Goal: Task Accomplishment & Management: Use online tool/utility

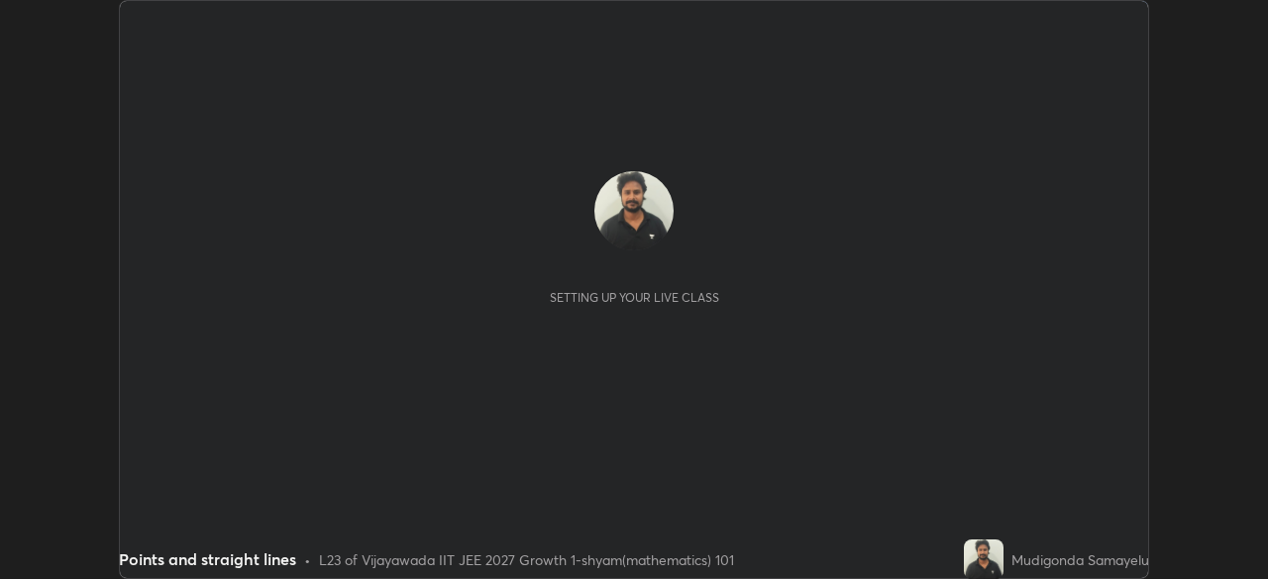
scroll to position [579, 1267]
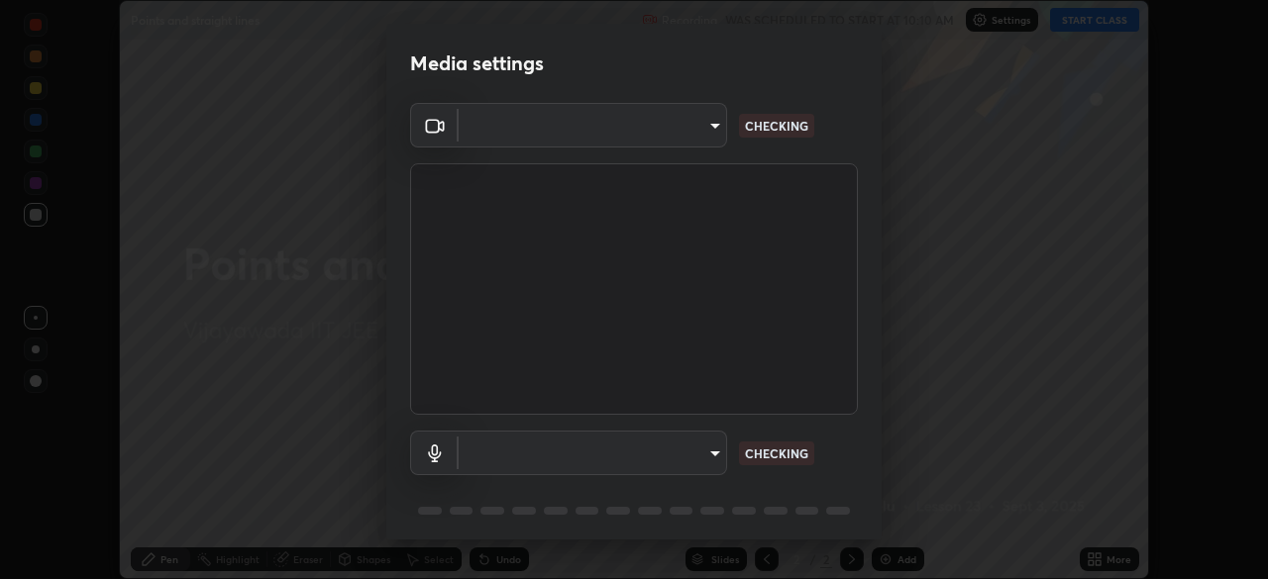
click at [1193, 509] on div "Media settings ​ CHECKING ​ CHECKING 1 / 5 Next" at bounding box center [634, 289] width 1268 height 579
type input "d58fe3fcfc59e4750d52d9201d0ea35a07d3f0dad02a693c86db4369b3c93ba8"
type input "default"
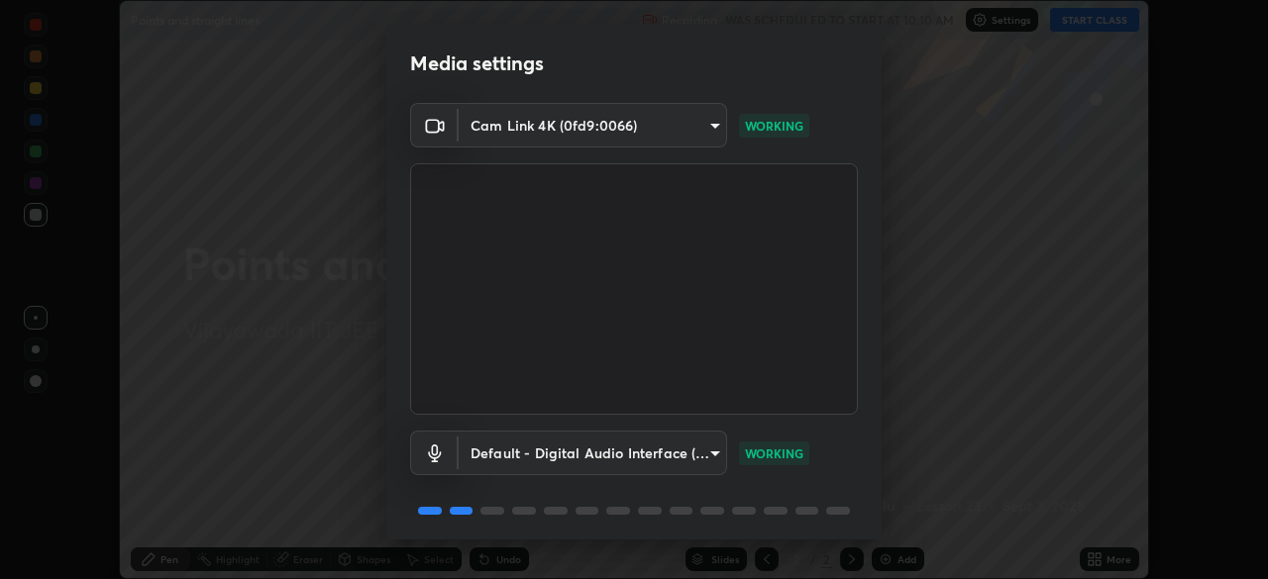
scroll to position [70, 0]
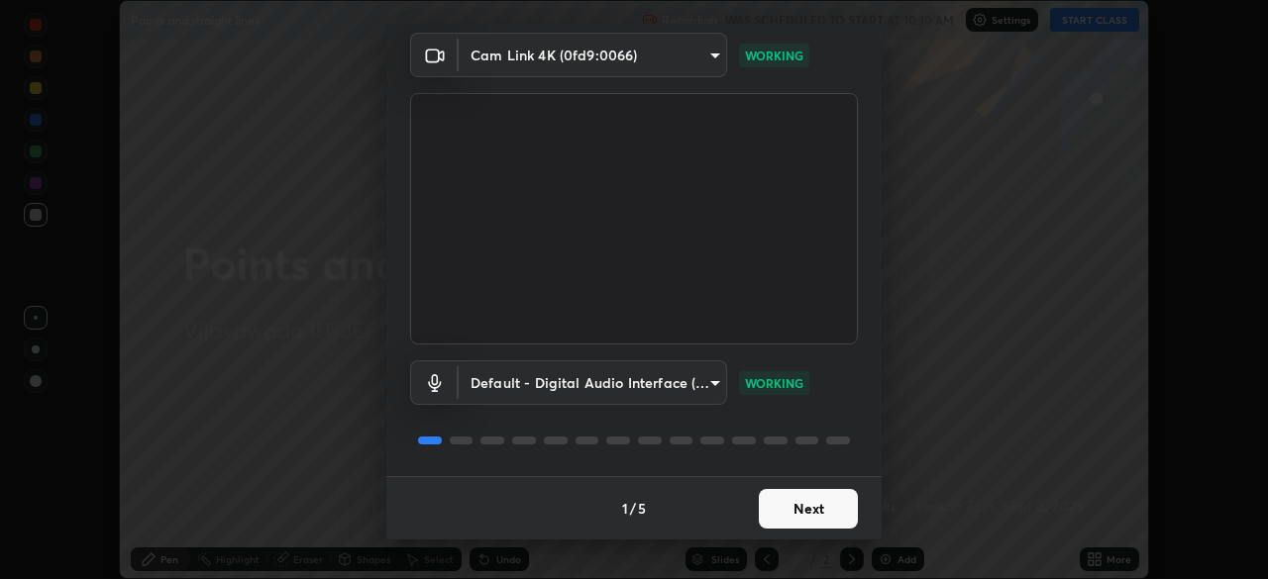
click at [785, 517] on button "Next" at bounding box center [808, 509] width 99 height 40
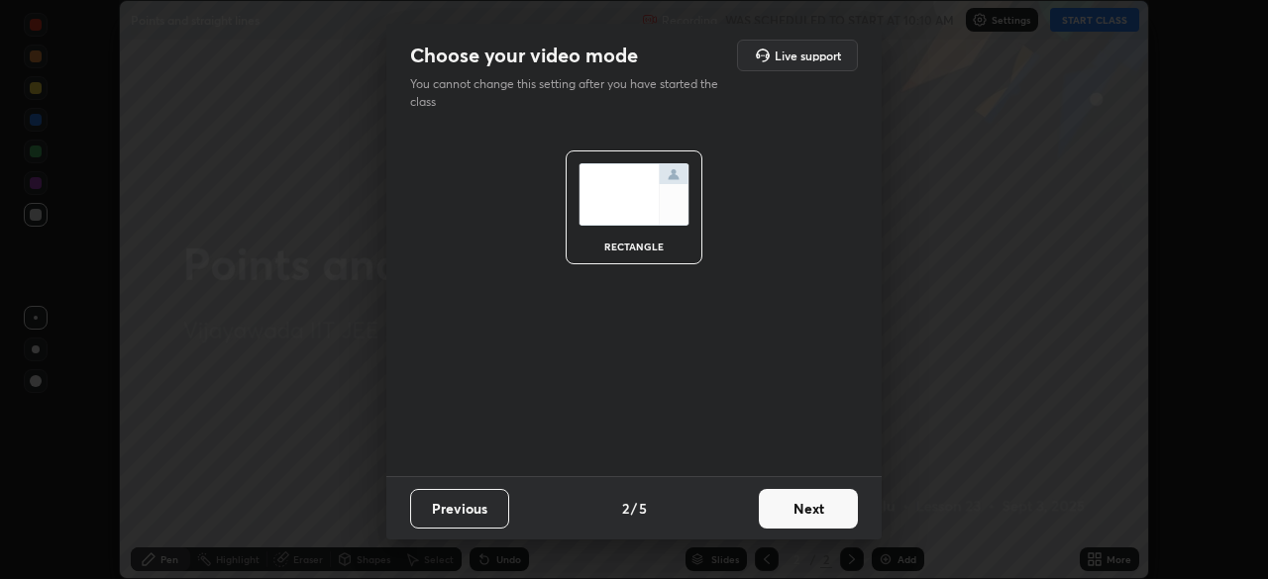
scroll to position [0, 0]
click at [804, 508] on button "Next" at bounding box center [808, 509] width 99 height 40
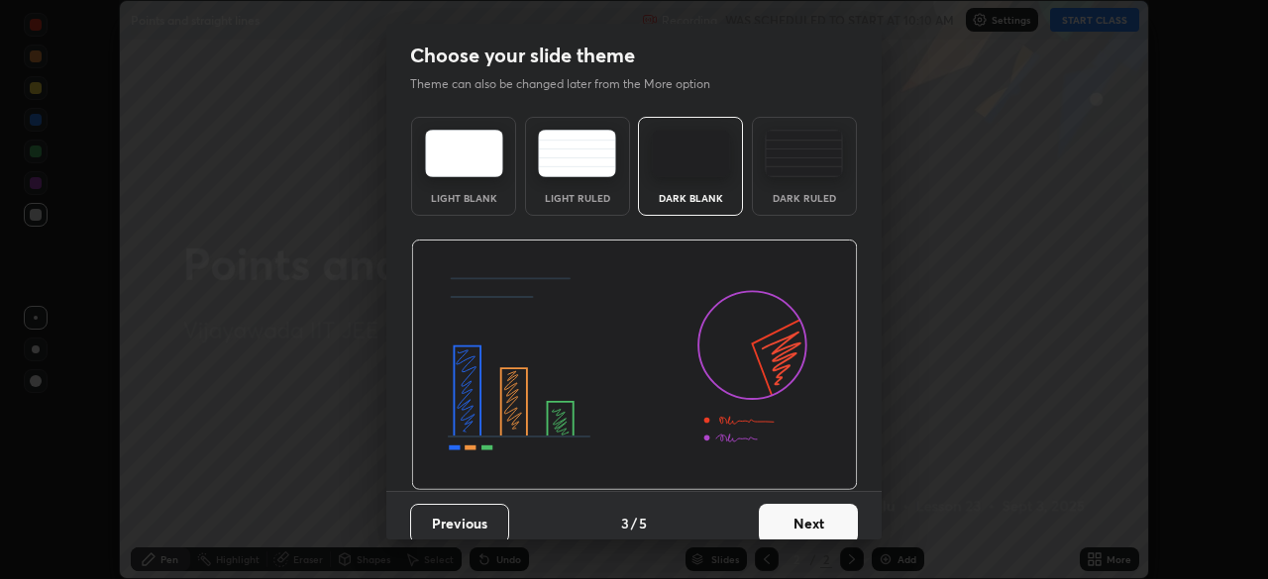
click at [805, 516] on button "Next" at bounding box center [808, 524] width 99 height 40
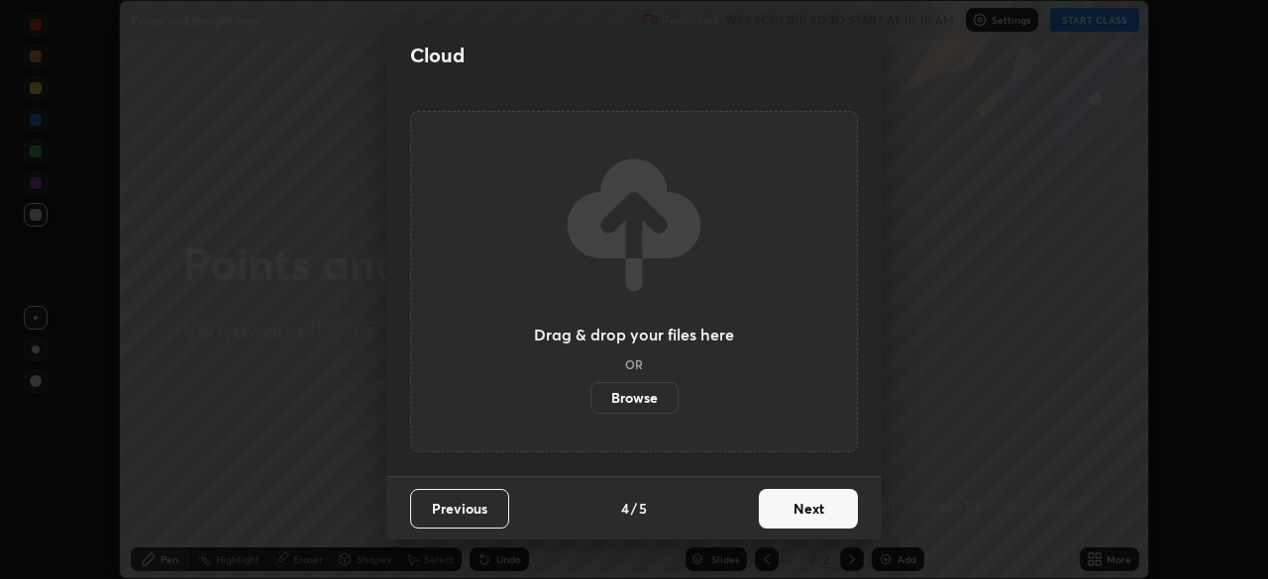
click at [795, 510] on button "Next" at bounding box center [808, 509] width 99 height 40
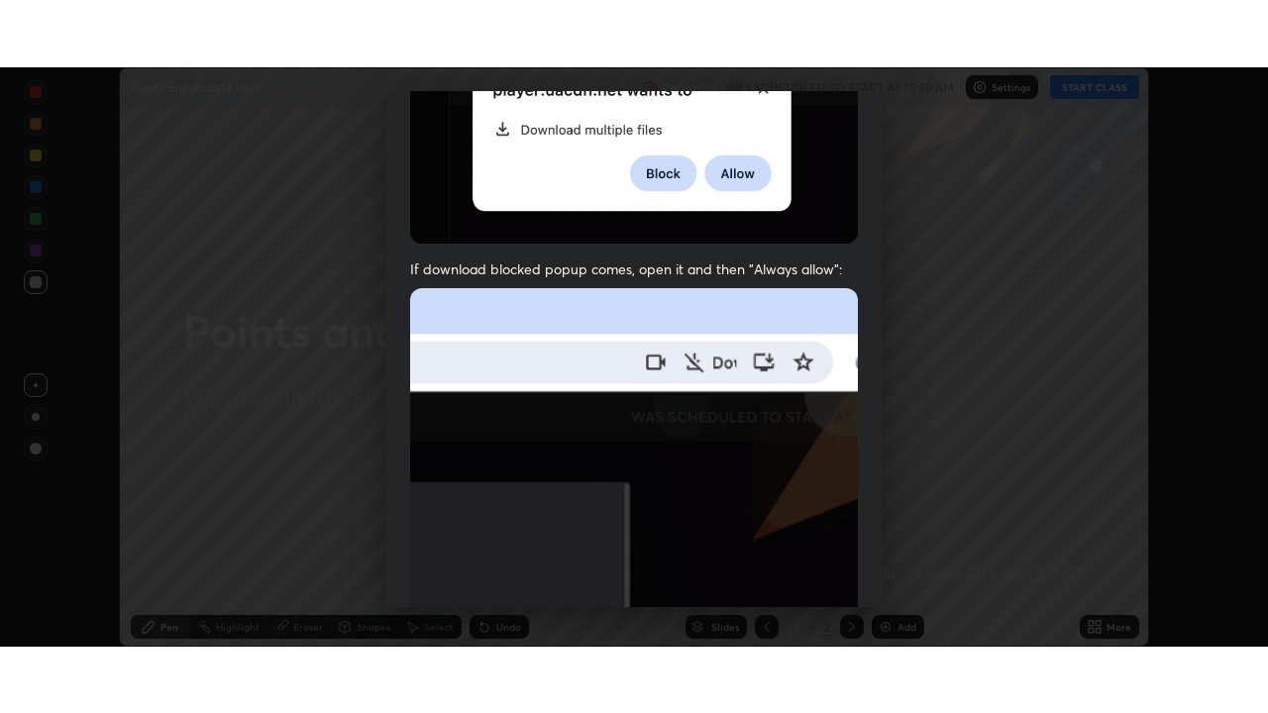
scroll to position [474, 0]
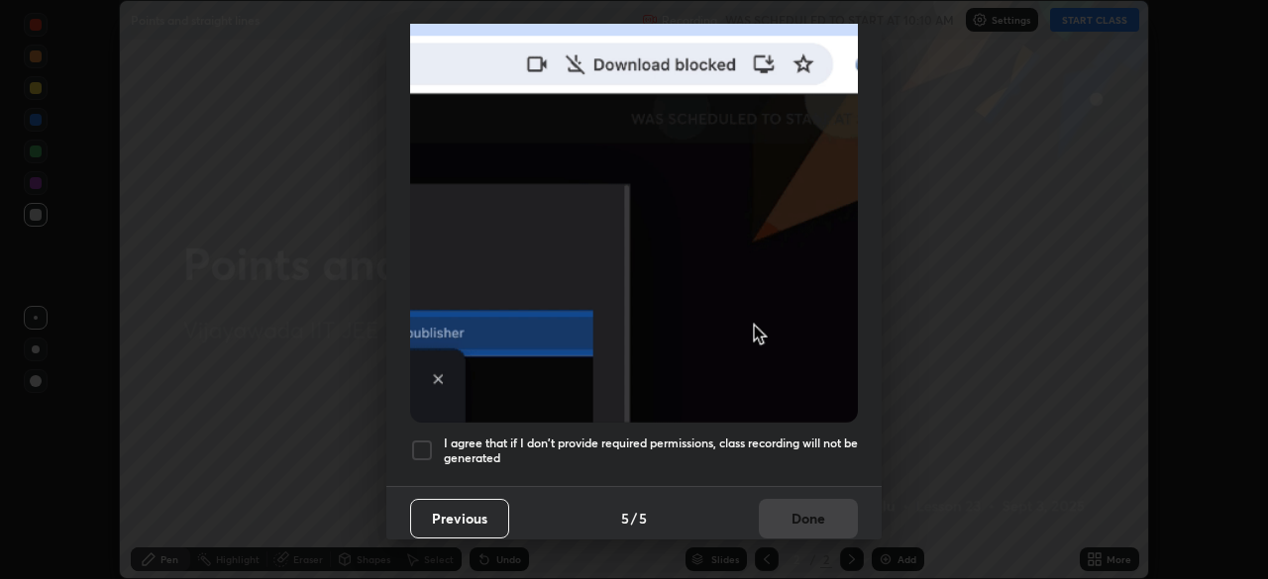
click at [422, 439] on div at bounding box center [422, 451] width 24 height 24
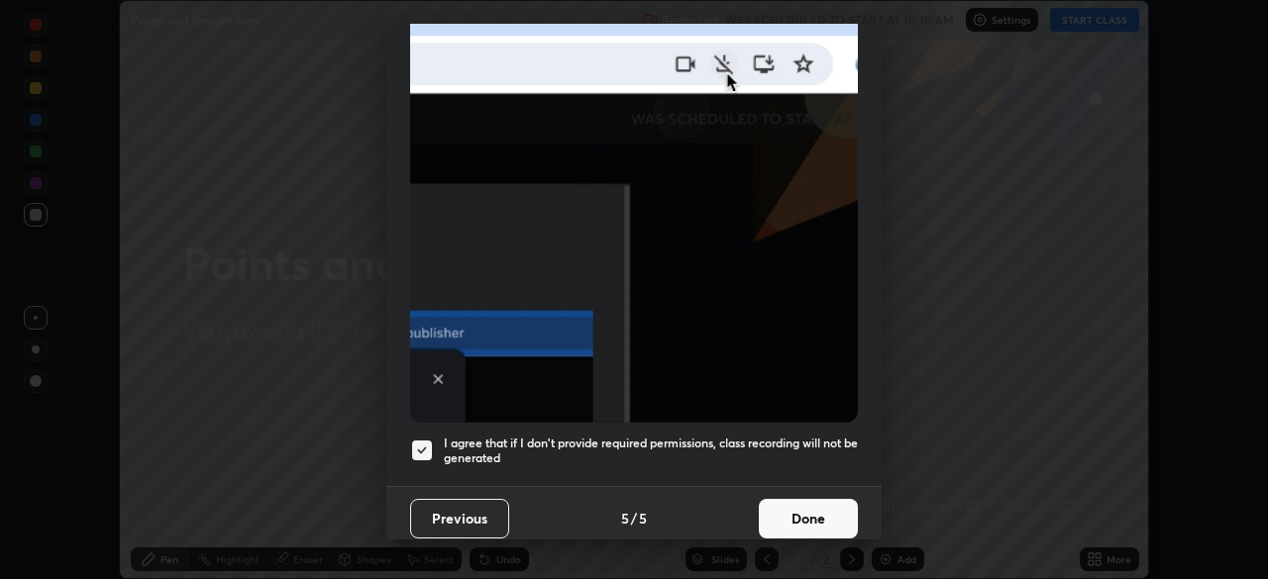
click at [790, 514] on button "Done" at bounding box center [808, 519] width 99 height 40
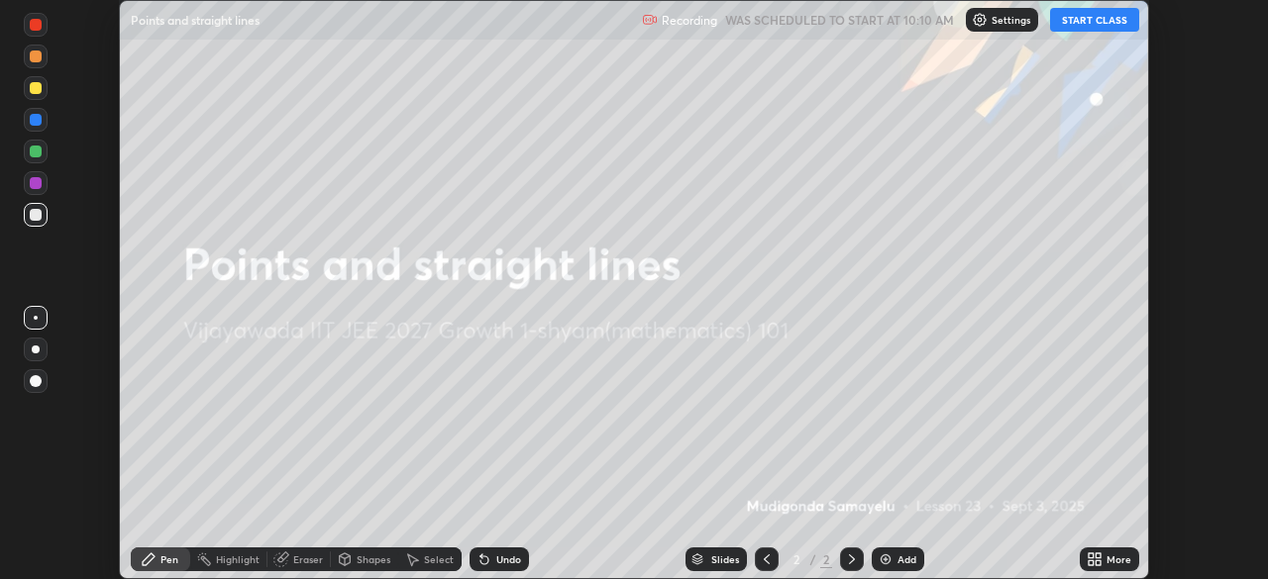
click at [1089, 20] on button "START CLASS" at bounding box center [1094, 20] width 89 height 24
click at [1091, 558] on icon at bounding box center [1091, 556] width 5 height 5
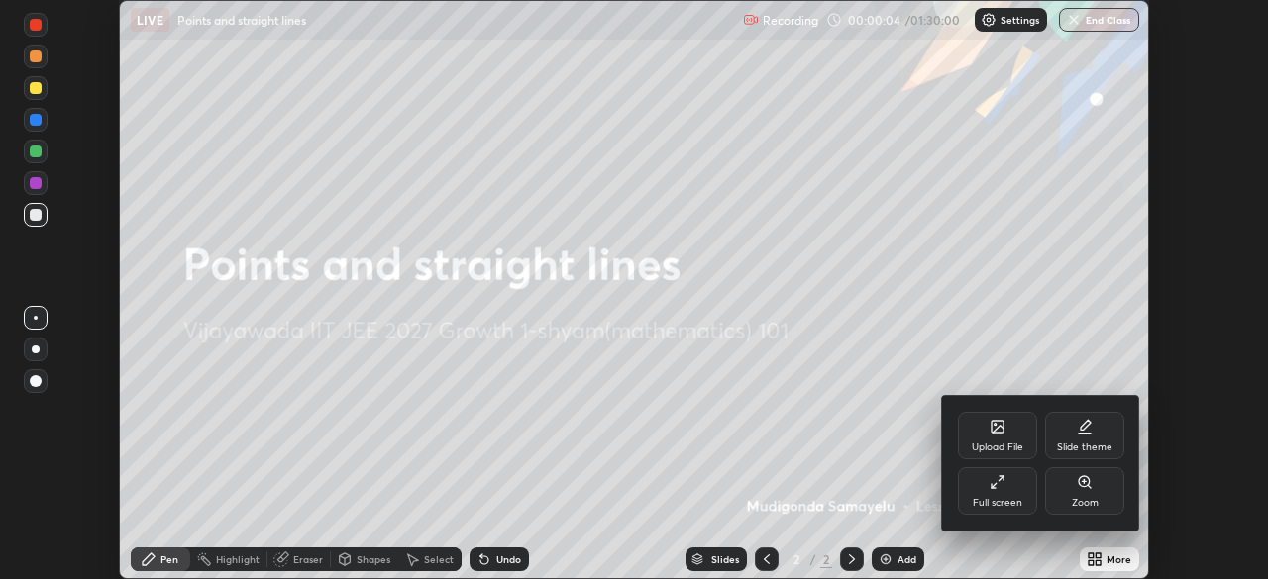
click at [993, 433] on icon at bounding box center [997, 427] width 12 height 12
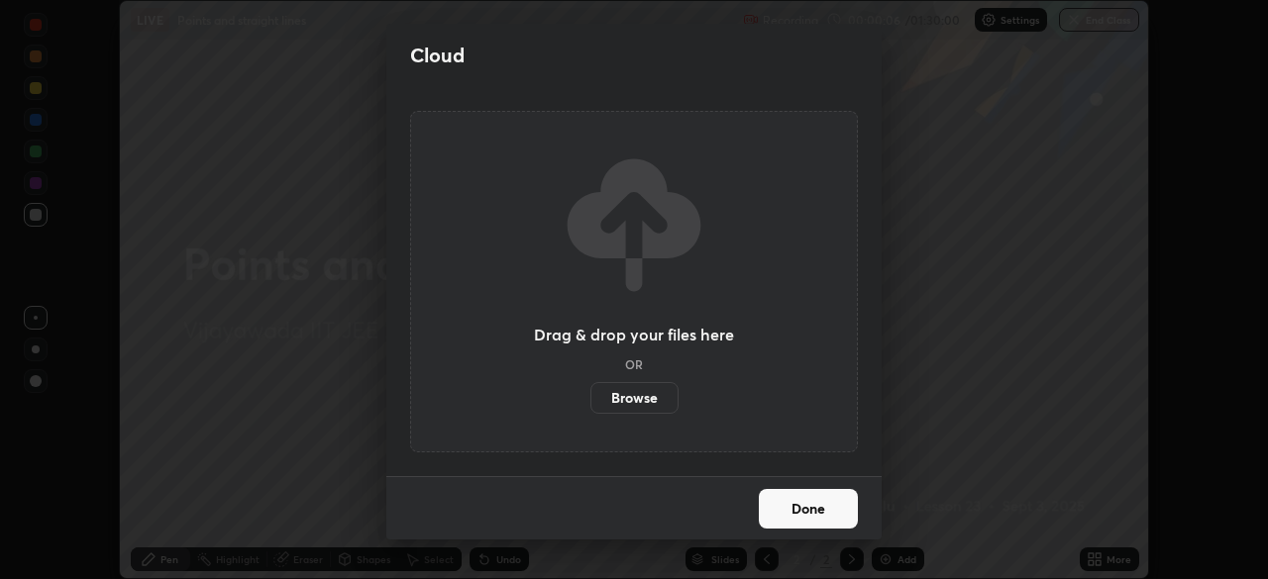
click at [652, 404] on label "Browse" at bounding box center [634, 398] width 88 height 32
click at [590, 404] on input "Browse" at bounding box center [590, 398] width 0 height 32
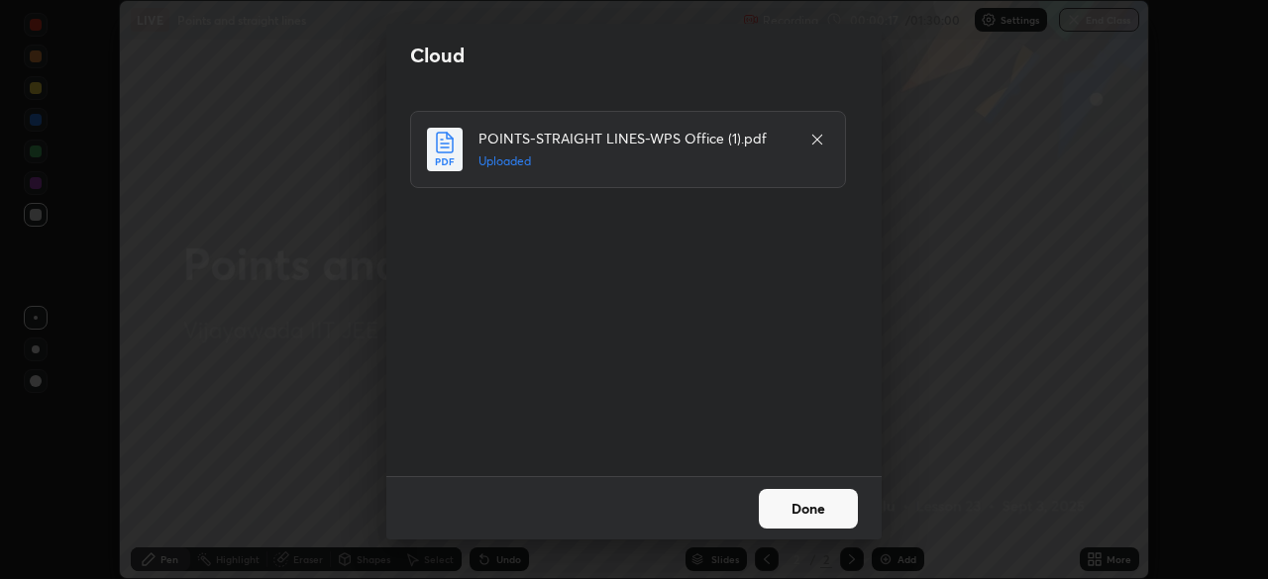
click at [798, 507] on button "Done" at bounding box center [808, 509] width 99 height 40
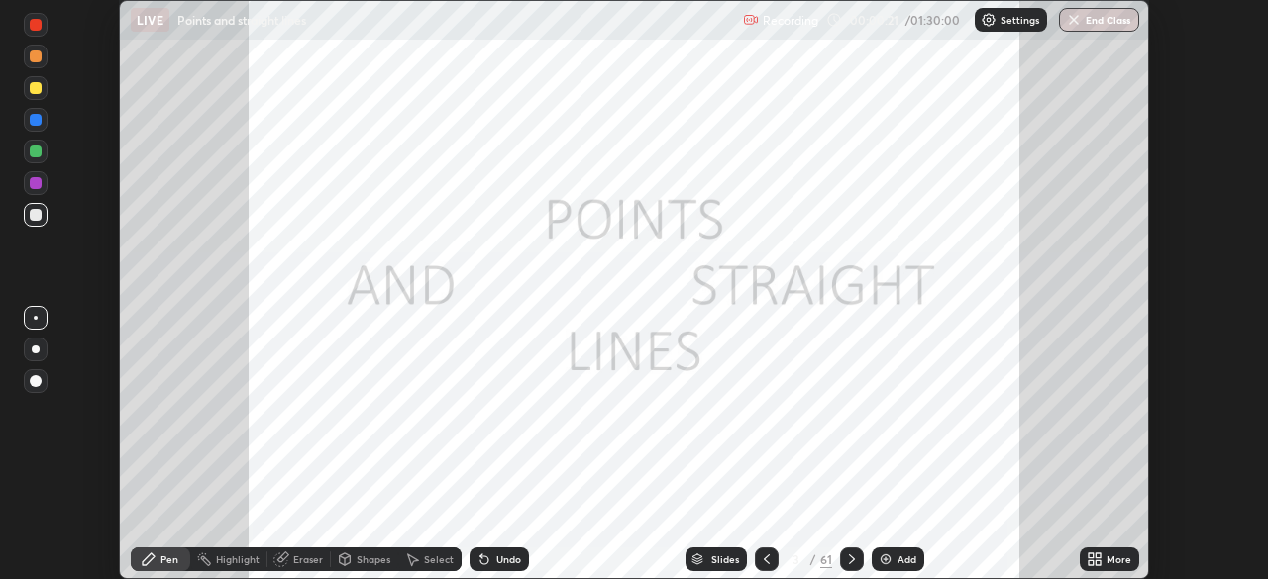
click at [1098, 565] on icon at bounding box center [1097, 563] width 5 height 5
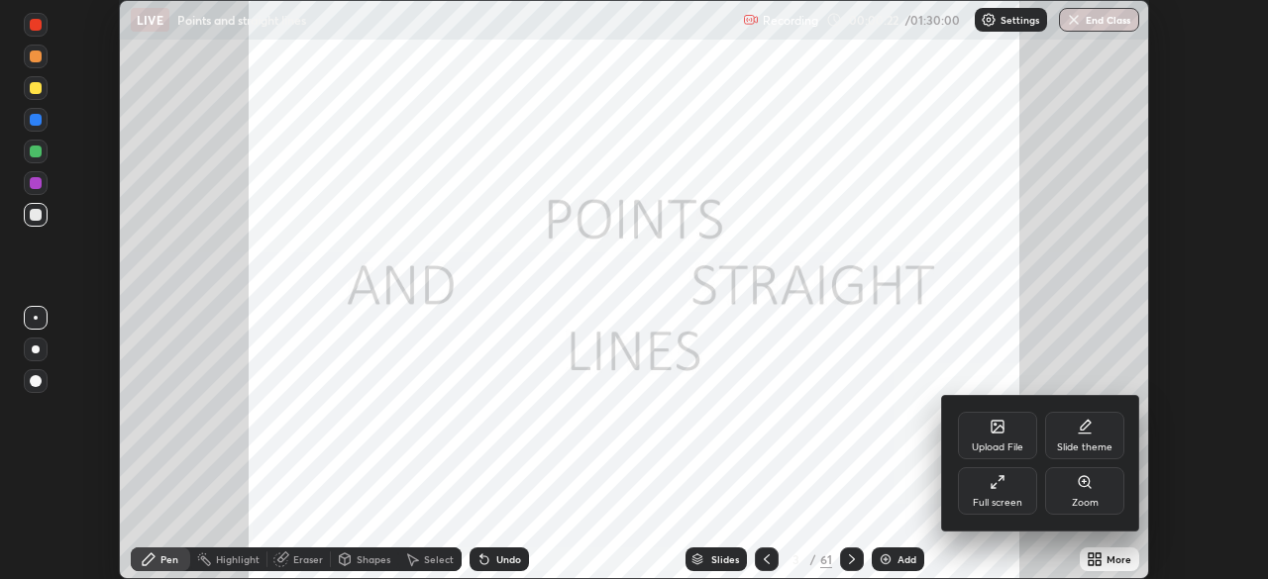
click at [1001, 487] on icon at bounding box center [998, 482] width 16 height 16
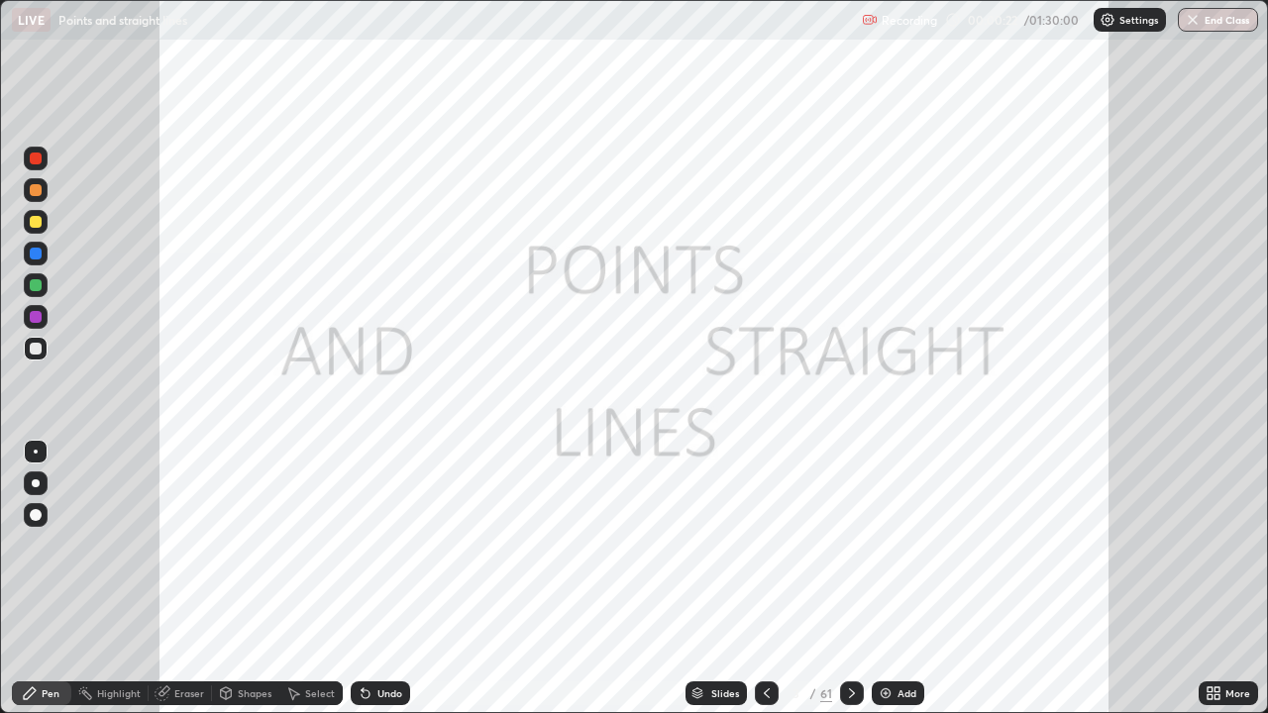
scroll to position [713, 1268]
click at [722, 578] on div "Slides" at bounding box center [725, 693] width 28 height 10
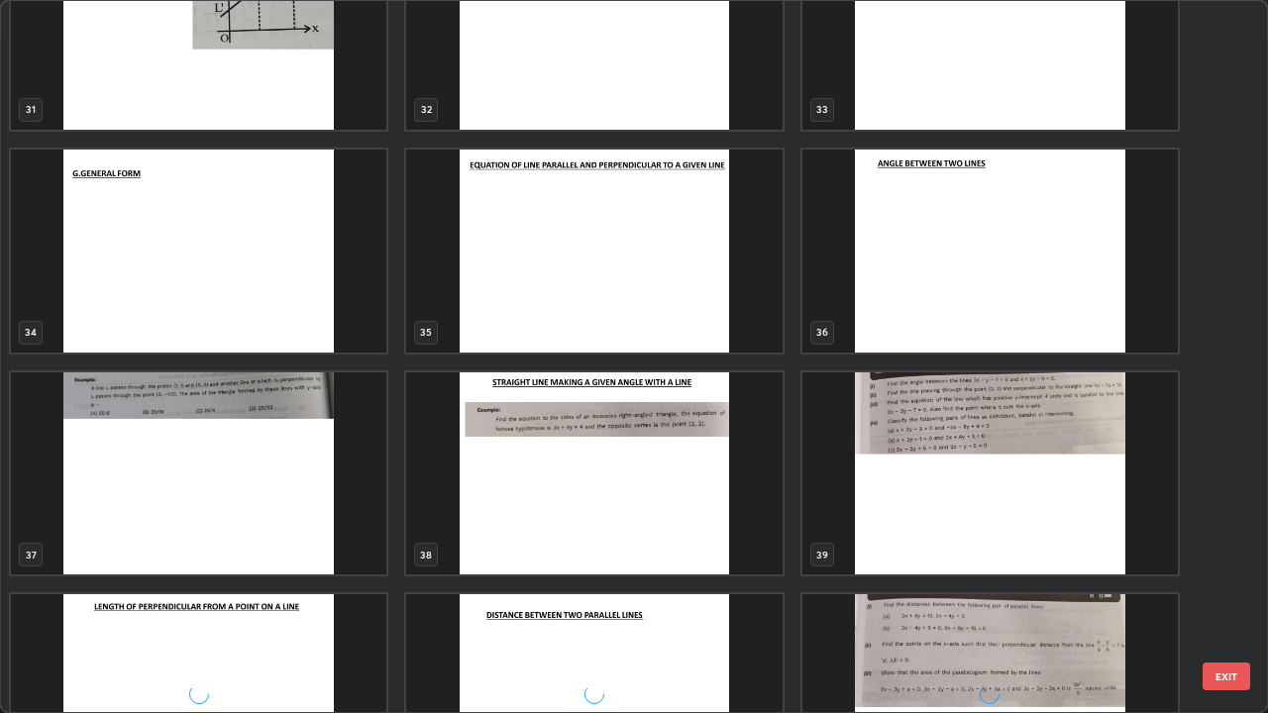
scroll to position [2361, 0]
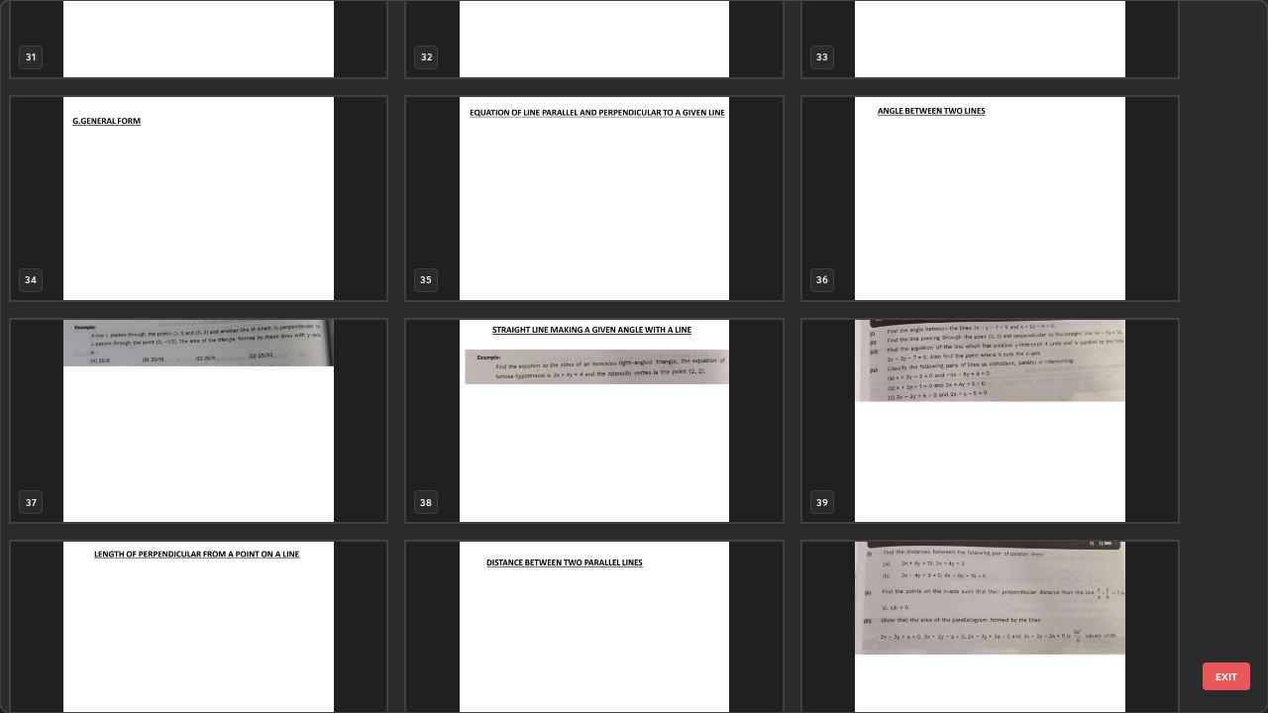
click at [171, 578] on img "grid" at bounding box center [198, 643] width 375 height 203
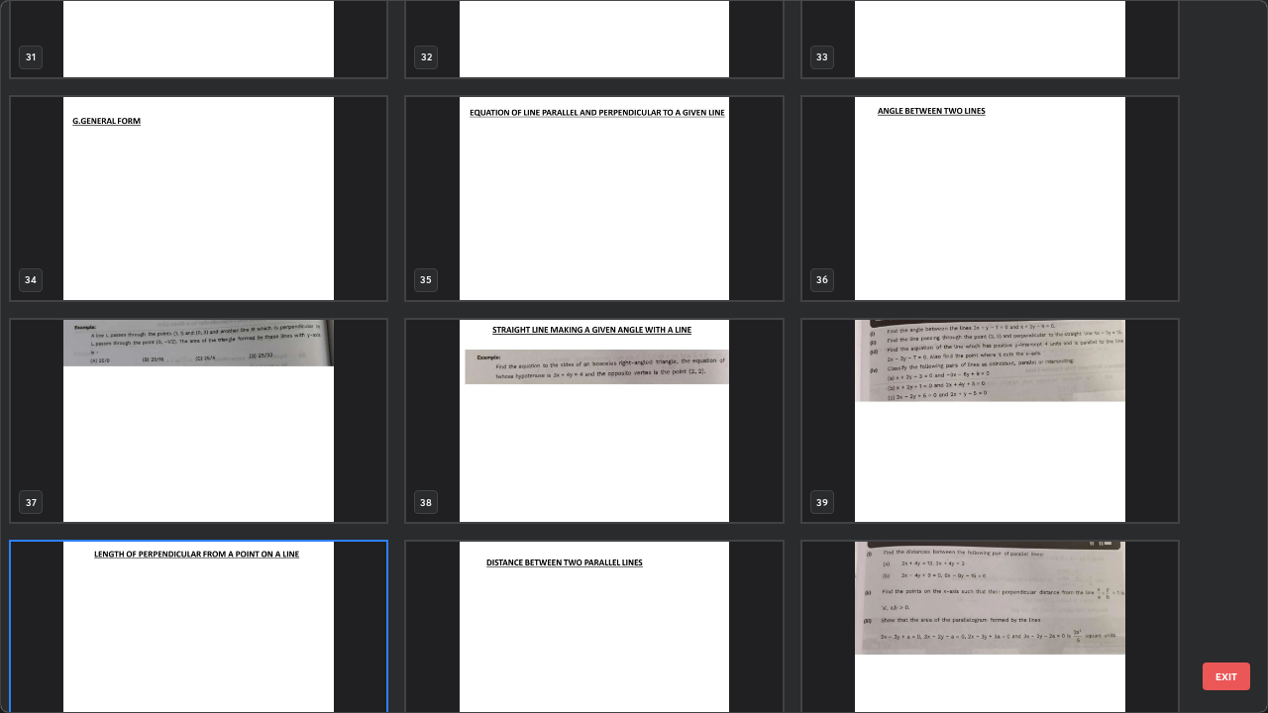
scroll to position [2403, 0]
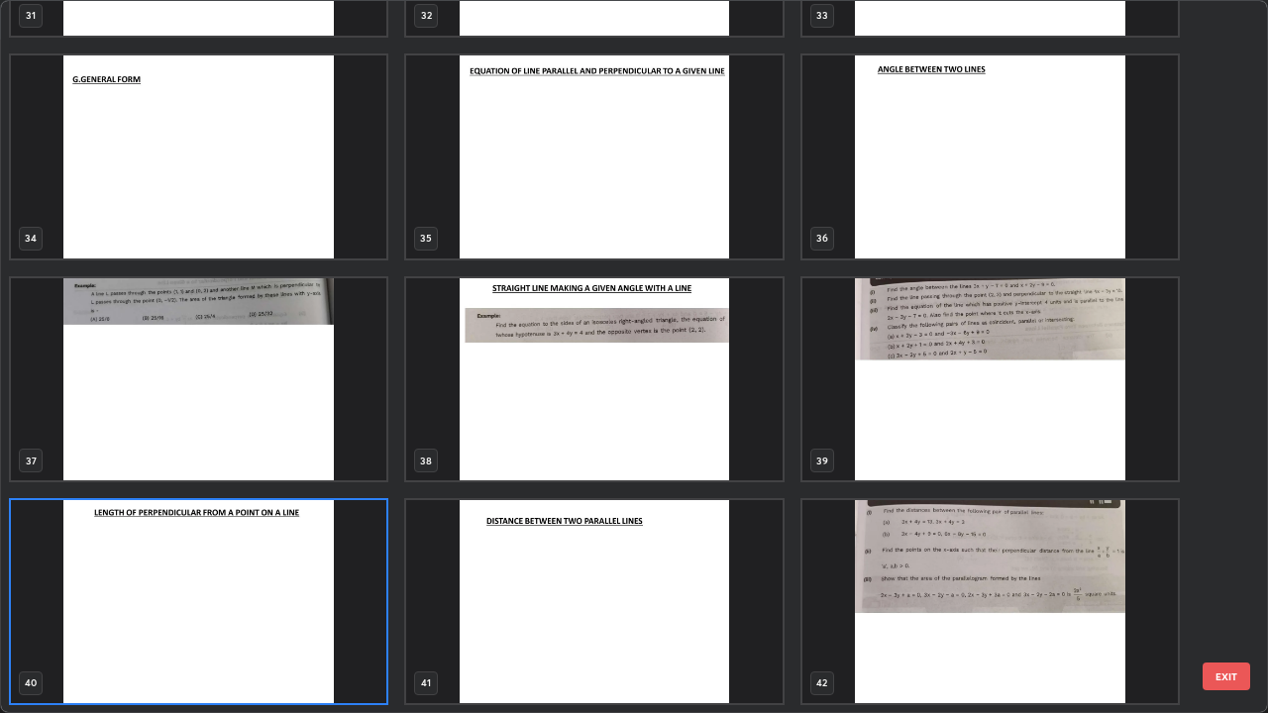
click at [753, 578] on img "grid" at bounding box center [593, 601] width 375 height 203
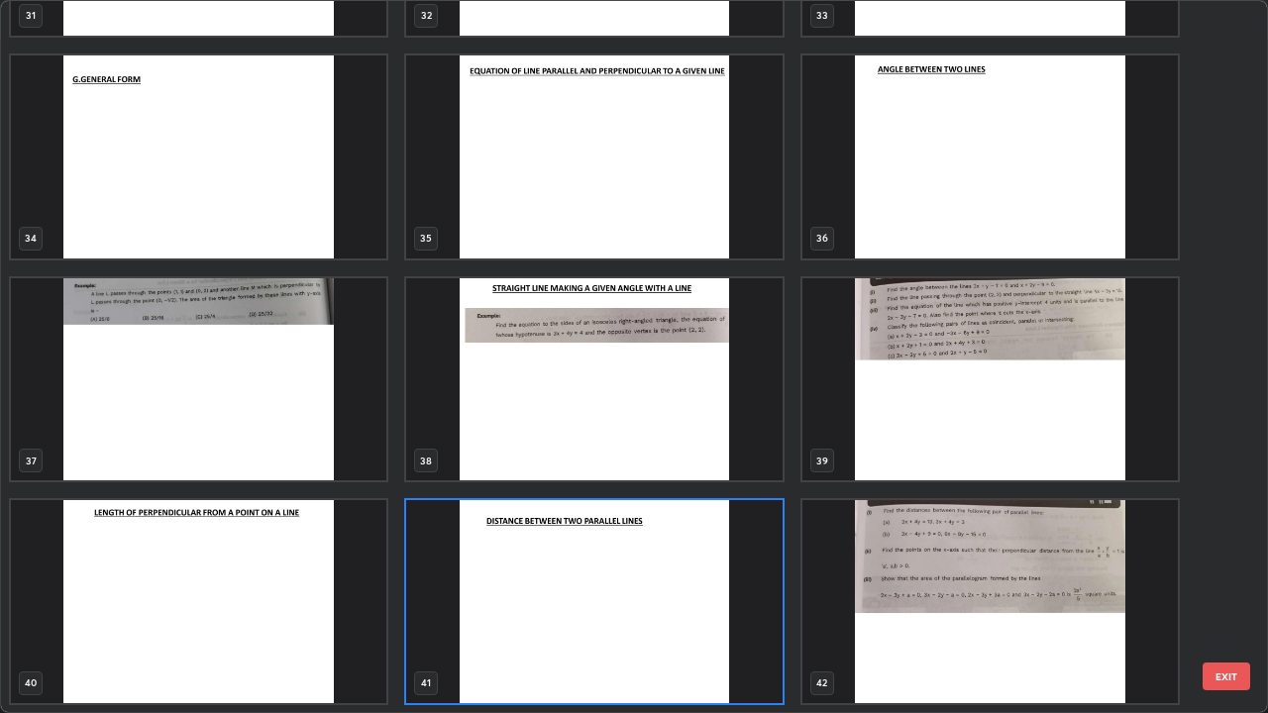
click at [726, 578] on img "grid" at bounding box center [593, 601] width 375 height 203
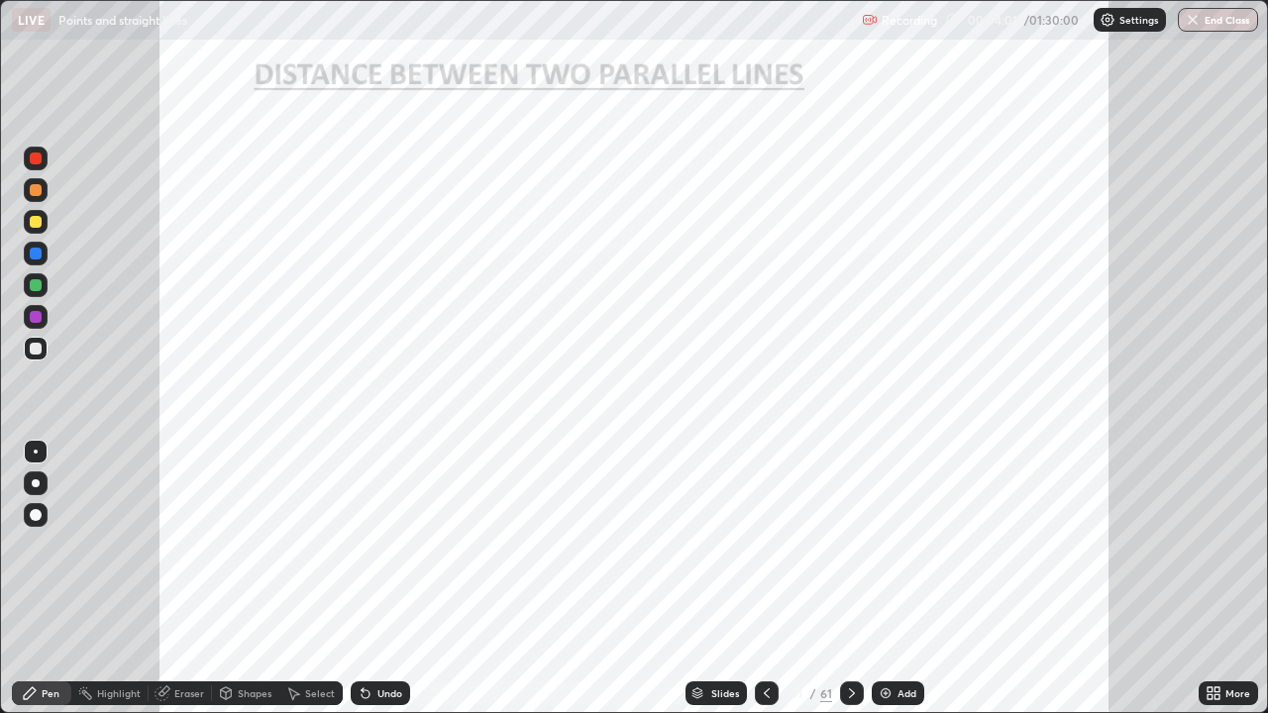
click at [725, 578] on div "Slides" at bounding box center [725, 693] width 28 height 10
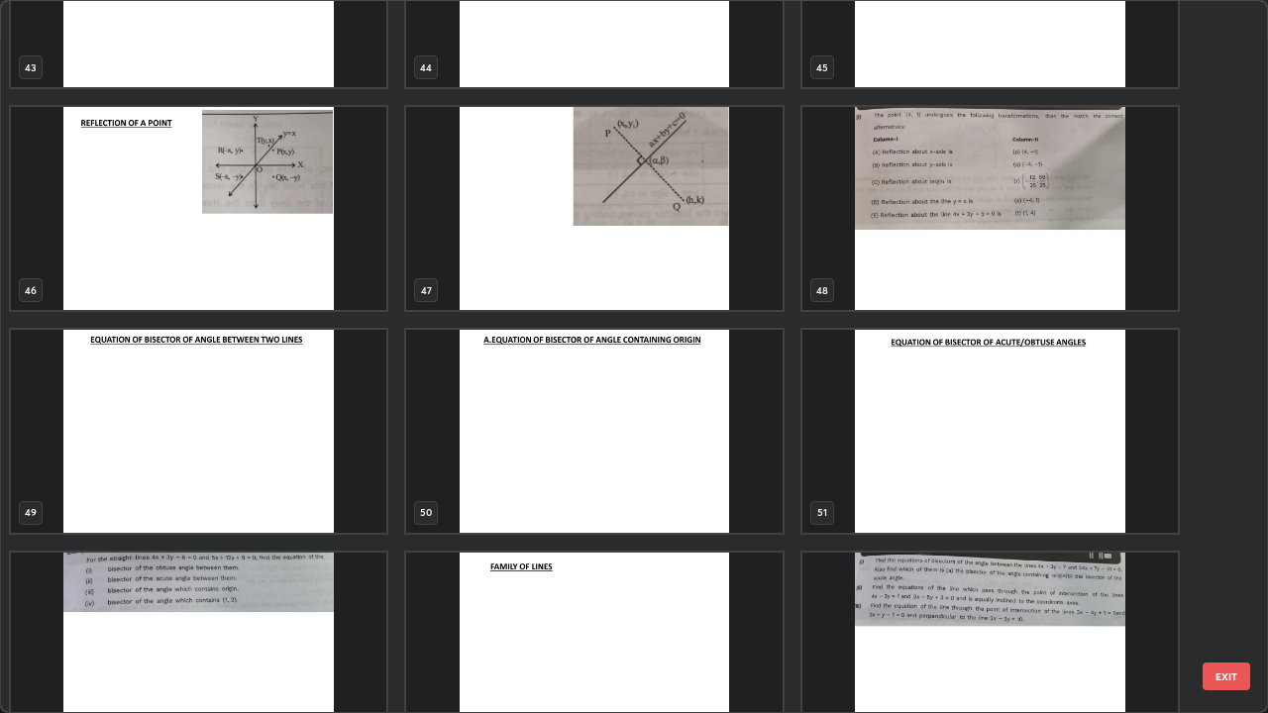
scroll to position [3283, 0]
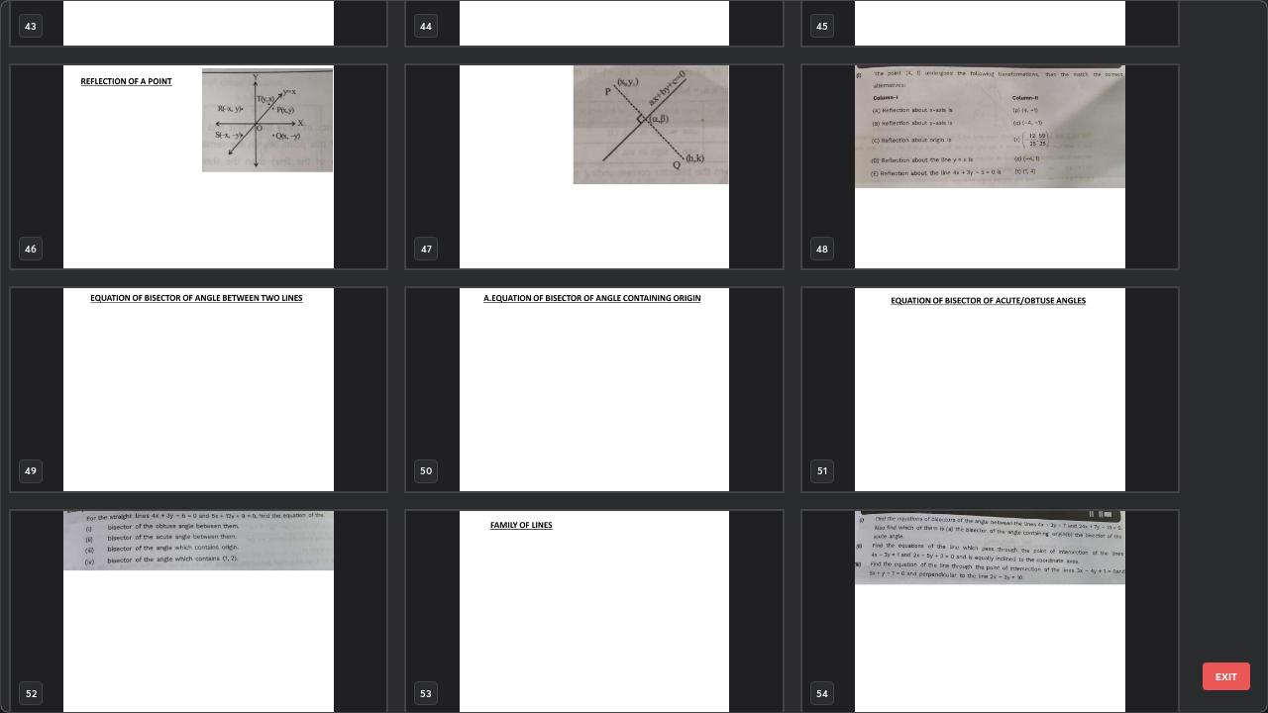
click at [148, 340] on img "grid" at bounding box center [198, 389] width 375 height 203
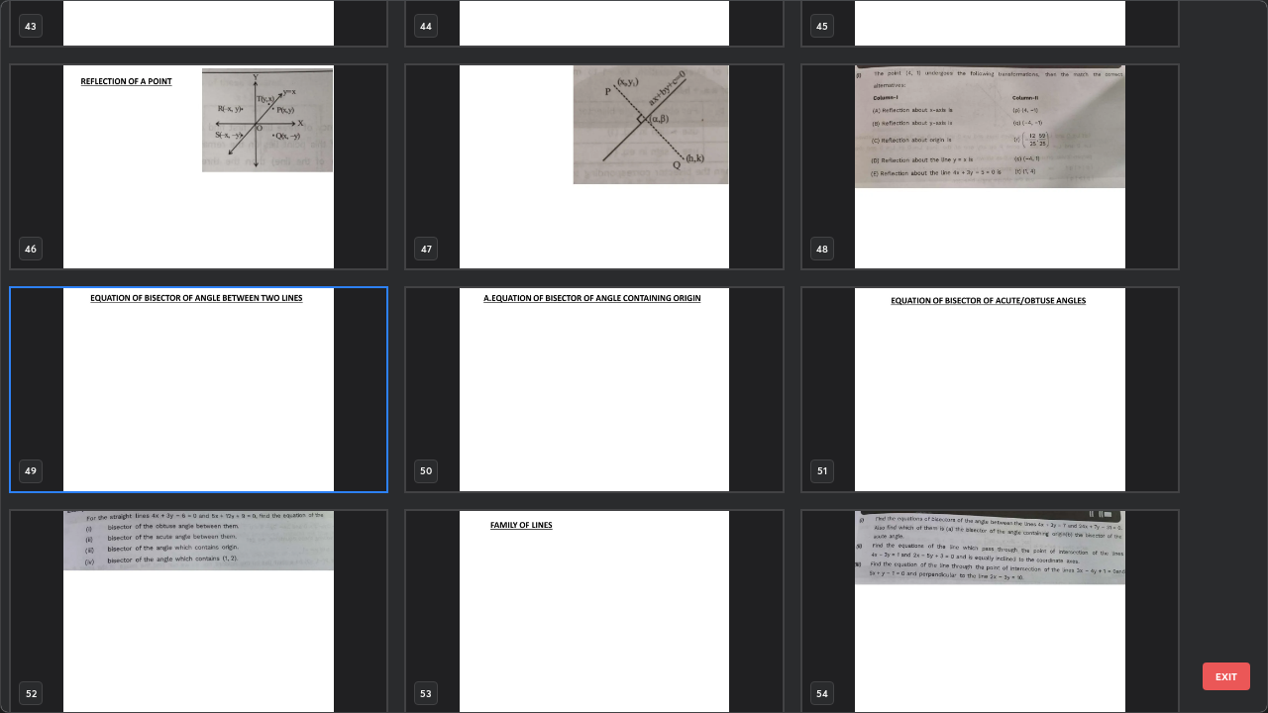
click at [136, 385] on img "grid" at bounding box center [198, 389] width 375 height 203
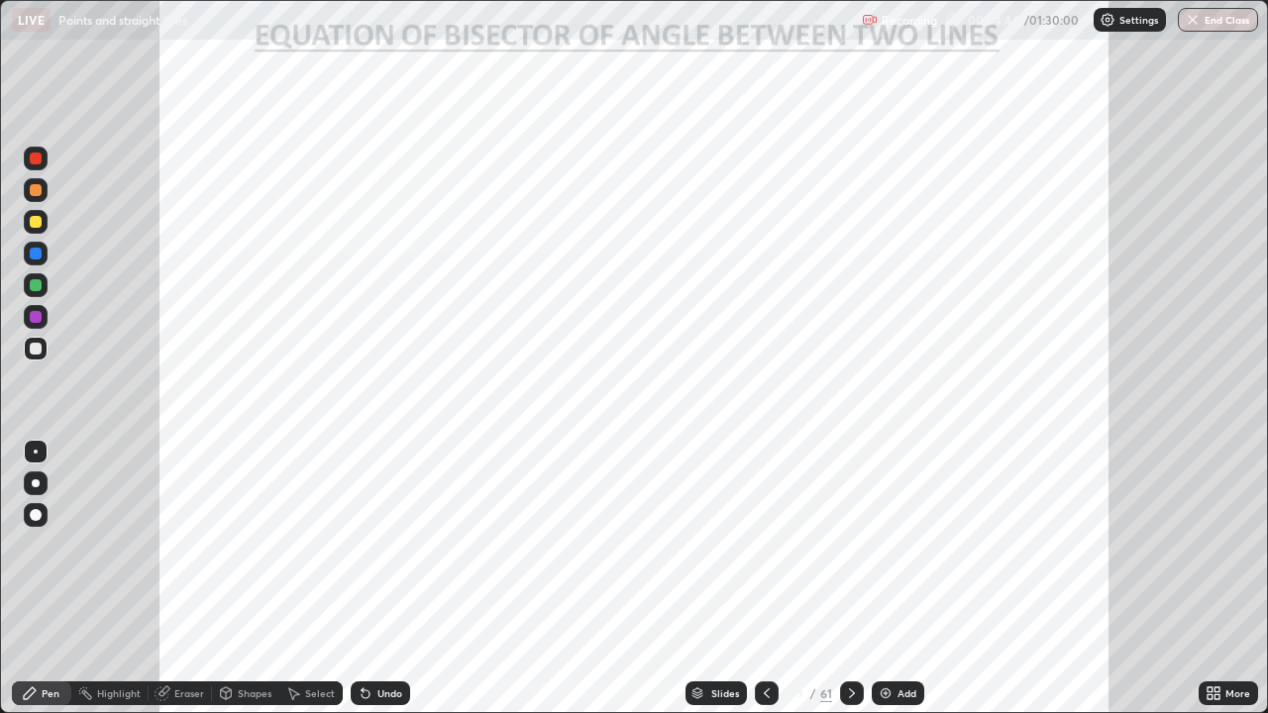
click at [33, 159] on div at bounding box center [36, 159] width 12 height 12
click at [37, 252] on div at bounding box center [36, 254] width 12 height 12
click at [33, 285] on div at bounding box center [36, 285] width 12 height 12
click at [39, 257] on div at bounding box center [36, 254] width 12 height 12
click at [34, 491] on div at bounding box center [36, 483] width 24 height 24
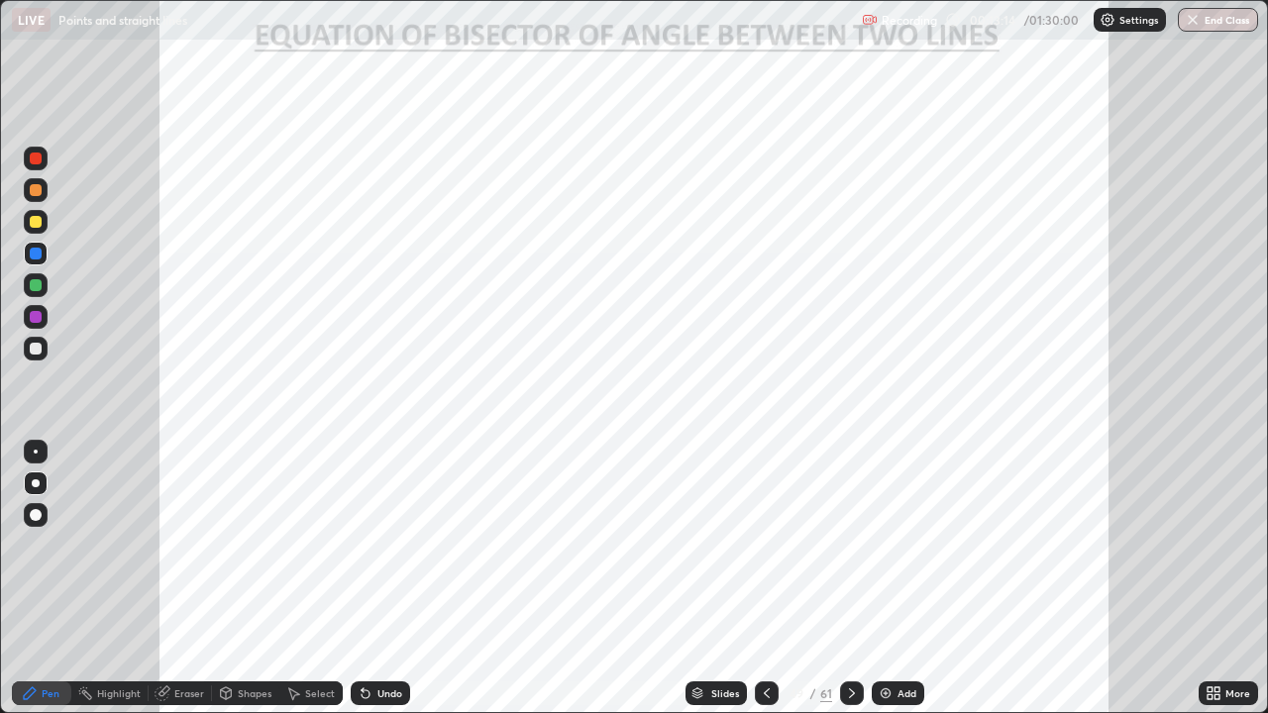
click at [840, 578] on div at bounding box center [852, 693] width 24 height 24
click at [512, 578] on div "Slides 50 / 61 Add" at bounding box center [804, 694] width 788 height 40
click at [39, 155] on div at bounding box center [36, 159] width 12 height 12
click at [759, 578] on icon at bounding box center [767, 693] width 16 height 16
click at [850, 578] on icon at bounding box center [852, 693] width 16 height 16
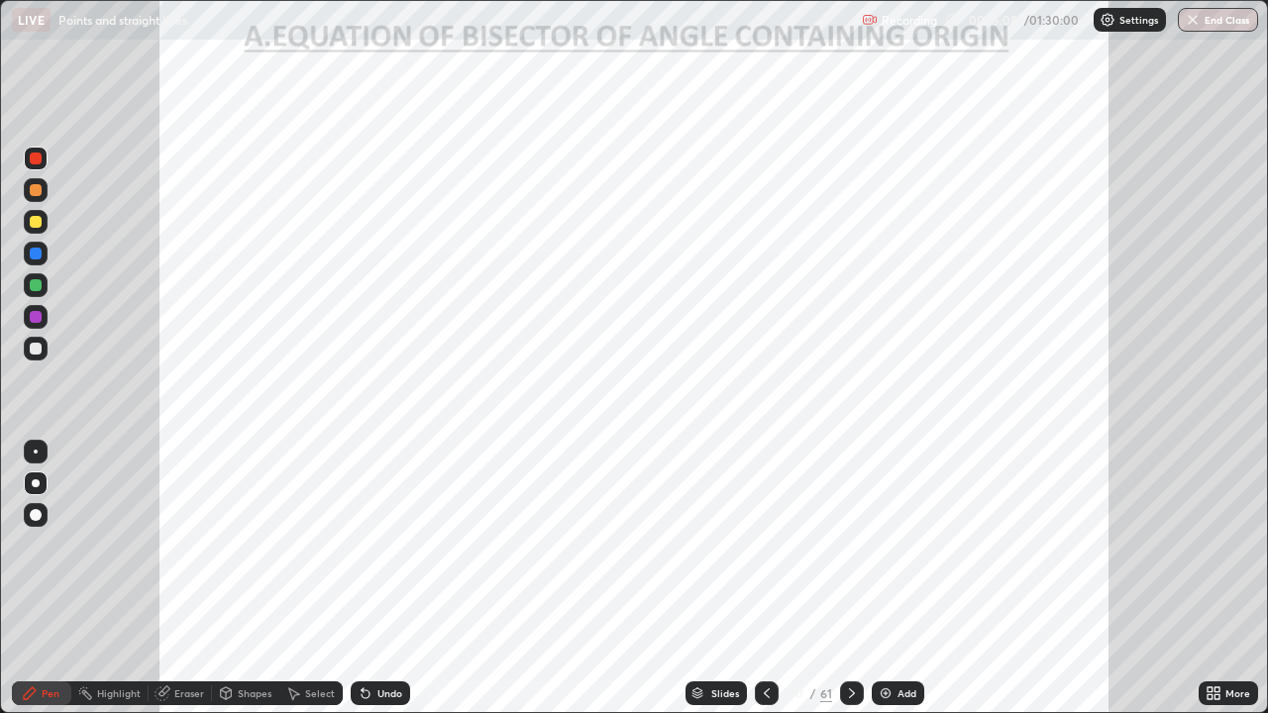
click at [188, 578] on div "Eraser" at bounding box center [189, 693] width 30 height 10
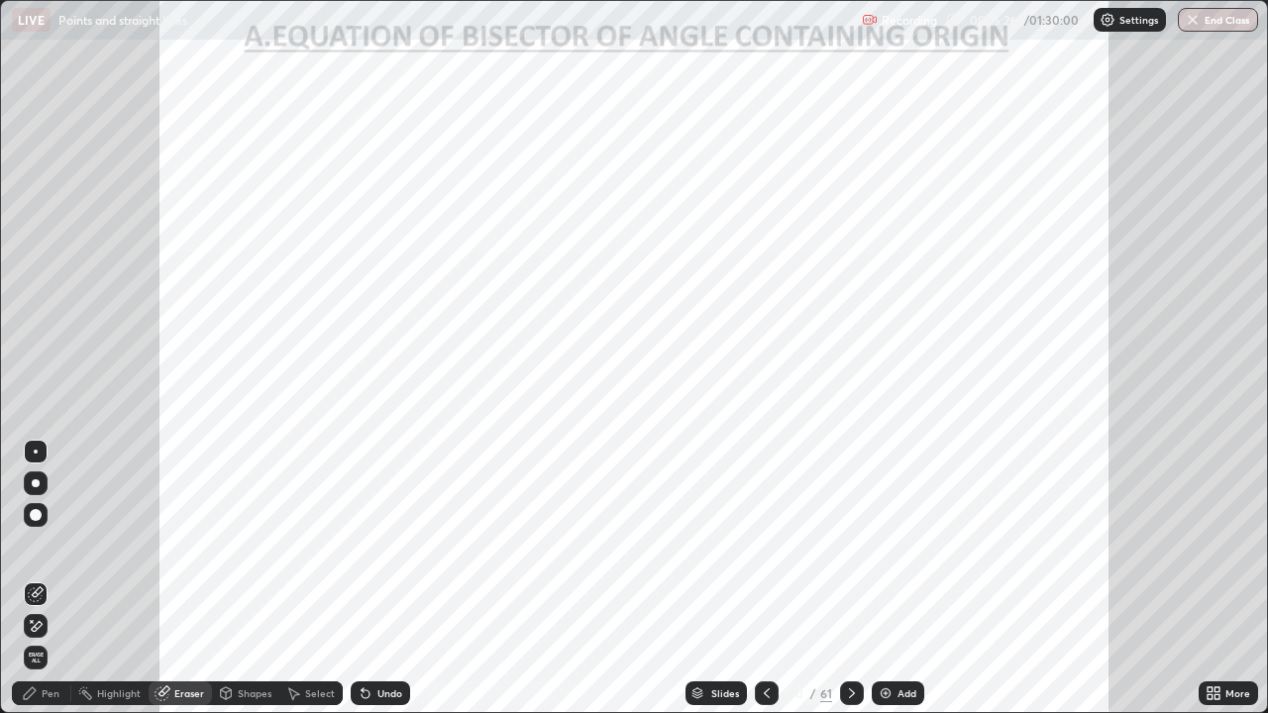
click at [847, 578] on icon at bounding box center [852, 693] width 16 height 16
click at [41, 578] on div "Pen" at bounding box center [41, 693] width 59 height 24
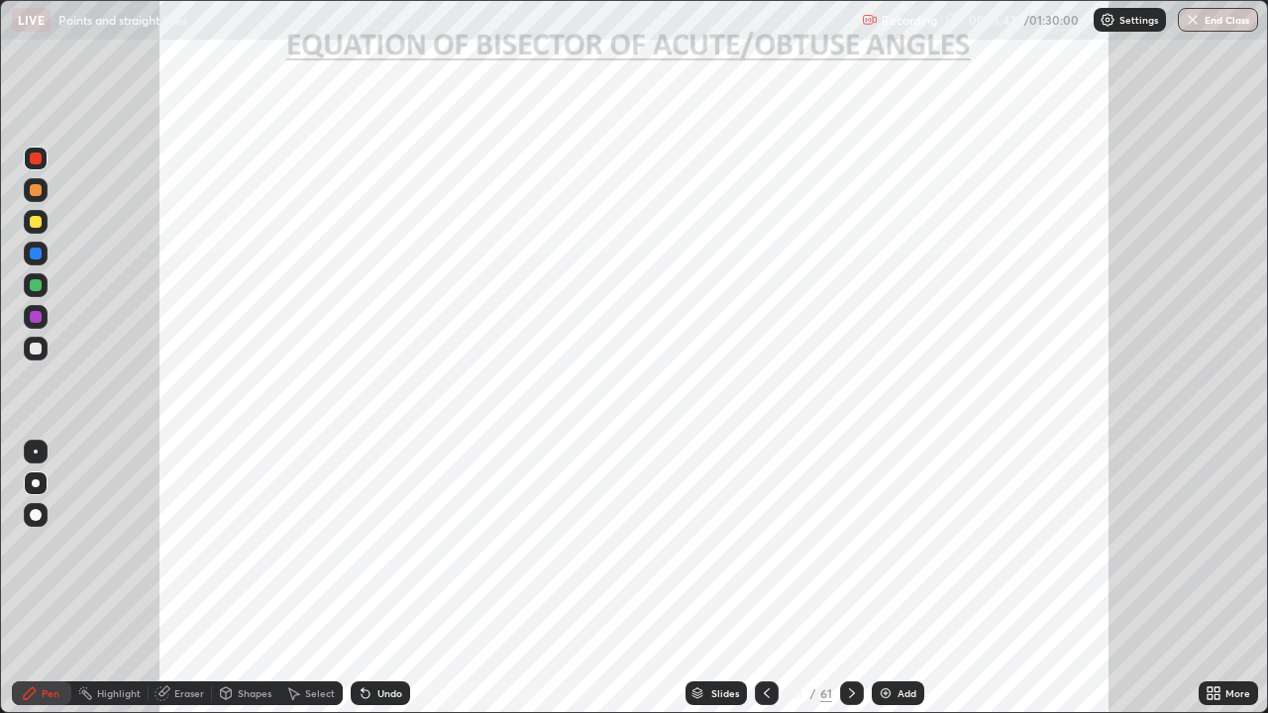
click at [229, 578] on div "Shapes" at bounding box center [245, 693] width 67 height 24
click at [39, 578] on div "Pen" at bounding box center [41, 693] width 59 height 24
click at [187, 578] on div "Eraser" at bounding box center [189, 693] width 30 height 10
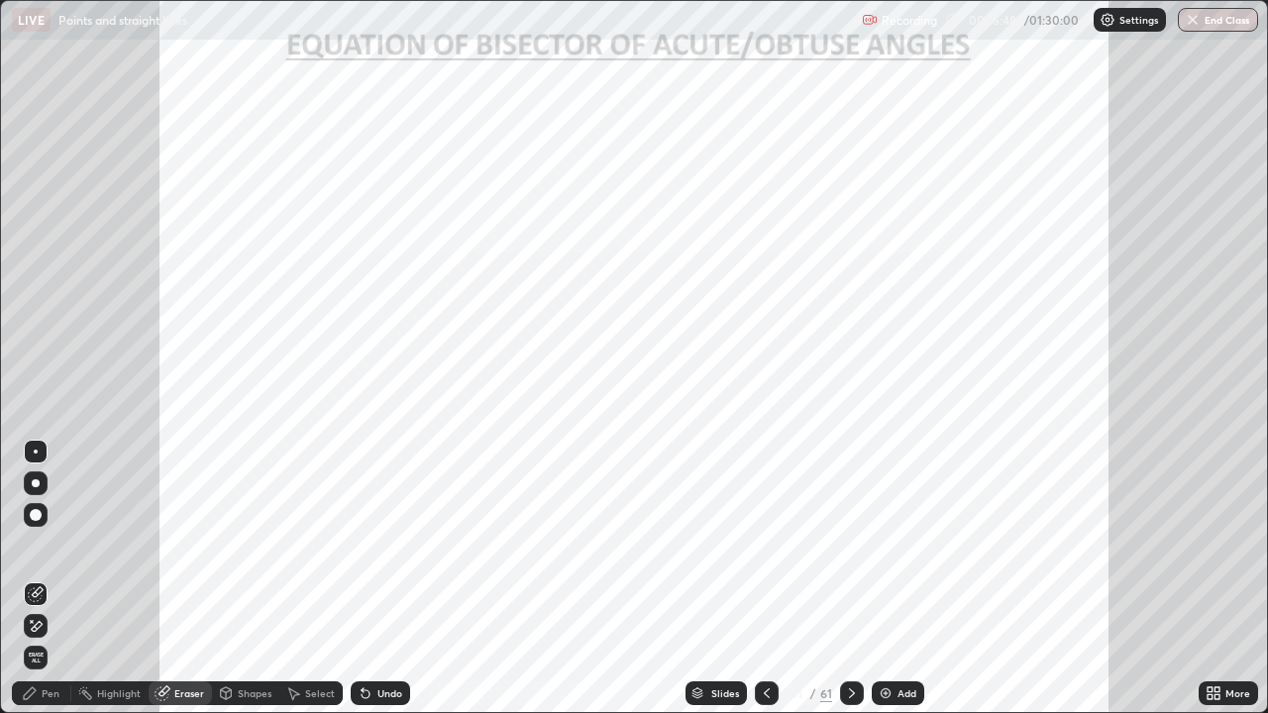
click at [36, 578] on icon at bounding box center [30, 693] width 16 height 16
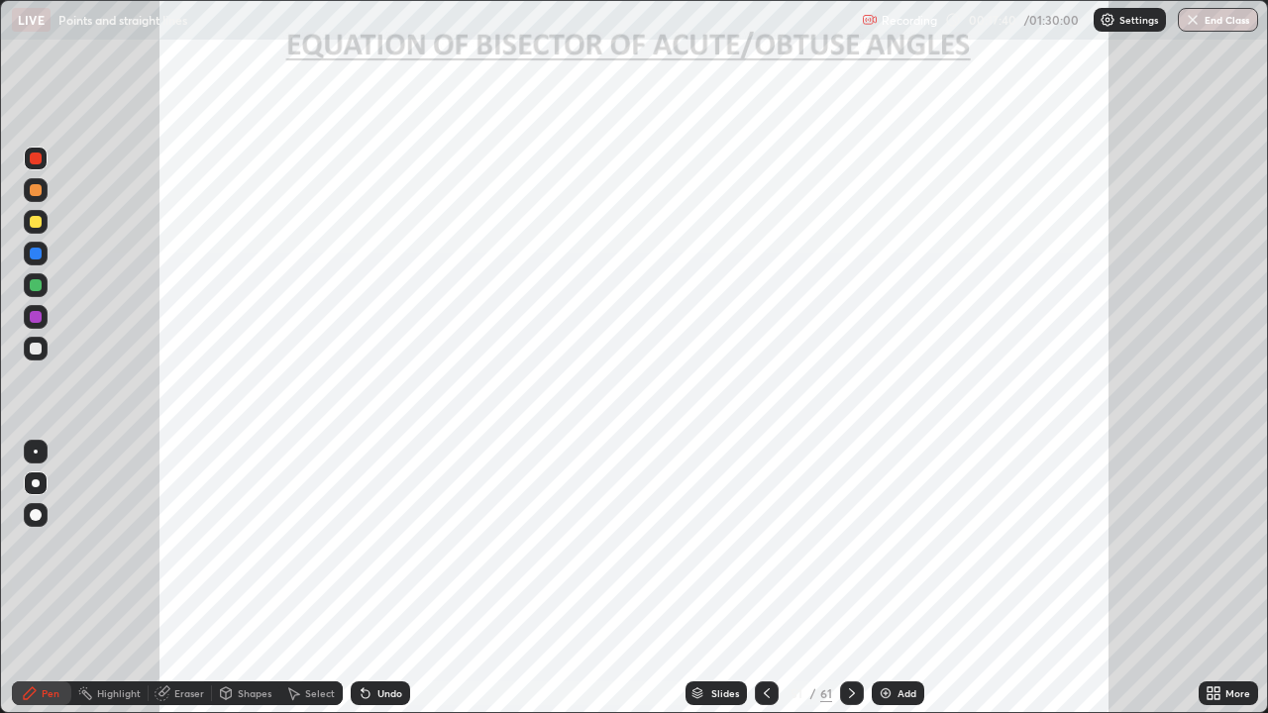
click at [765, 578] on icon at bounding box center [767, 693] width 16 height 16
click at [844, 578] on icon at bounding box center [852, 693] width 16 height 16
click at [55, 578] on div "Pen" at bounding box center [51, 693] width 18 height 10
click at [41, 313] on div at bounding box center [36, 317] width 12 height 12
click at [765, 578] on icon at bounding box center [767, 693] width 16 height 16
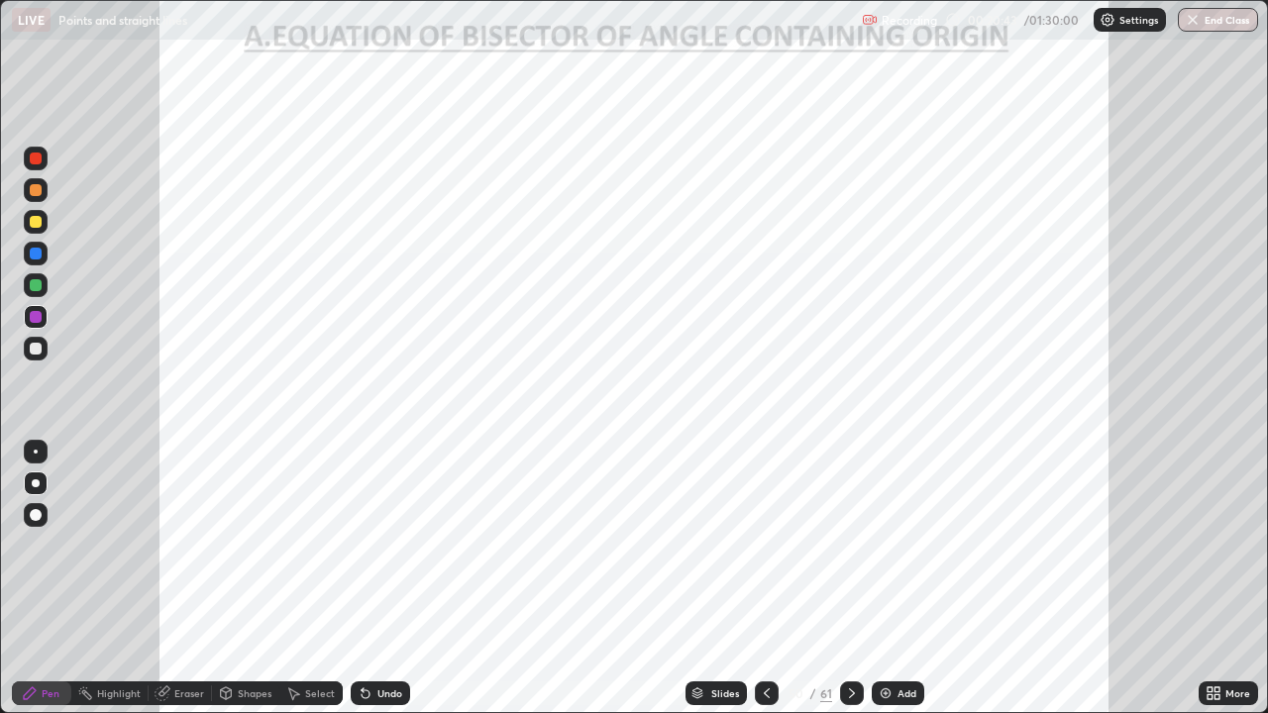
click at [850, 578] on icon at bounding box center [852, 693] width 16 height 16
click at [847, 578] on icon at bounding box center [852, 693] width 16 height 16
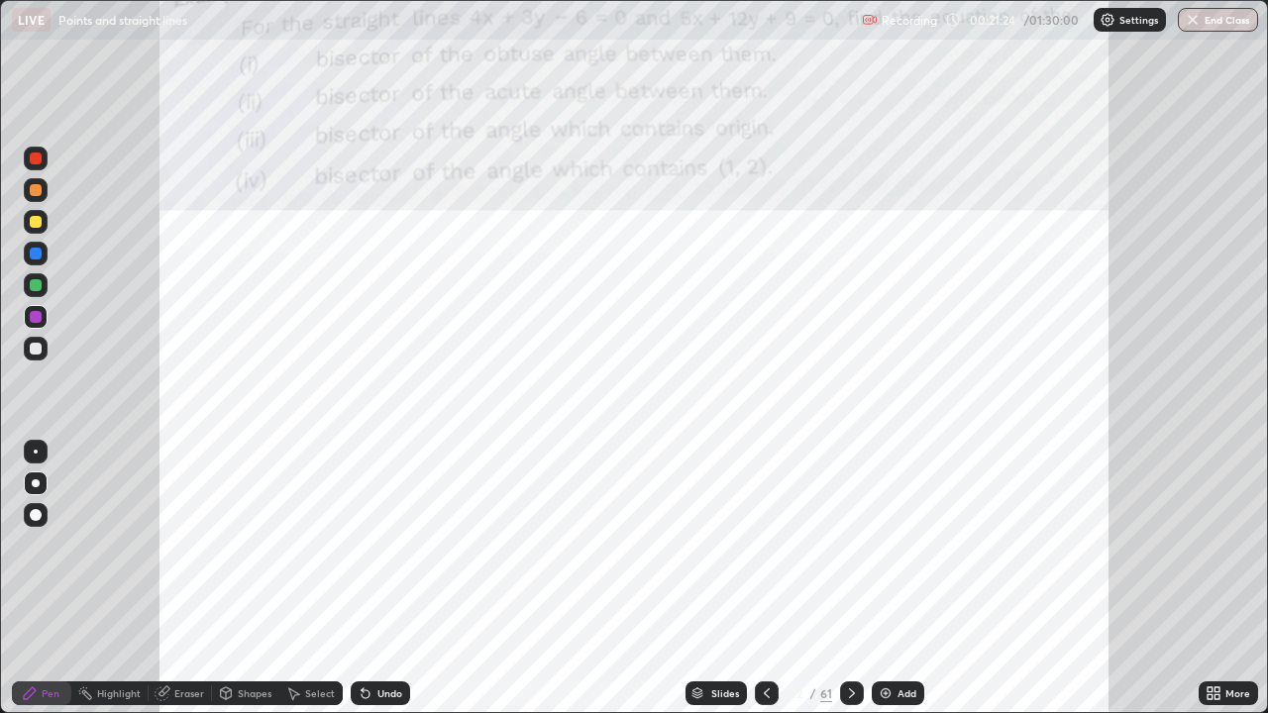
click at [756, 578] on div at bounding box center [767, 693] width 24 height 24
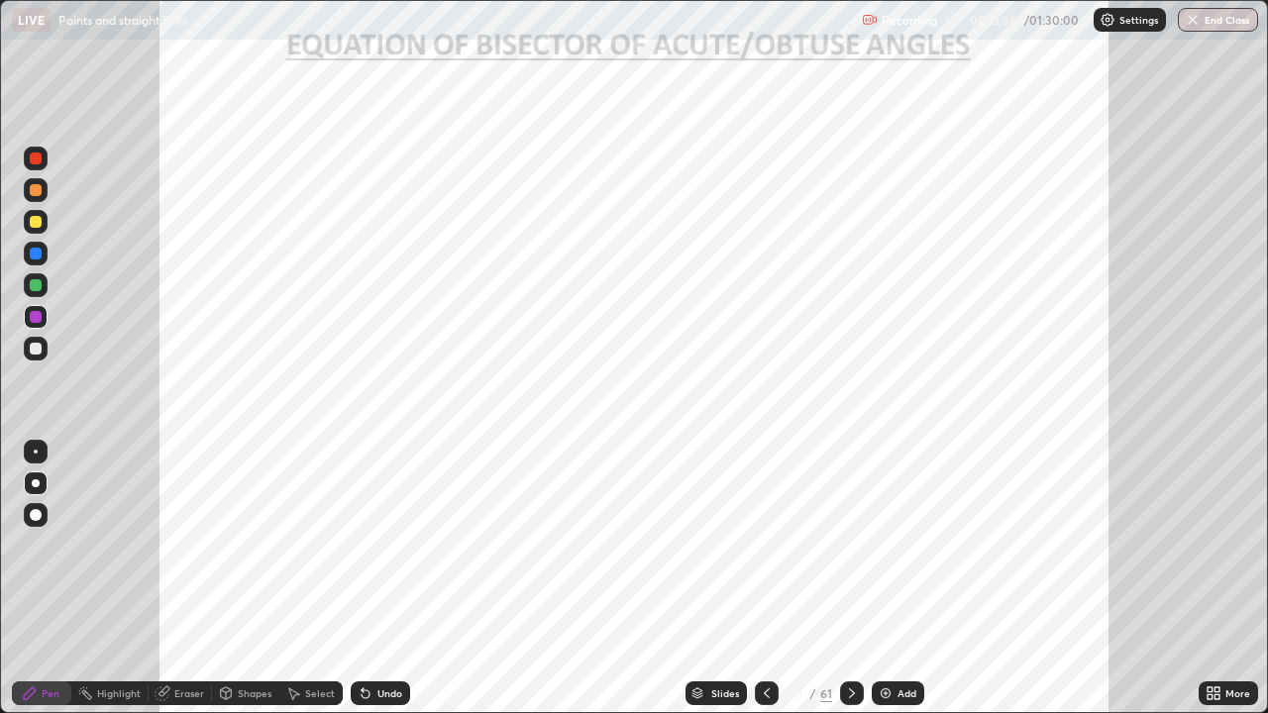
click at [852, 578] on icon at bounding box center [852, 693] width 16 height 16
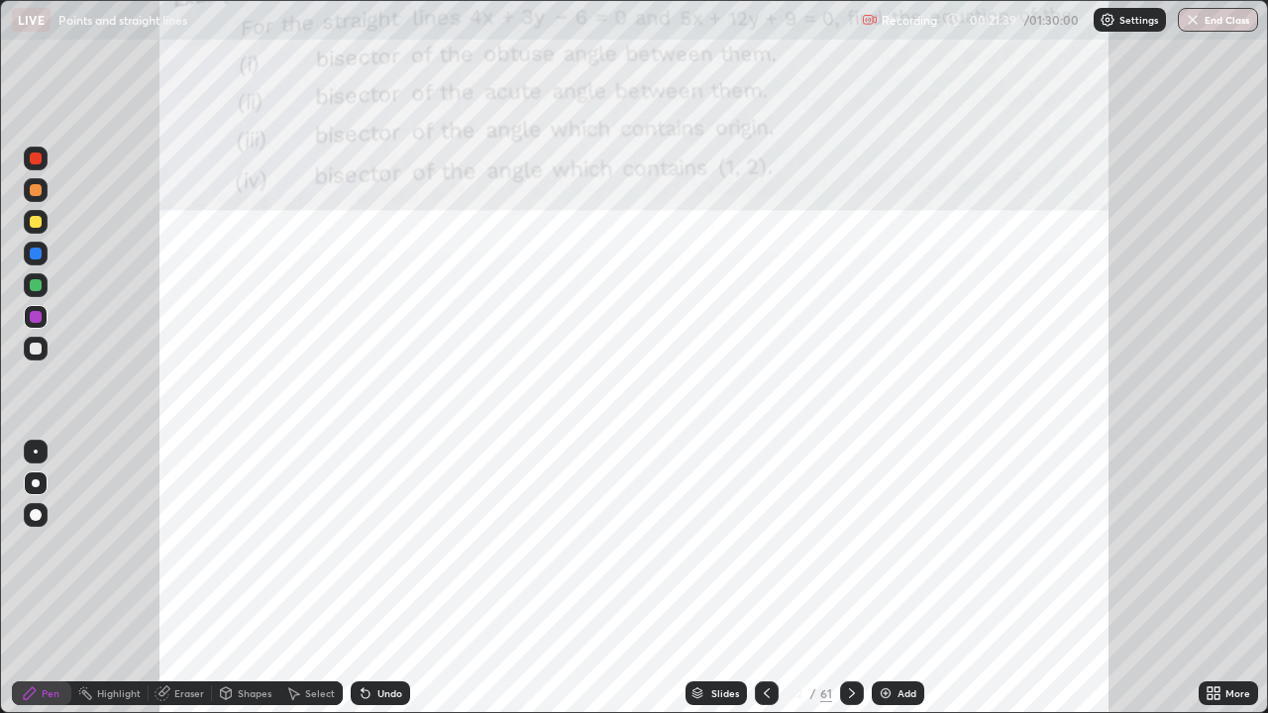
click at [765, 578] on icon at bounding box center [767, 693] width 16 height 16
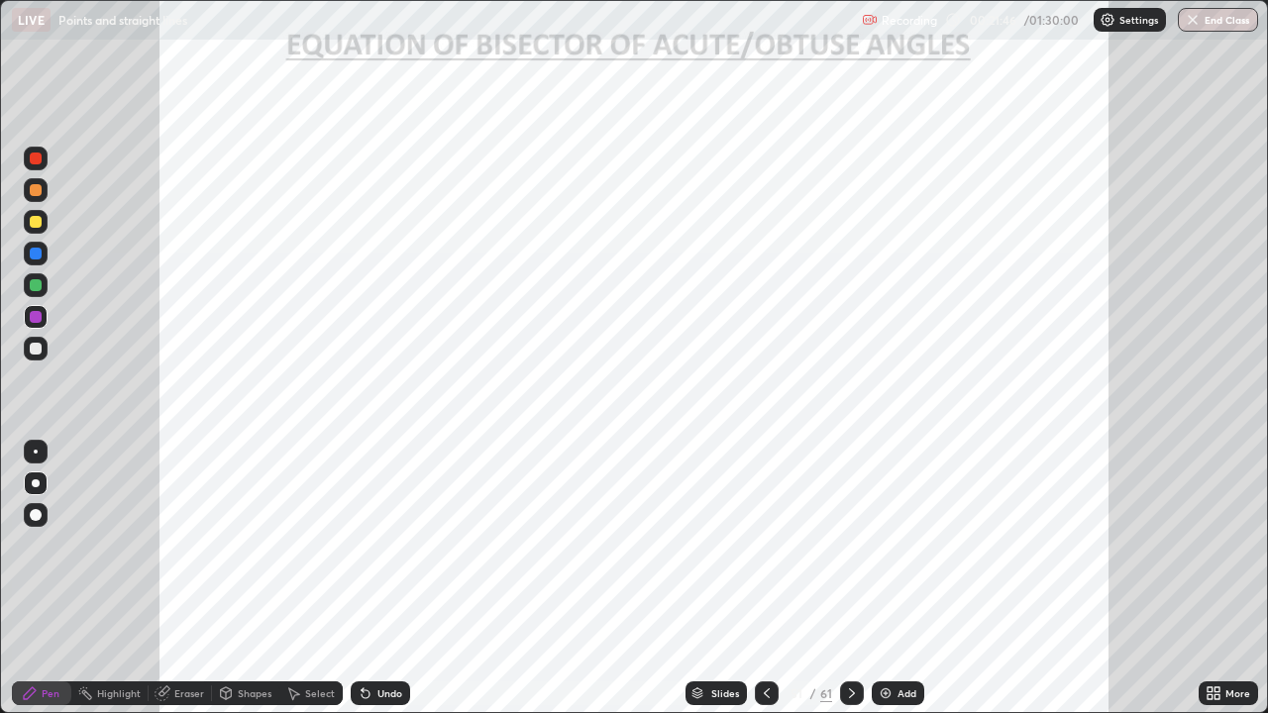
click at [847, 578] on icon at bounding box center [852, 693] width 16 height 16
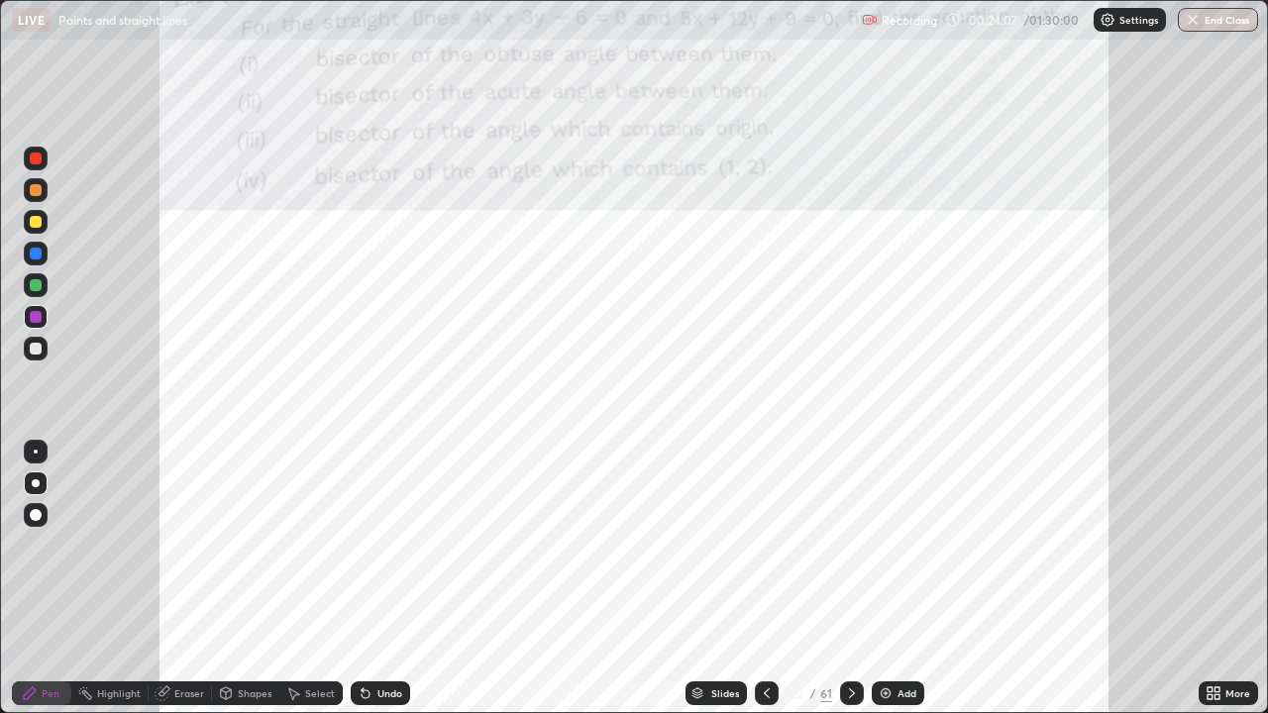
click at [766, 578] on icon at bounding box center [767, 693] width 16 height 16
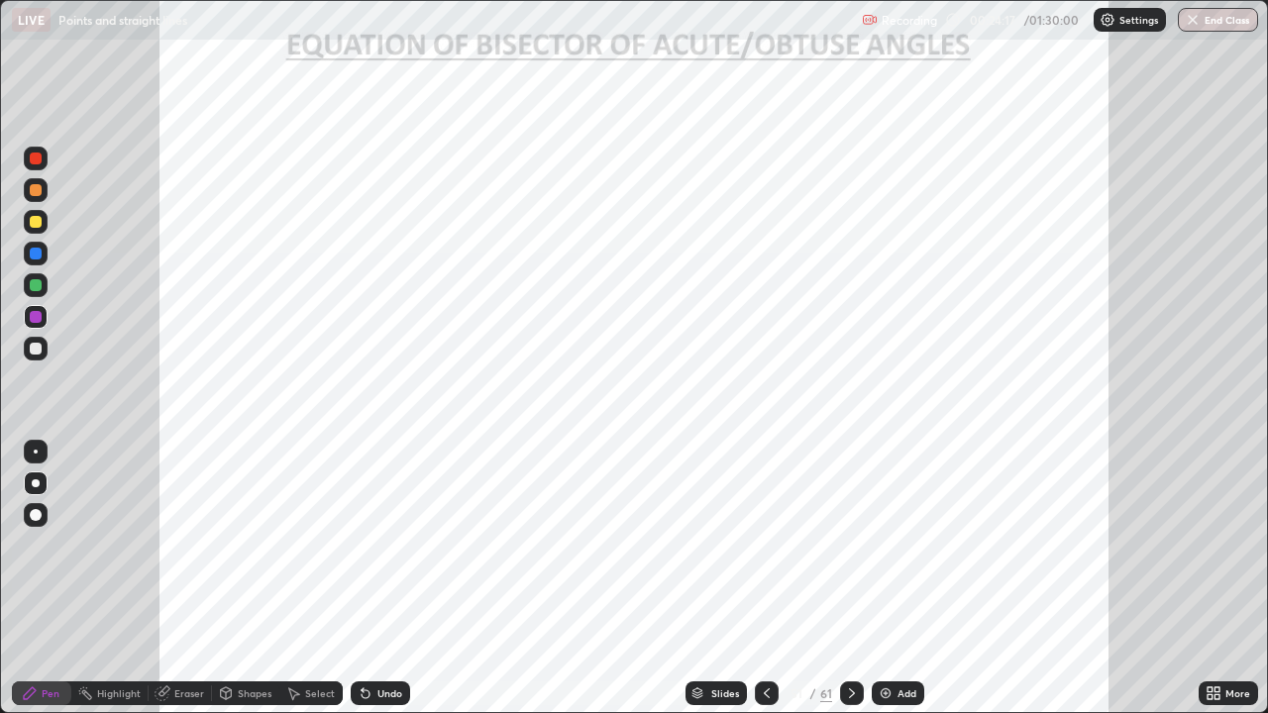
click at [846, 578] on div at bounding box center [852, 694] width 24 height 40
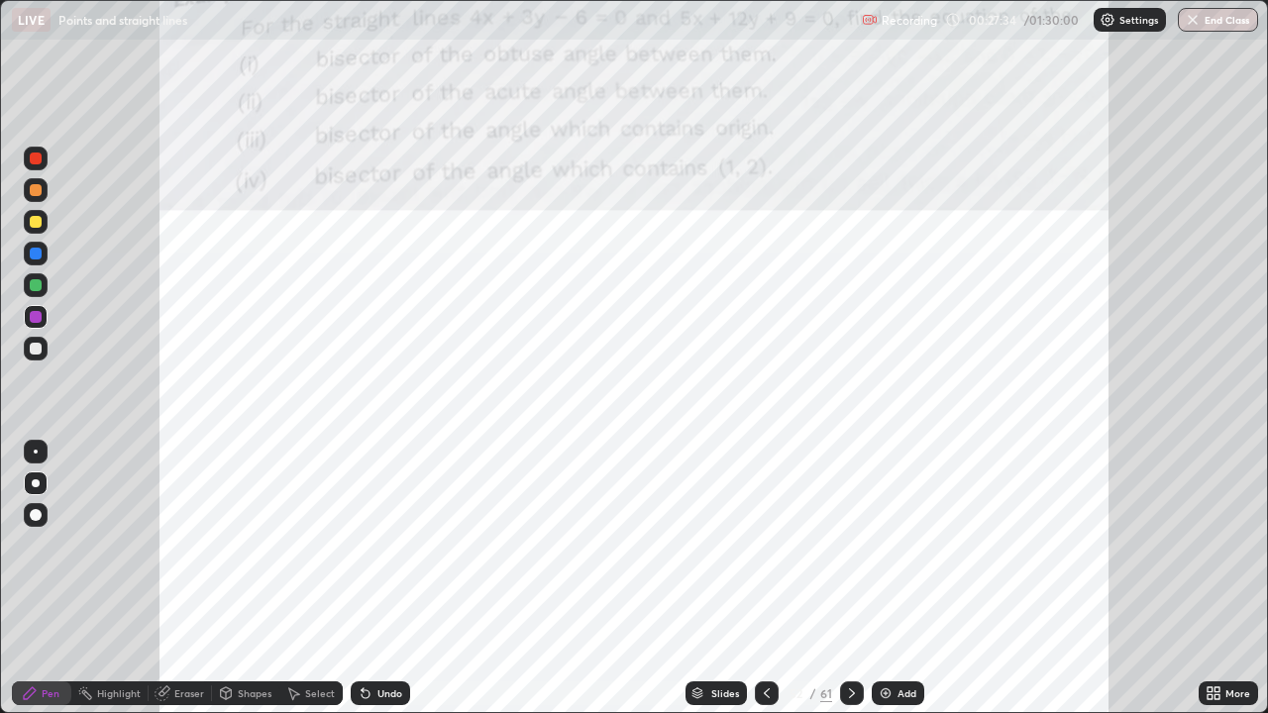
click at [47, 163] on div at bounding box center [36, 159] width 24 height 24
click at [764, 578] on icon at bounding box center [767, 693] width 6 height 10
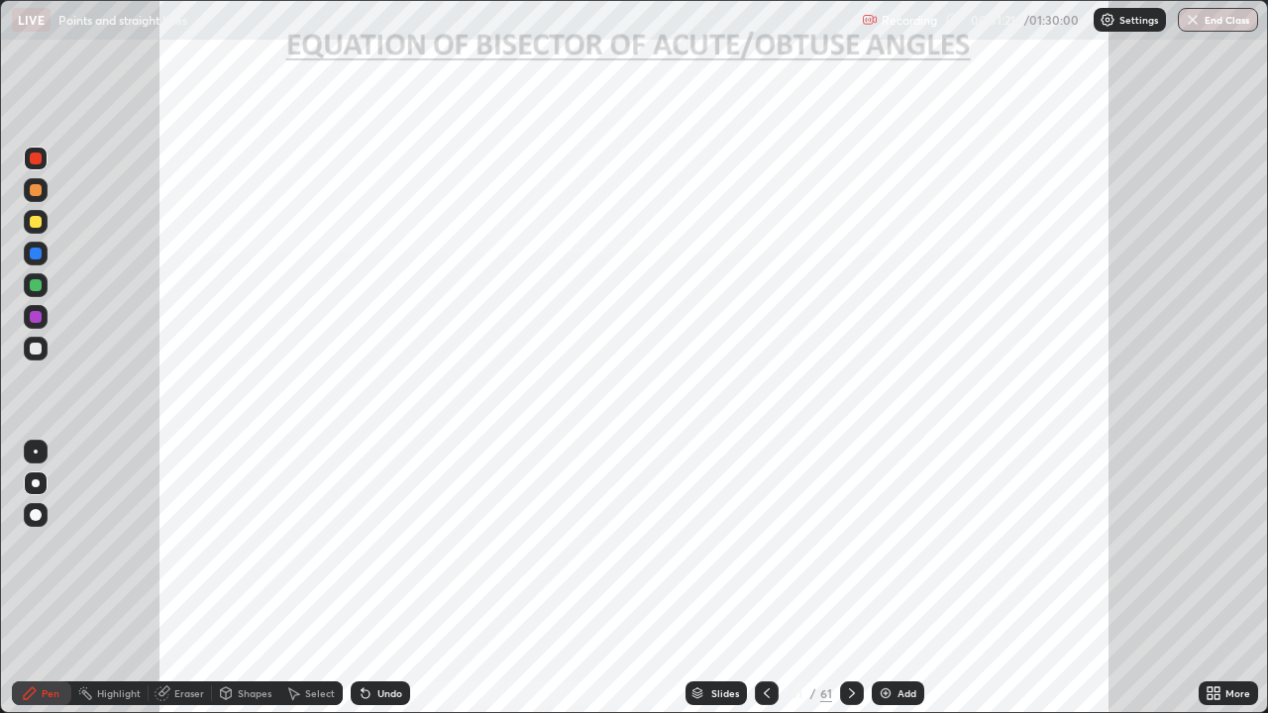
click at [844, 578] on icon at bounding box center [852, 693] width 16 height 16
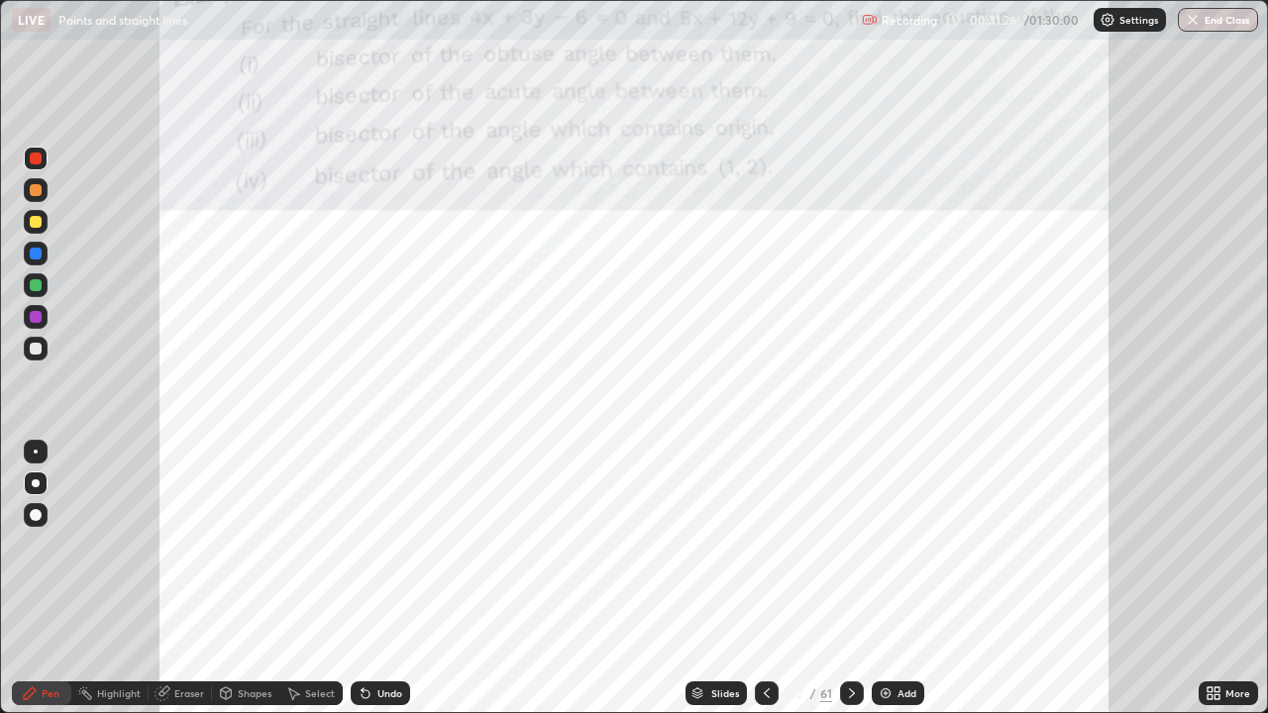
click at [850, 578] on icon at bounding box center [852, 693] width 16 height 16
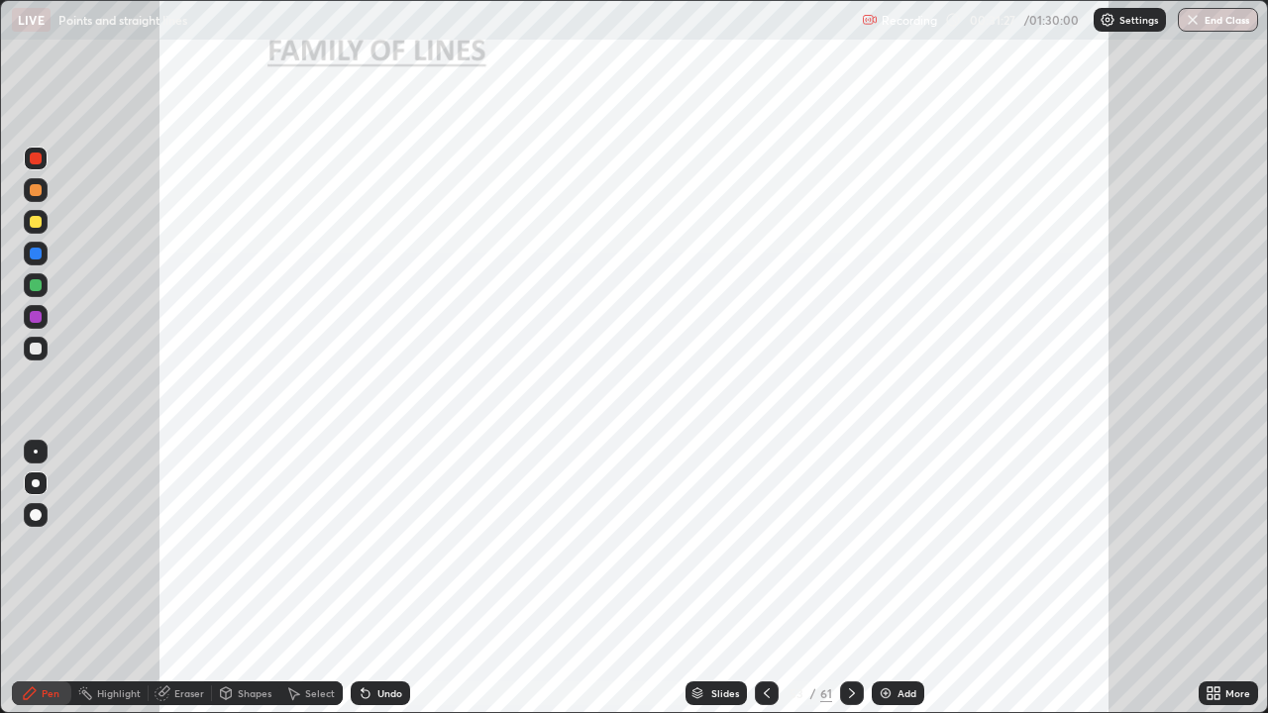
click at [763, 578] on icon at bounding box center [767, 693] width 16 height 16
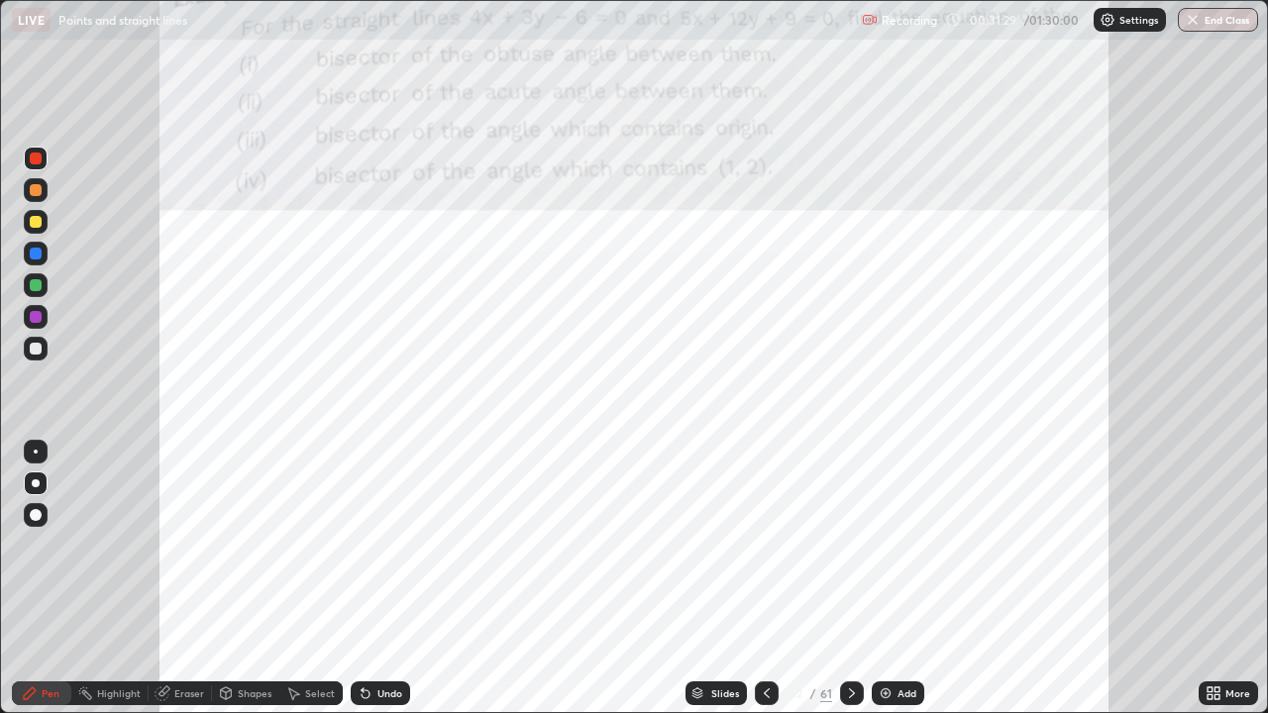
click at [883, 578] on img at bounding box center [886, 693] width 16 height 16
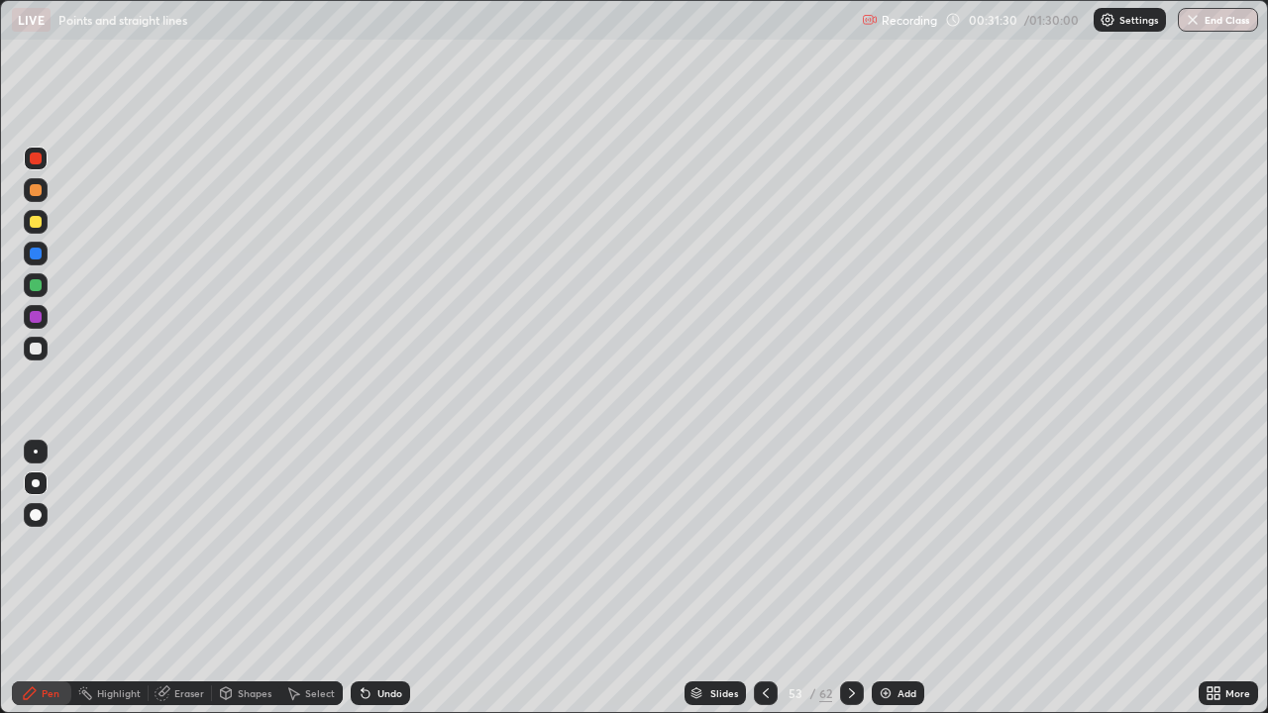
click at [767, 578] on icon at bounding box center [766, 693] width 16 height 16
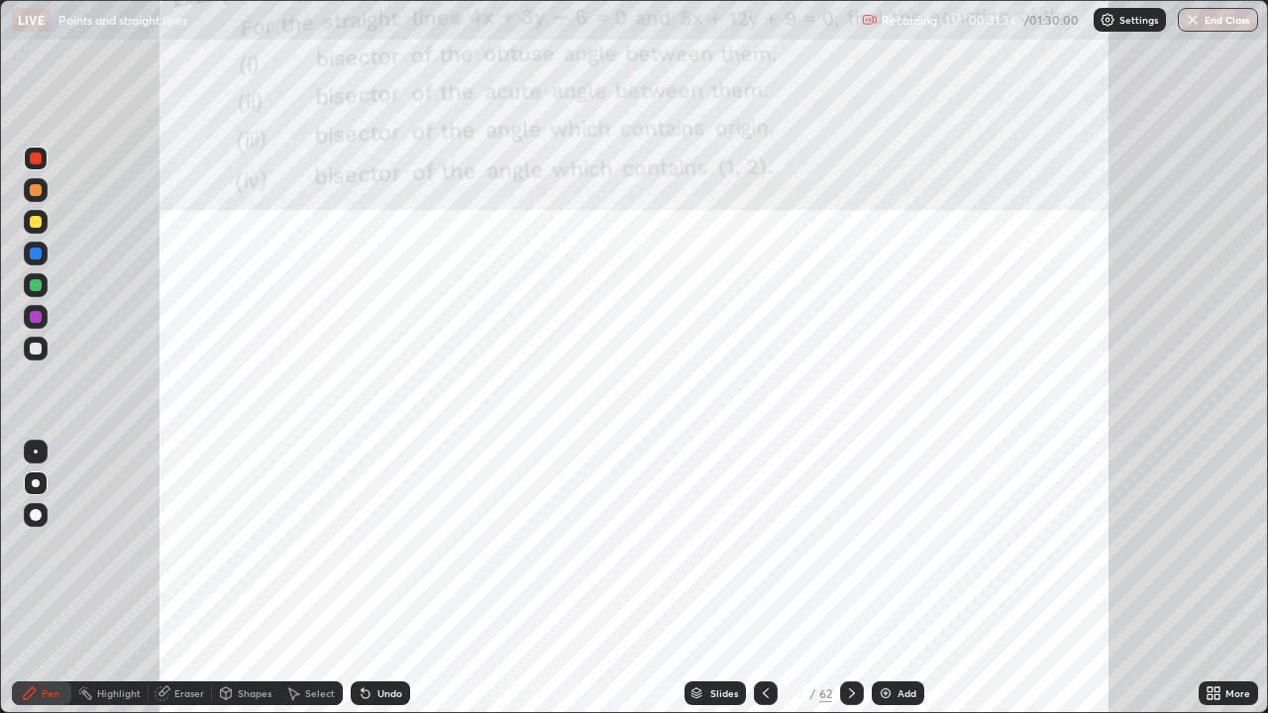
click at [850, 578] on icon at bounding box center [852, 693] width 16 height 16
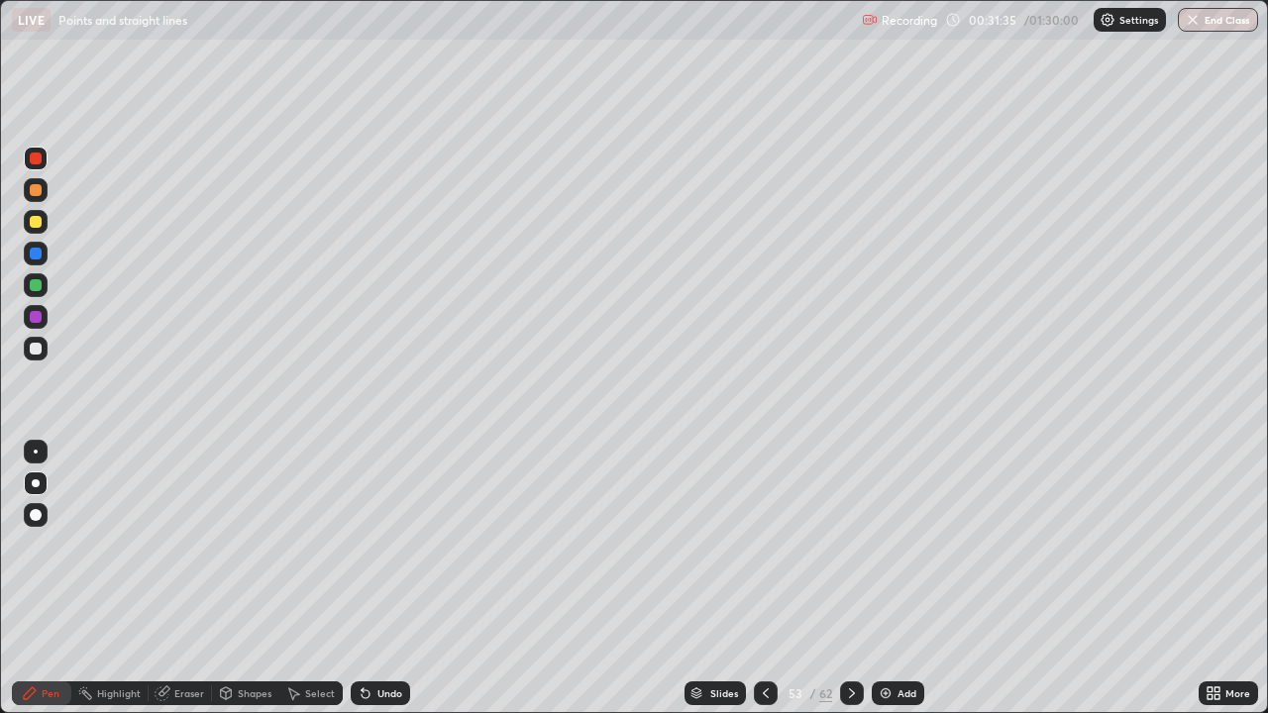
click at [36, 256] on div at bounding box center [36, 254] width 12 height 12
click at [773, 578] on div at bounding box center [766, 693] width 24 height 24
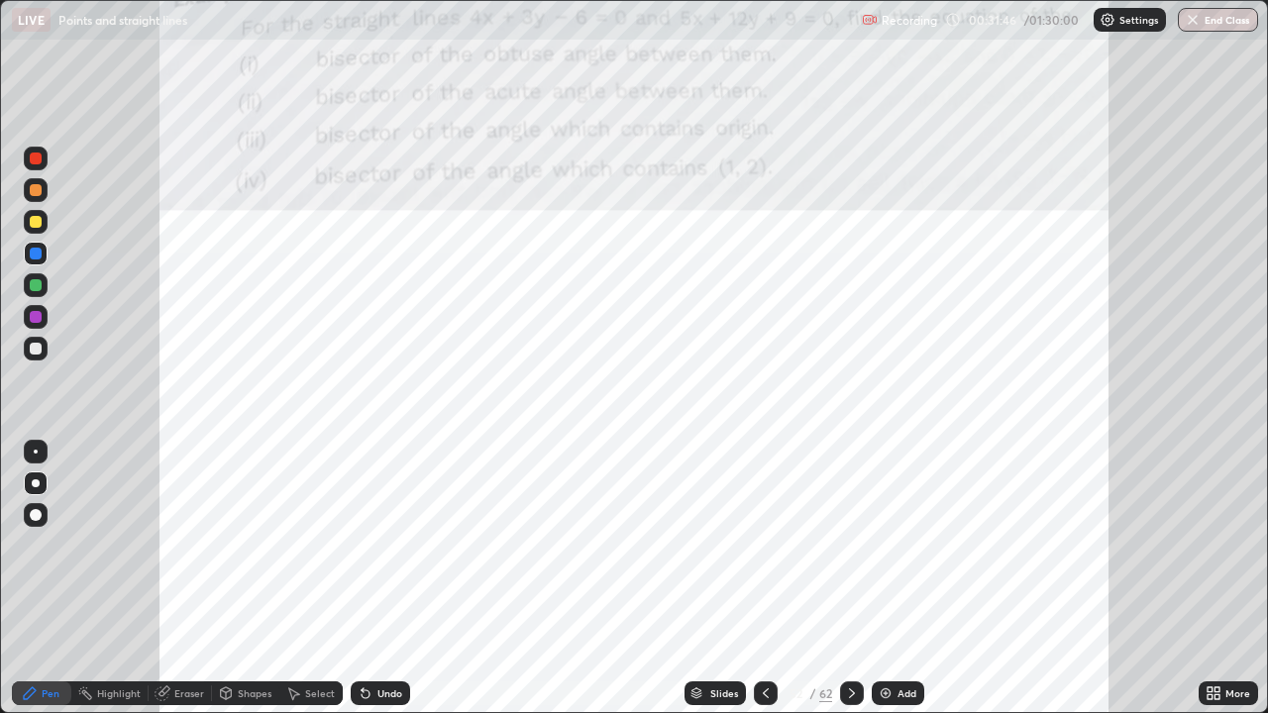
click at [849, 578] on icon at bounding box center [852, 693] width 16 height 16
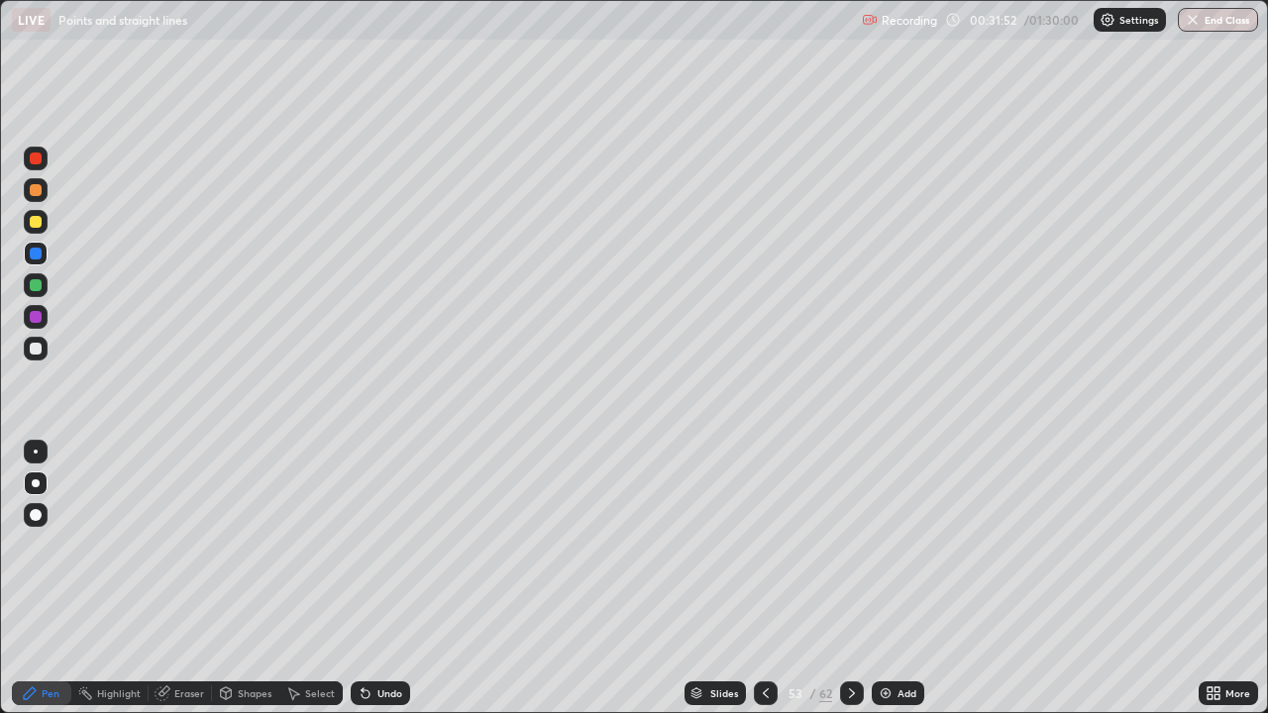
click at [763, 578] on icon at bounding box center [766, 693] width 6 height 10
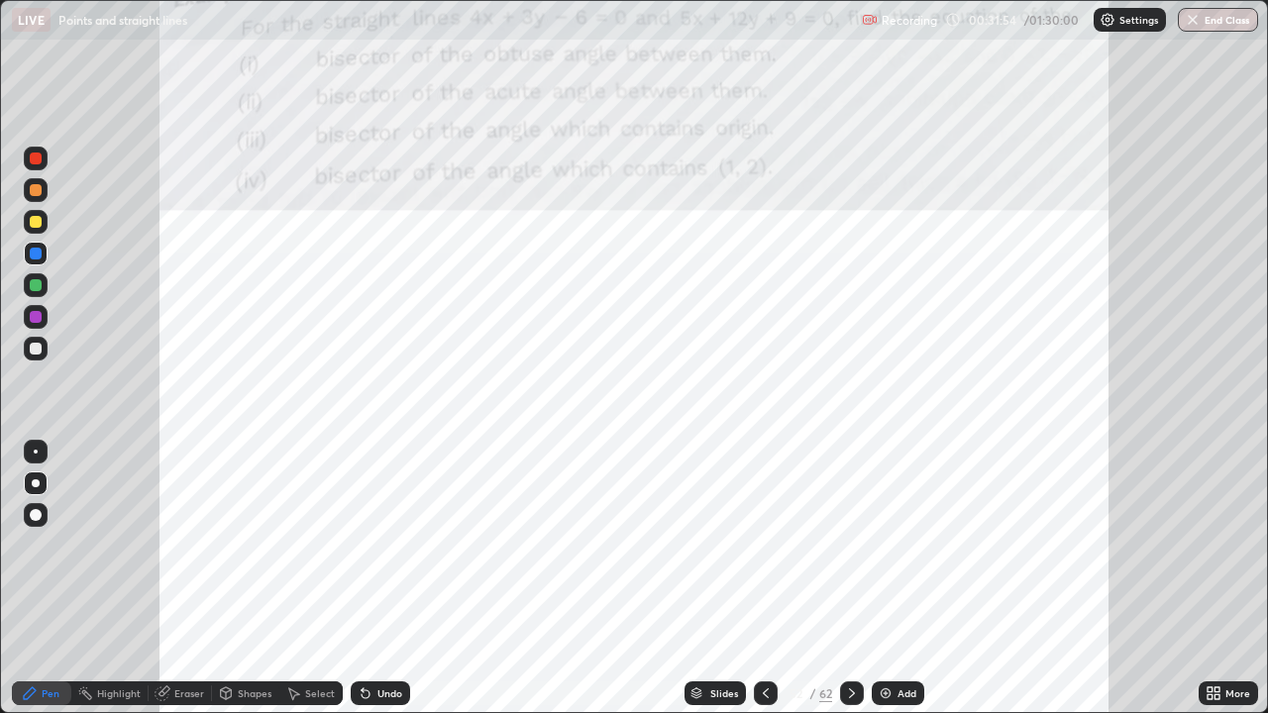
click at [849, 578] on icon at bounding box center [852, 693] width 16 height 16
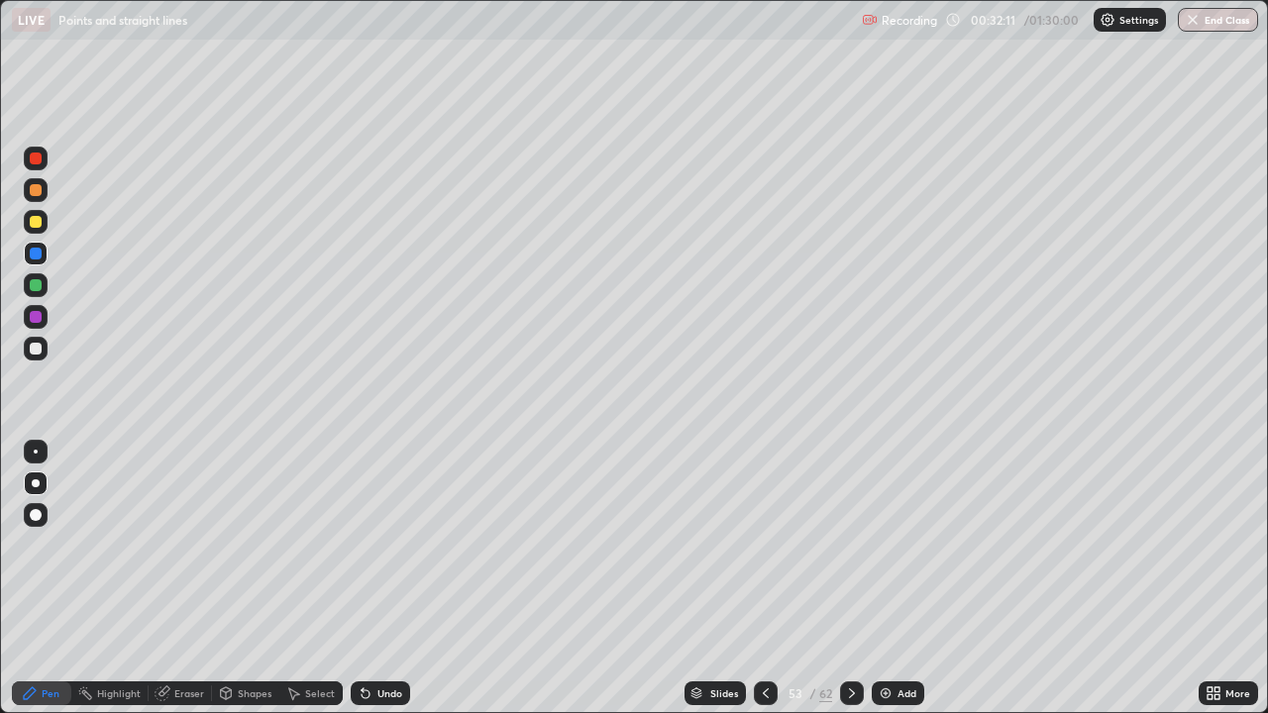
click at [763, 578] on icon at bounding box center [766, 693] width 16 height 16
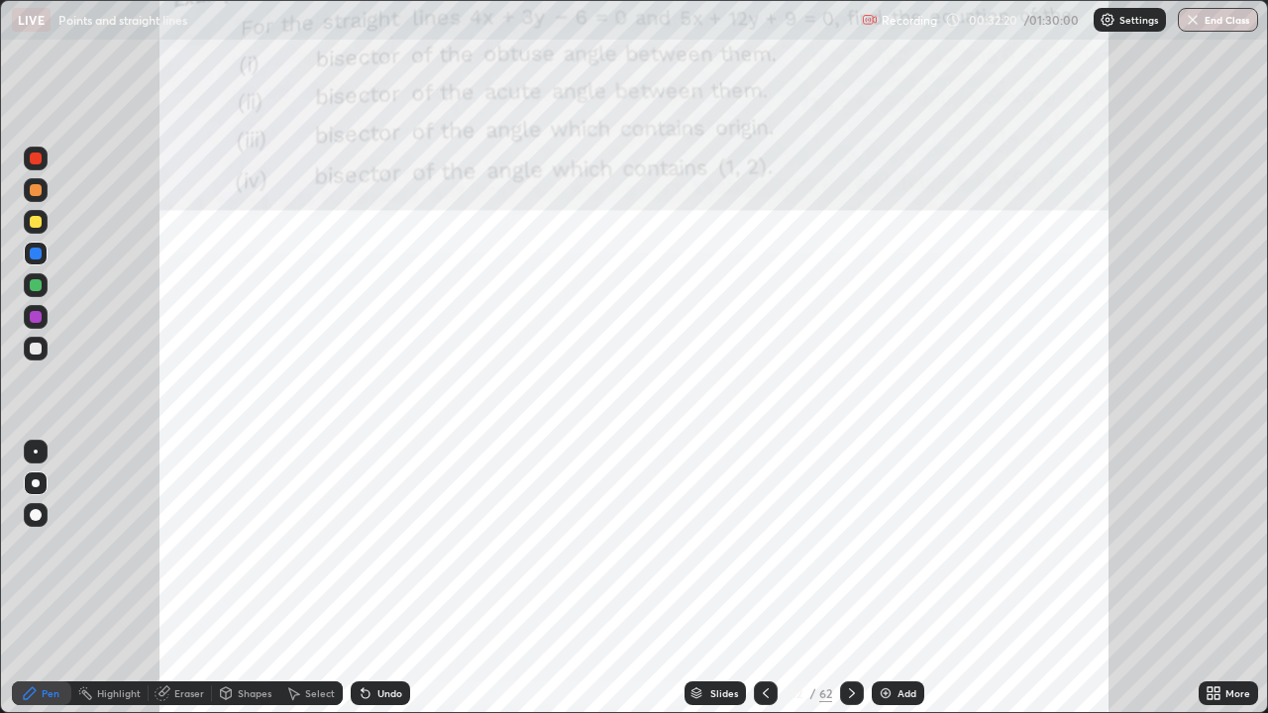
click at [850, 578] on icon at bounding box center [852, 693] width 16 height 16
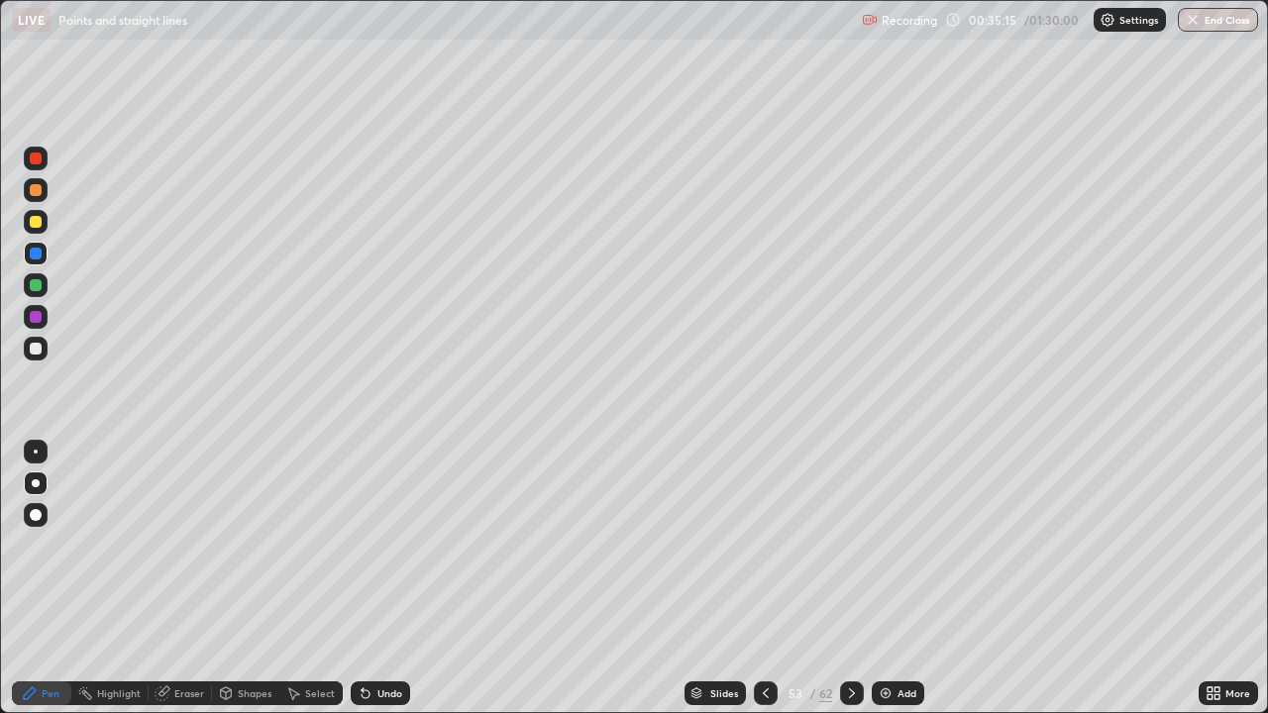
click at [766, 578] on icon at bounding box center [766, 693] width 16 height 16
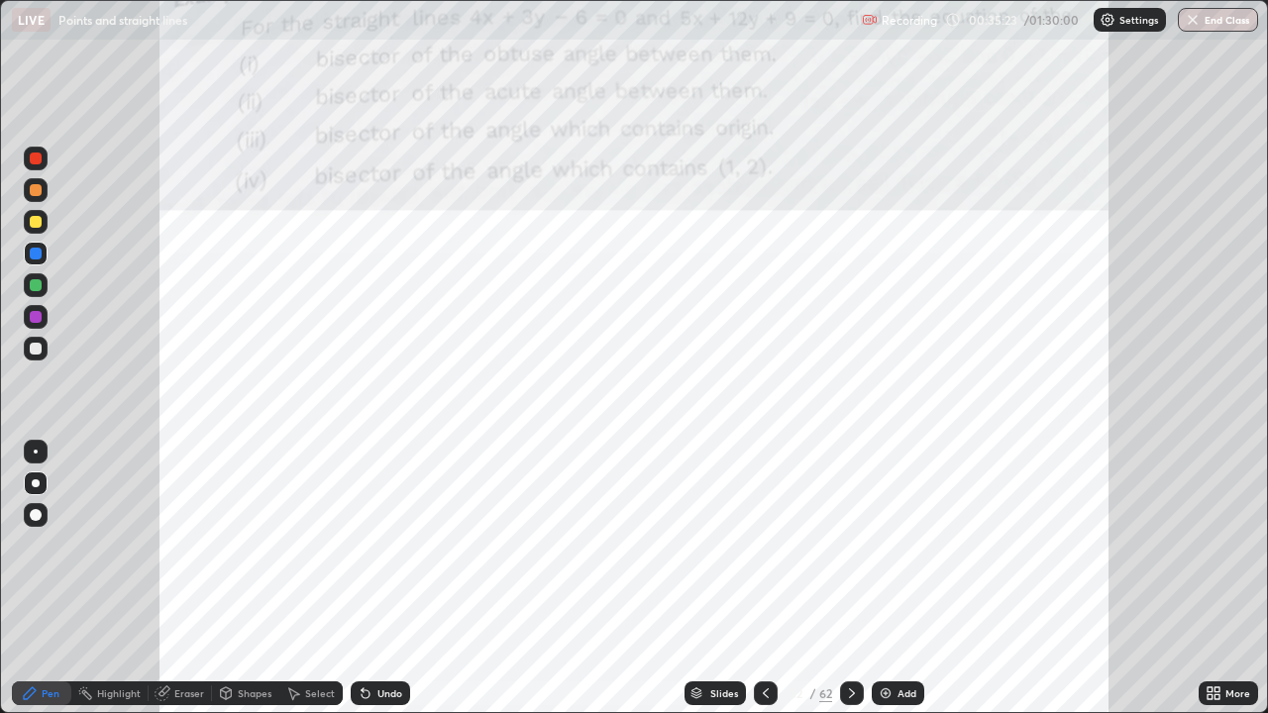
click at [848, 578] on icon at bounding box center [852, 693] width 16 height 16
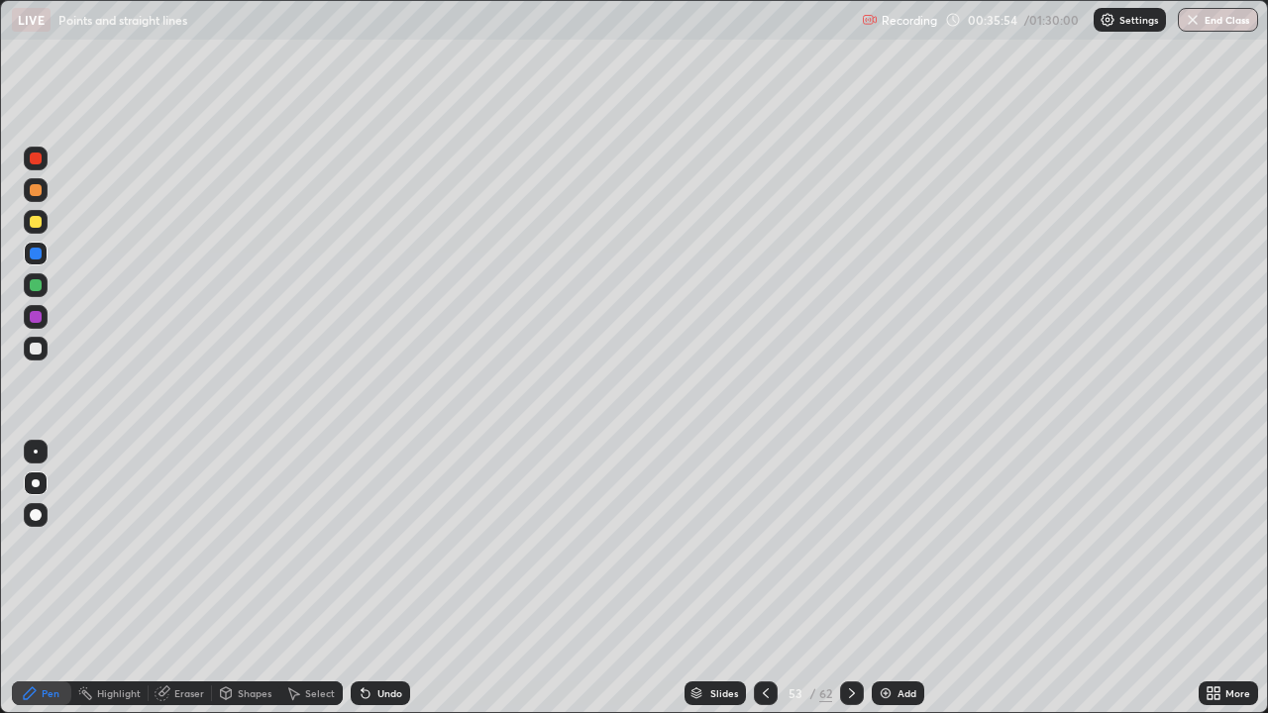
click at [886, 578] on img at bounding box center [886, 693] width 16 height 16
click at [41, 351] on div at bounding box center [36, 349] width 12 height 12
click at [199, 578] on div "Eraser" at bounding box center [189, 693] width 30 height 10
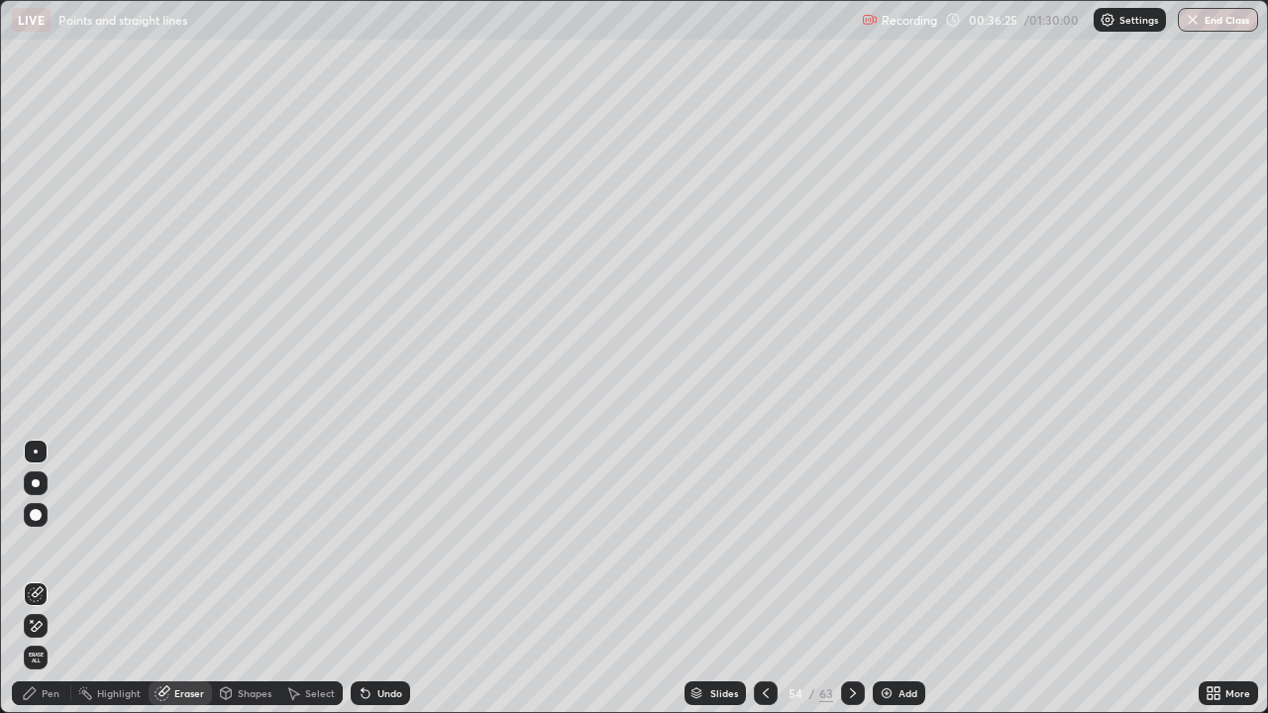
click at [48, 578] on div "Pen" at bounding box center [51, 693] width 18 height 10
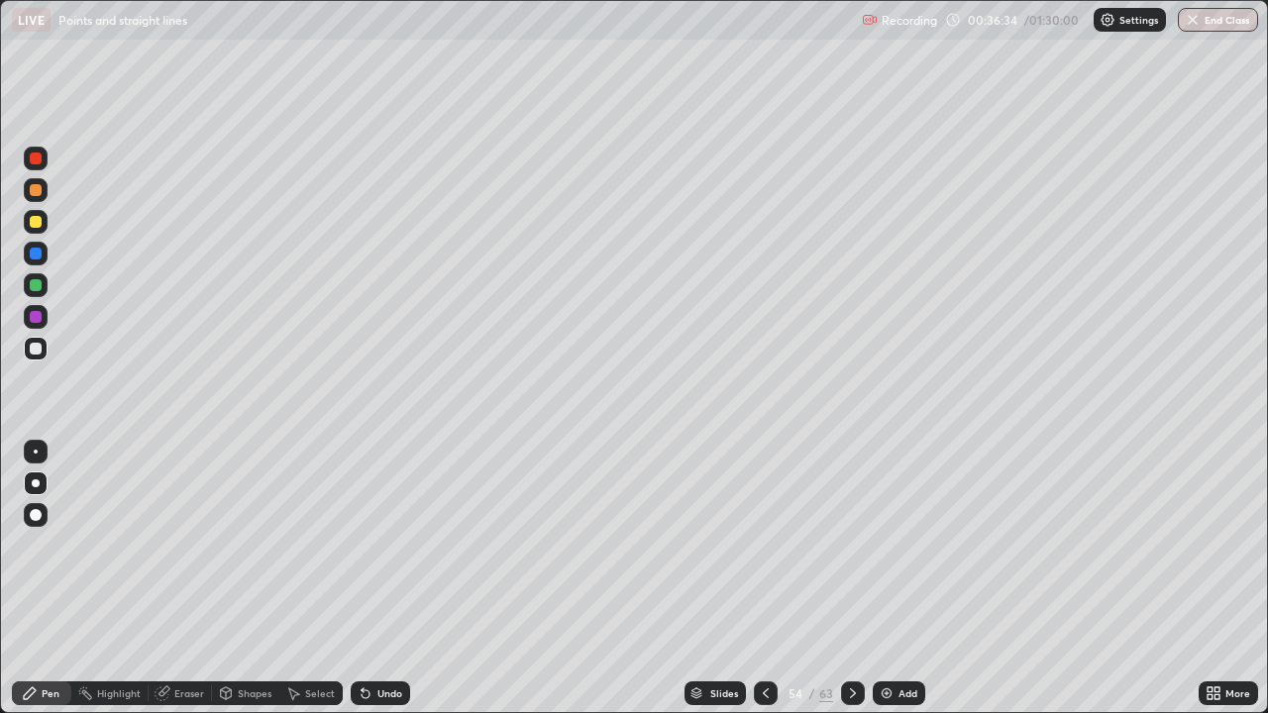
click at [848, 578] on icon at bounding box center [853, 693] width 16 height 16
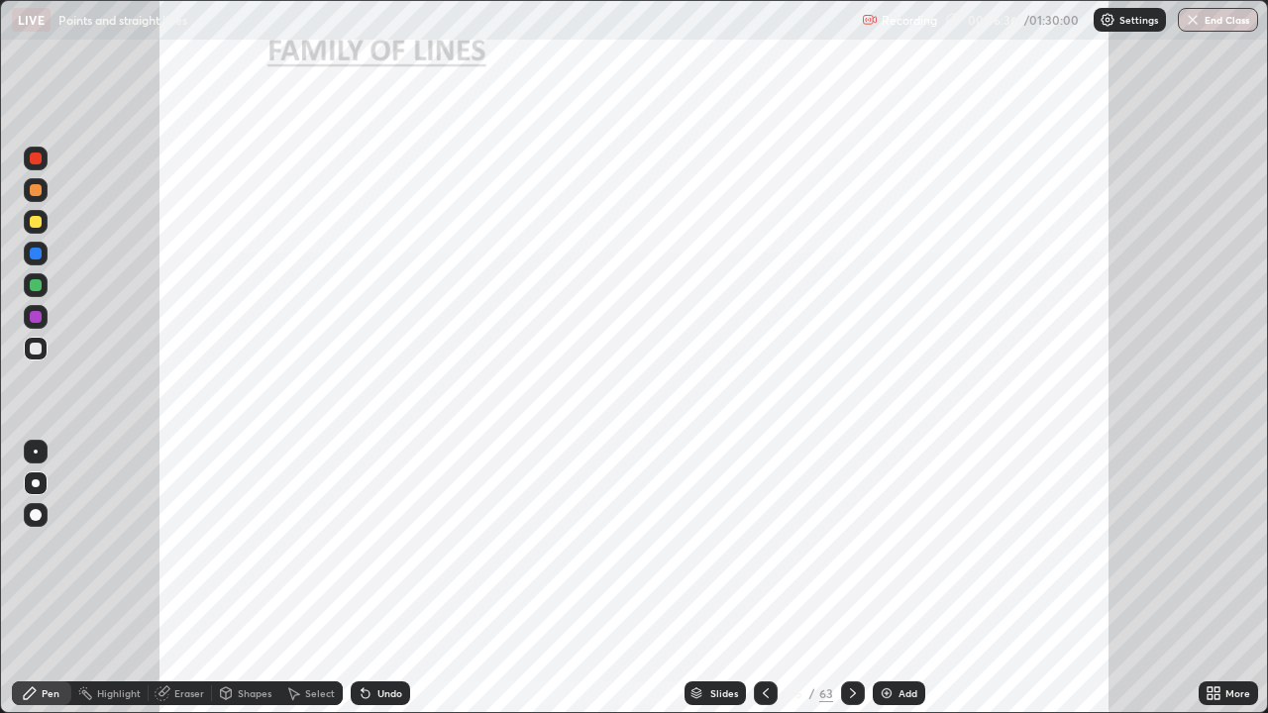
click at [766, 578] on icon at bounding box center [766, 693] width 16 height 16
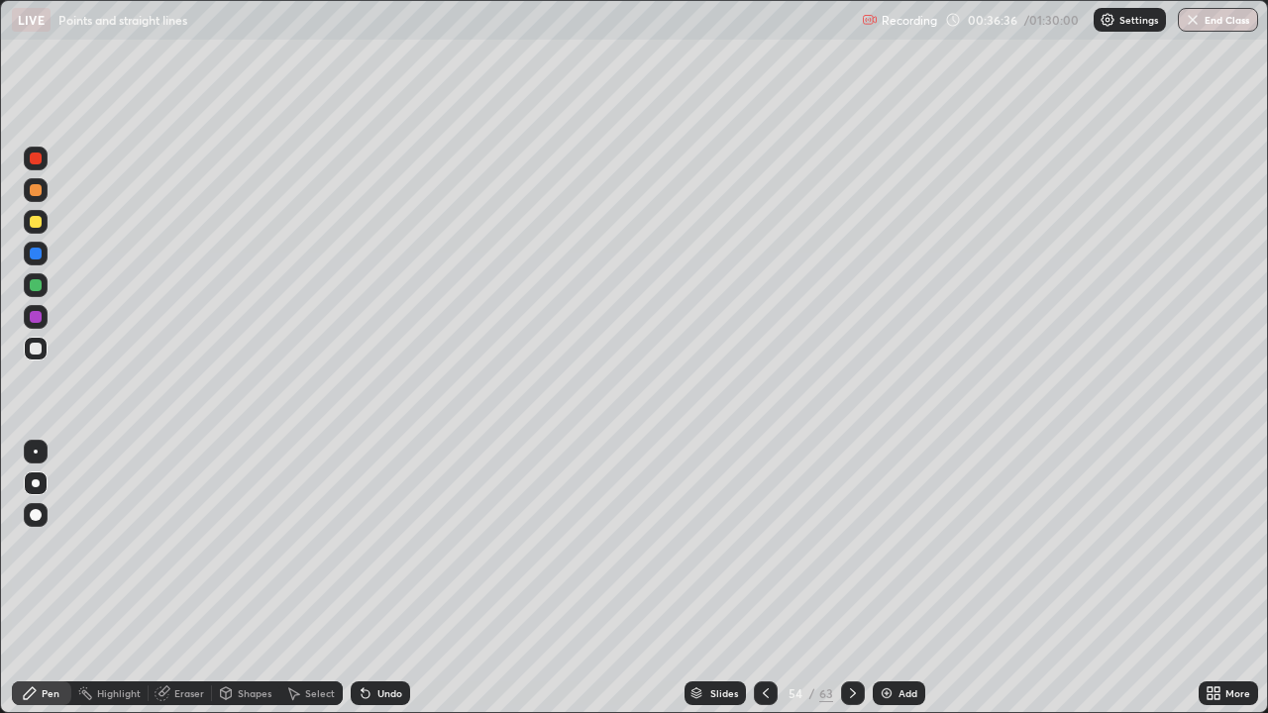
click at [755, 578] on div at bounding box center [766, 693] width 24 height 24
click at [851, 578] on icon at bounding box center [853, 693] width 16 height 16
click at [763, 578] on icon at bounding box center [766, 693] width 6 height 10
click at [846, 578] on div at bounding box center [853, 693] width 24 height 24
click at [238, 578] on div "Shapes" at bounding box center [255, 693] width 34 height 10
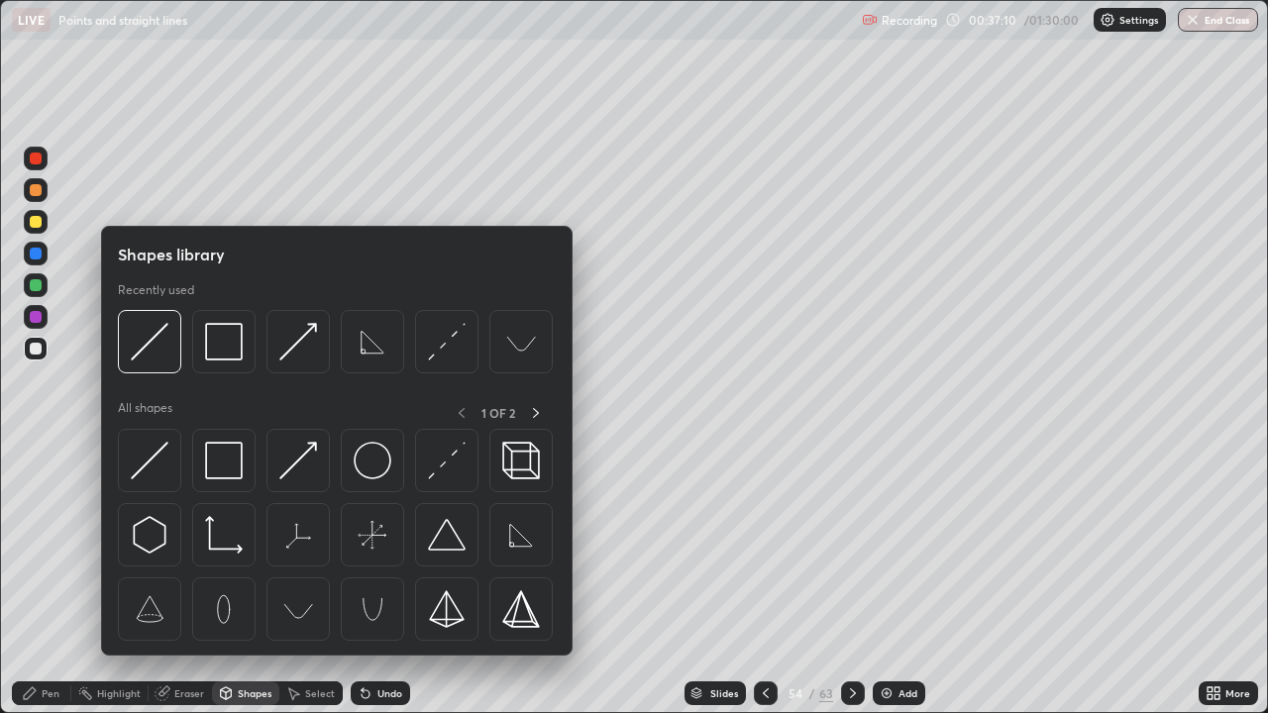
click at [183, 578] on div "Eraser" at bounding box center [189, 693] width 30 height 10
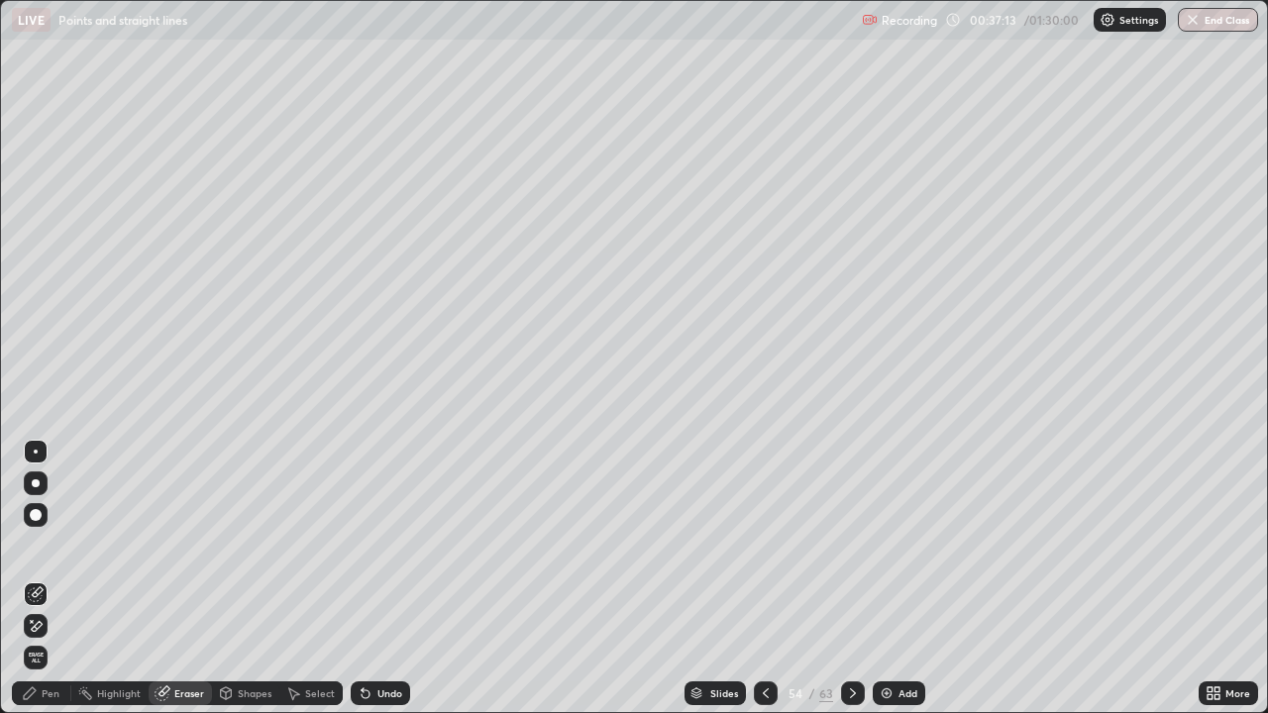
click at [45, 578] on div "Pen" at bounding box center [51, 693] width 18 height 10
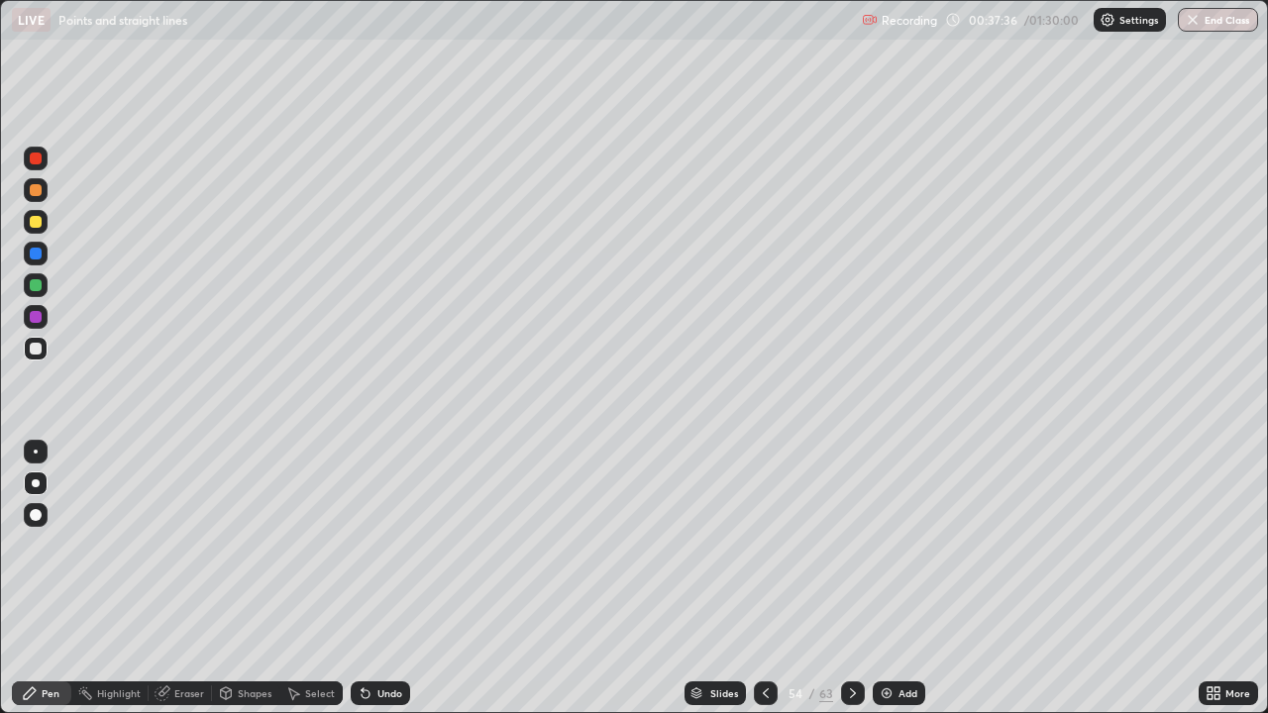
click at [190, 578] on div "Eraser" at bounding box center [189, 693] width 30 height 10
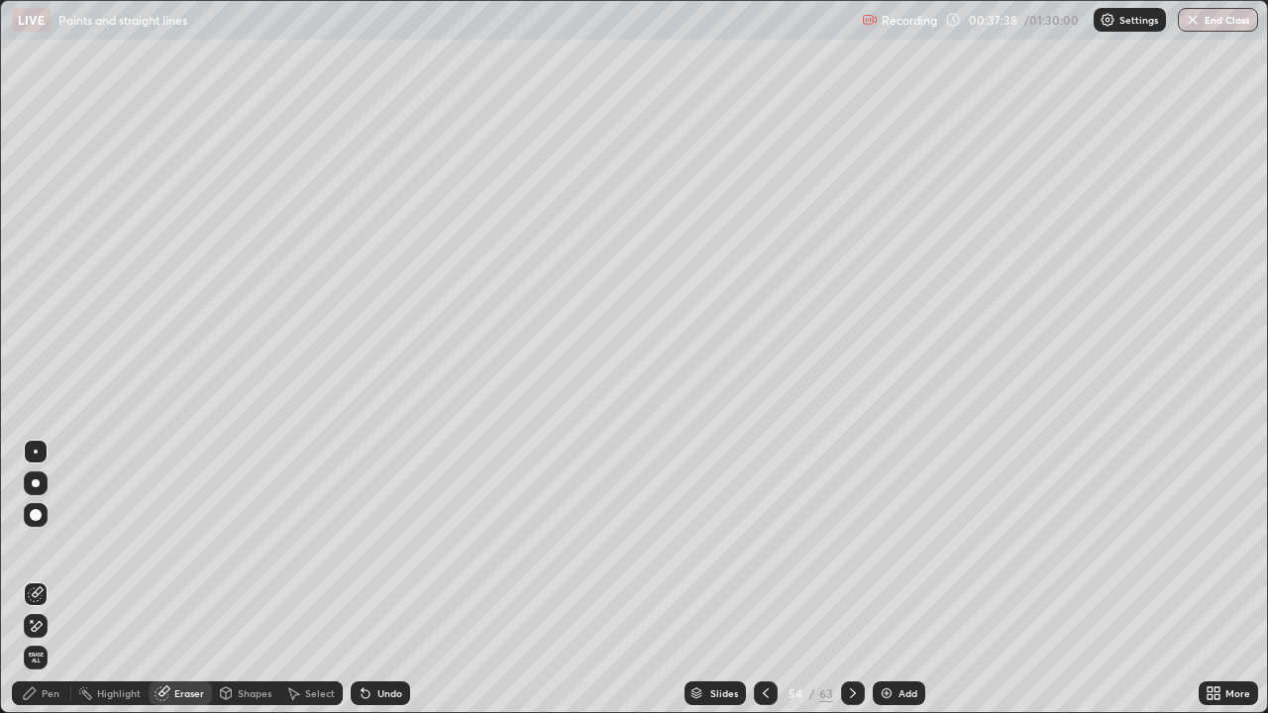
click at [51, 578] on div "Pen" at bounding box center [51, 693] width 18 height 10
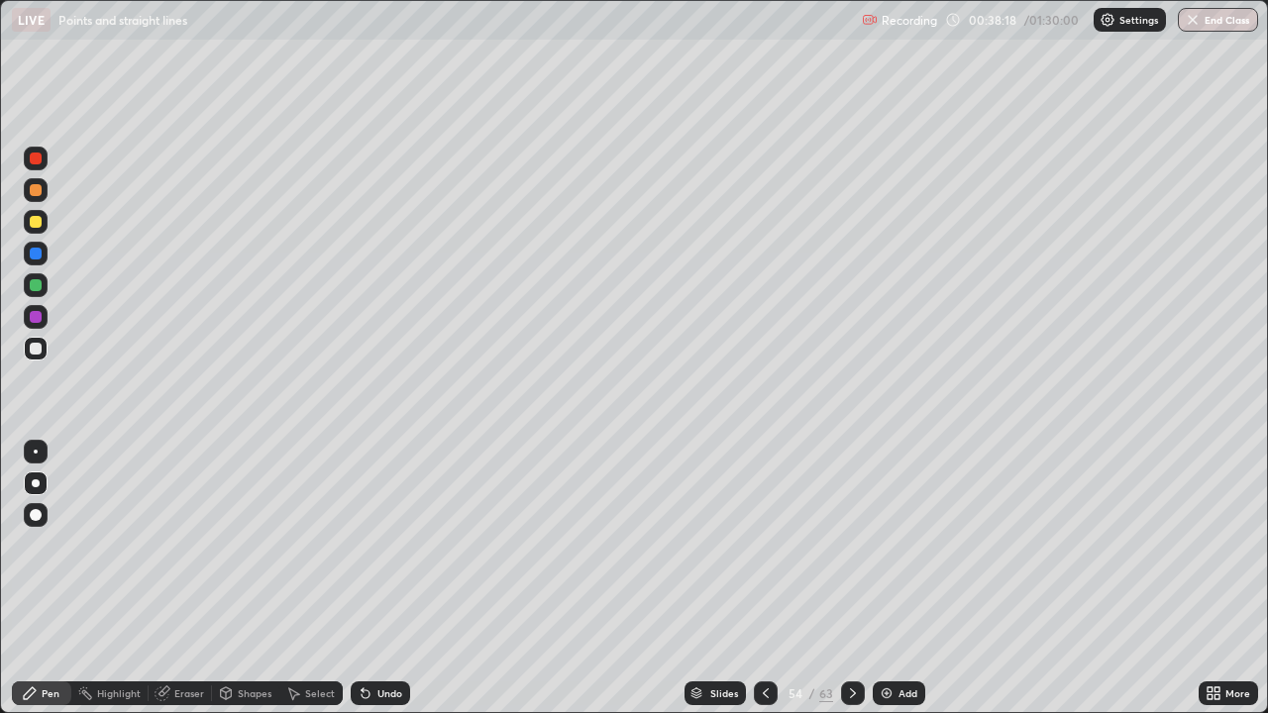
click at [193, 578] on div "Eraser" at bounding box center [189, 693] width 30 height 10
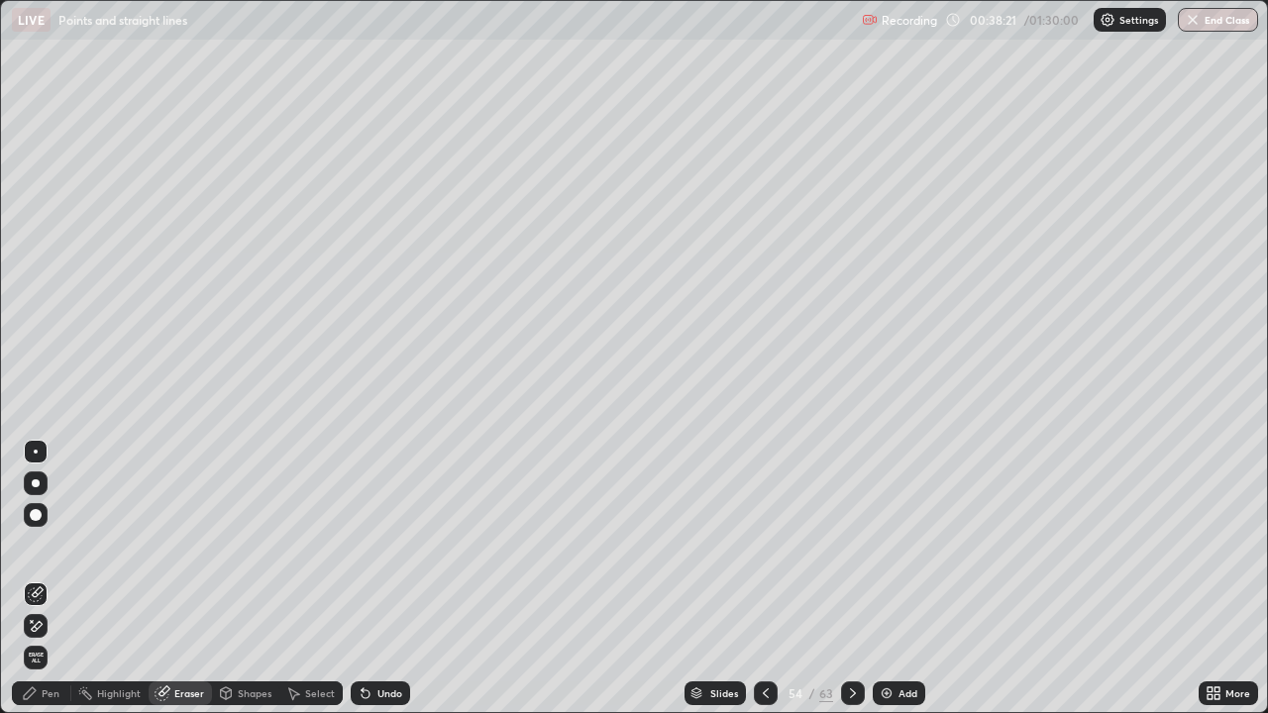
click at [47, 578] on div "Pen" at bounding box center [51, 693] width 18 height 10
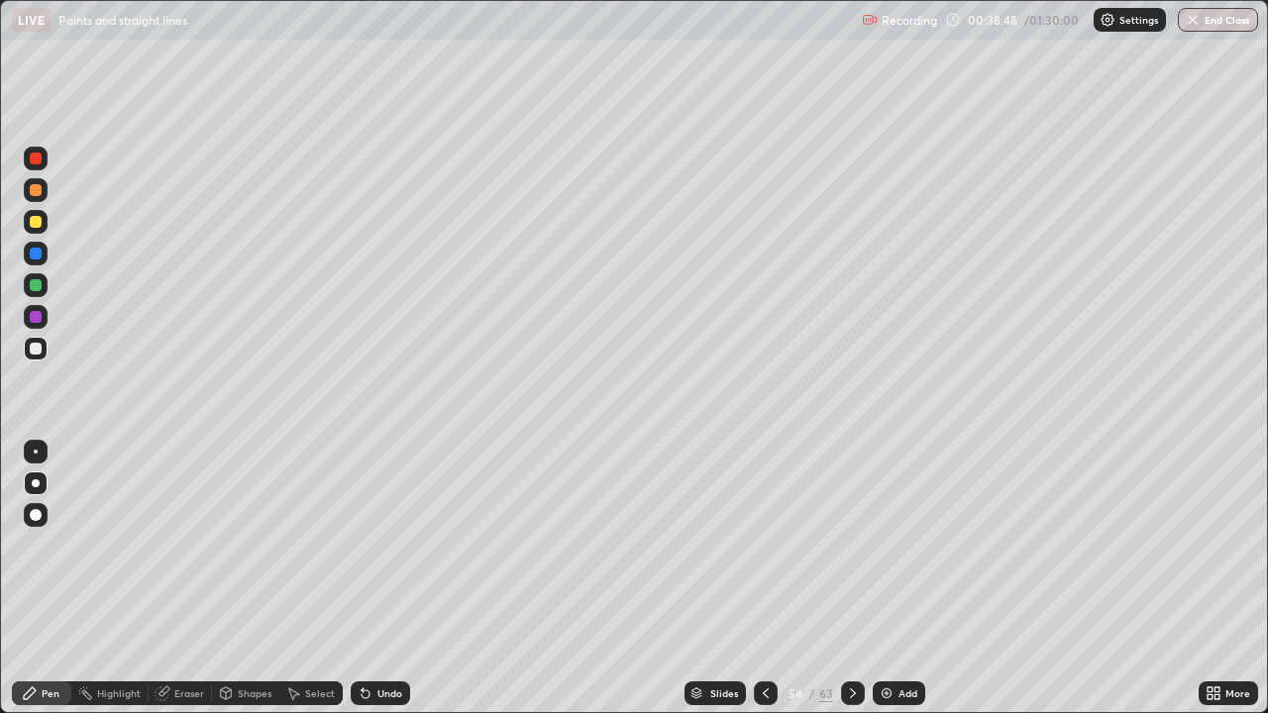
click at [194, 578] on div "Eraser" at bounding box center [189, 693] width 30 height 10
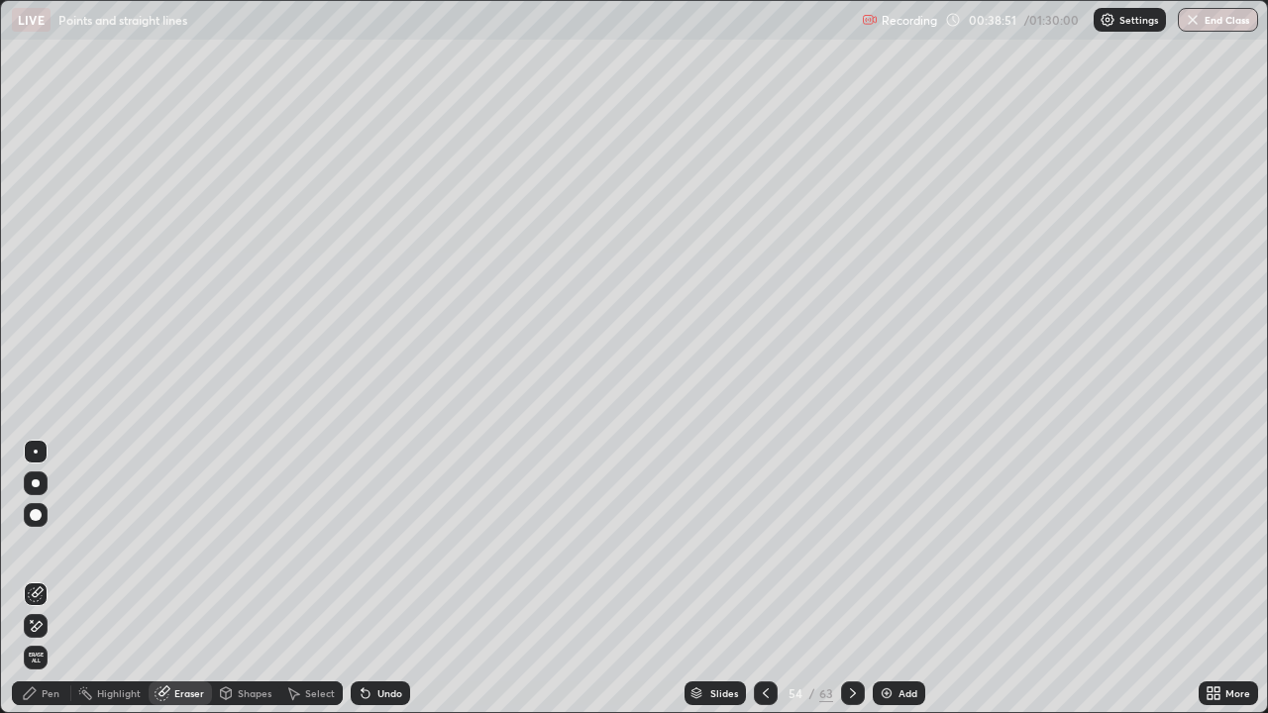
click at [56, 578] on div "Pen" at bounding box center [51, 693] width 18 height 10
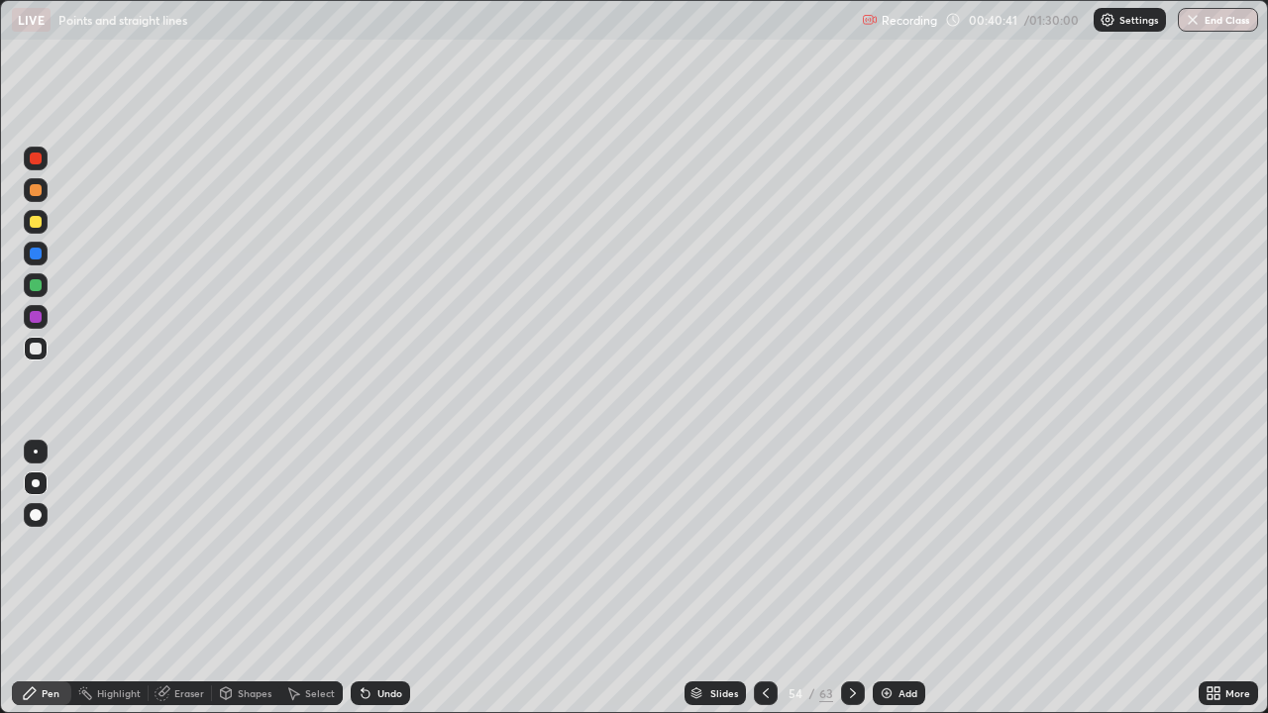
click at [764, 578] on icon at bounding box center [766, 693] width 16 height 16
click at [852, 578] on icon at bounding box center [853, 693] width 16 height 16
click at [761, 578] on icon at bounding box center [766, 693] width 16 height 16
click at [850, 578] on icon at bounding box center [853, 693] width 16 height 16
click at [886, 578] on img at bounding box center [887, 693] width 16 height 16
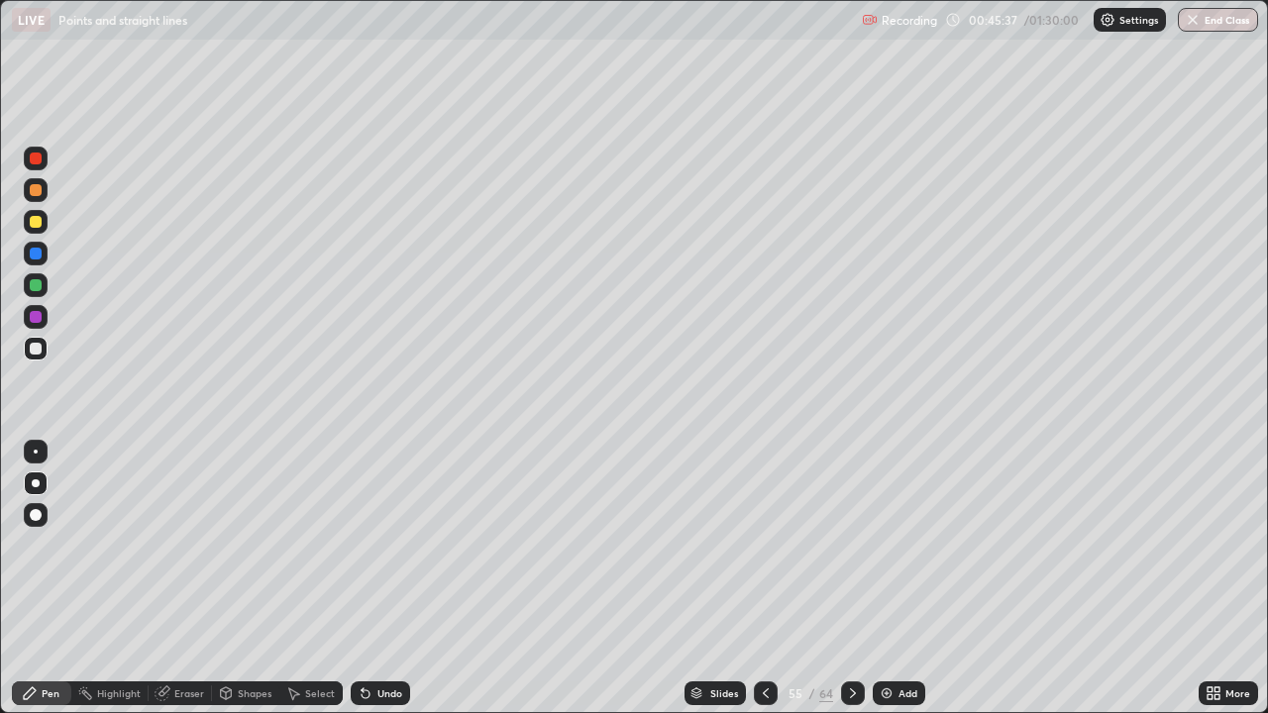
click at [851, 578] on icon at bounding box center [853, 693] width 16 height 16
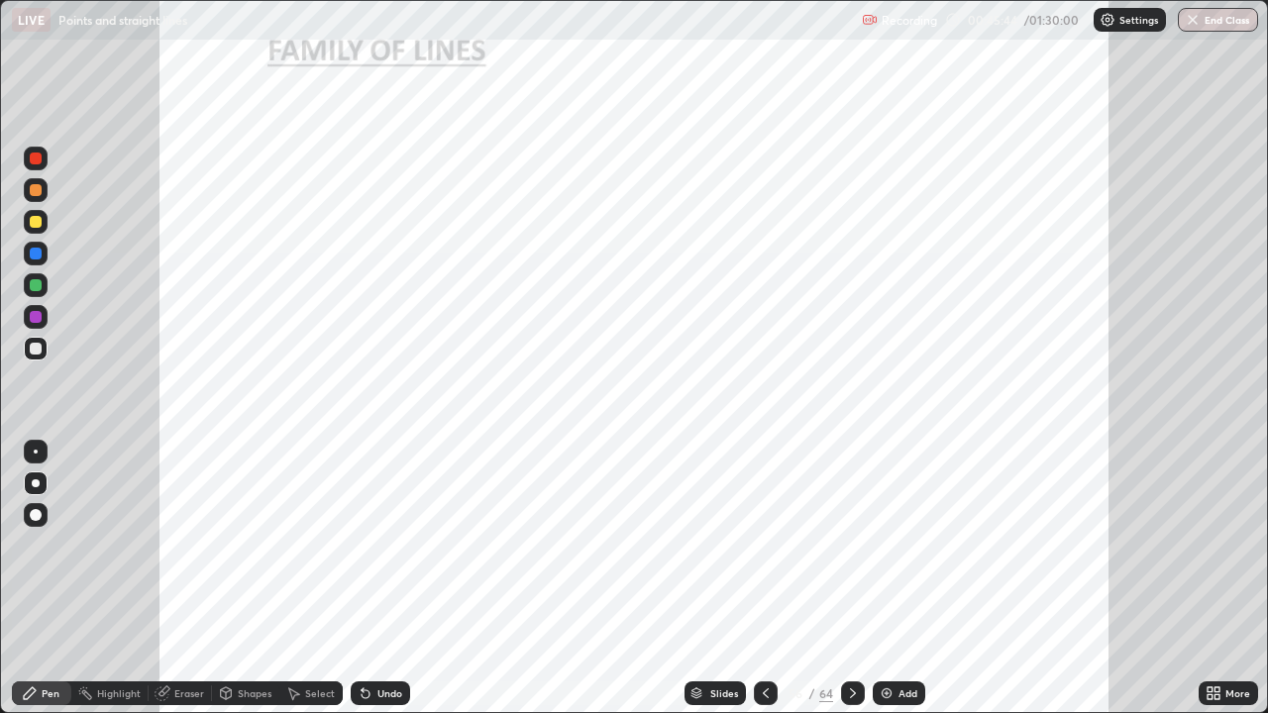
click at [754, 578] on div at bounding box center [766, 693] width 24 height 24
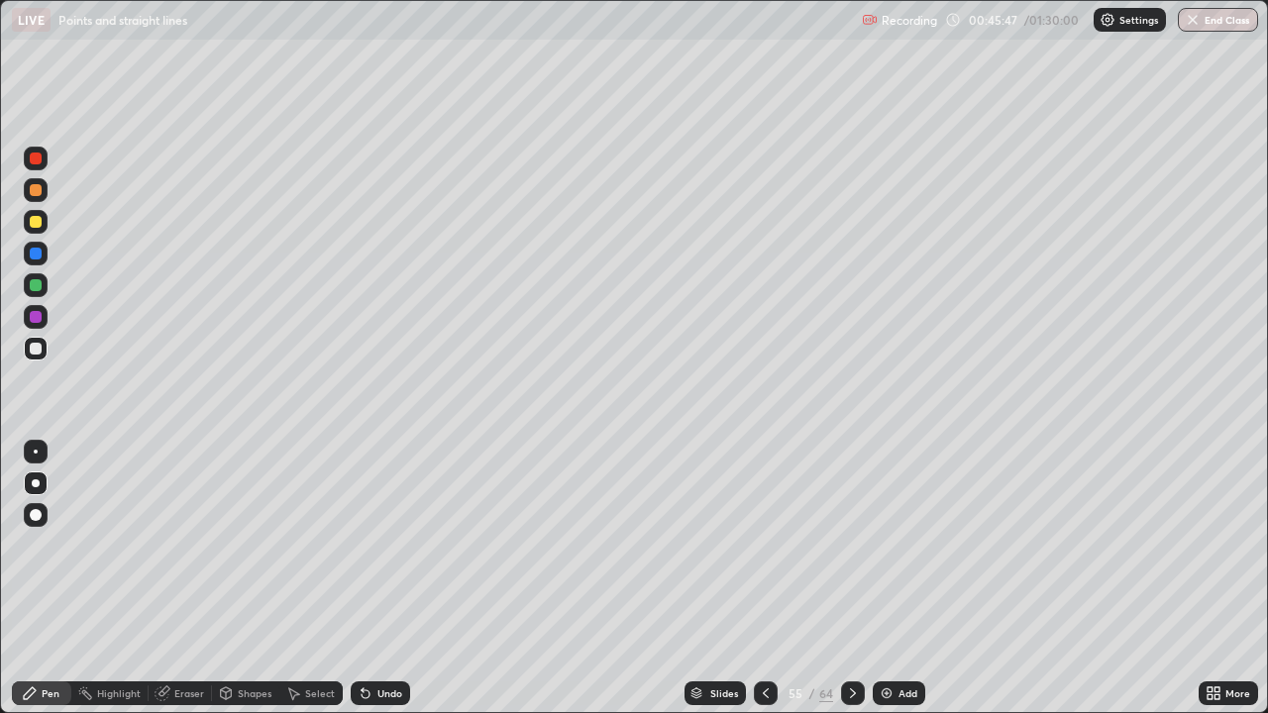
click at [772, 578] on div at bounding box center [766, 693] width 24 height 24
click at [850, 578] on icon at bounding box center [853, 693] width 6 height 10
click at [850, 578] on icon at bounding box center [853, 693] width 16 height 16
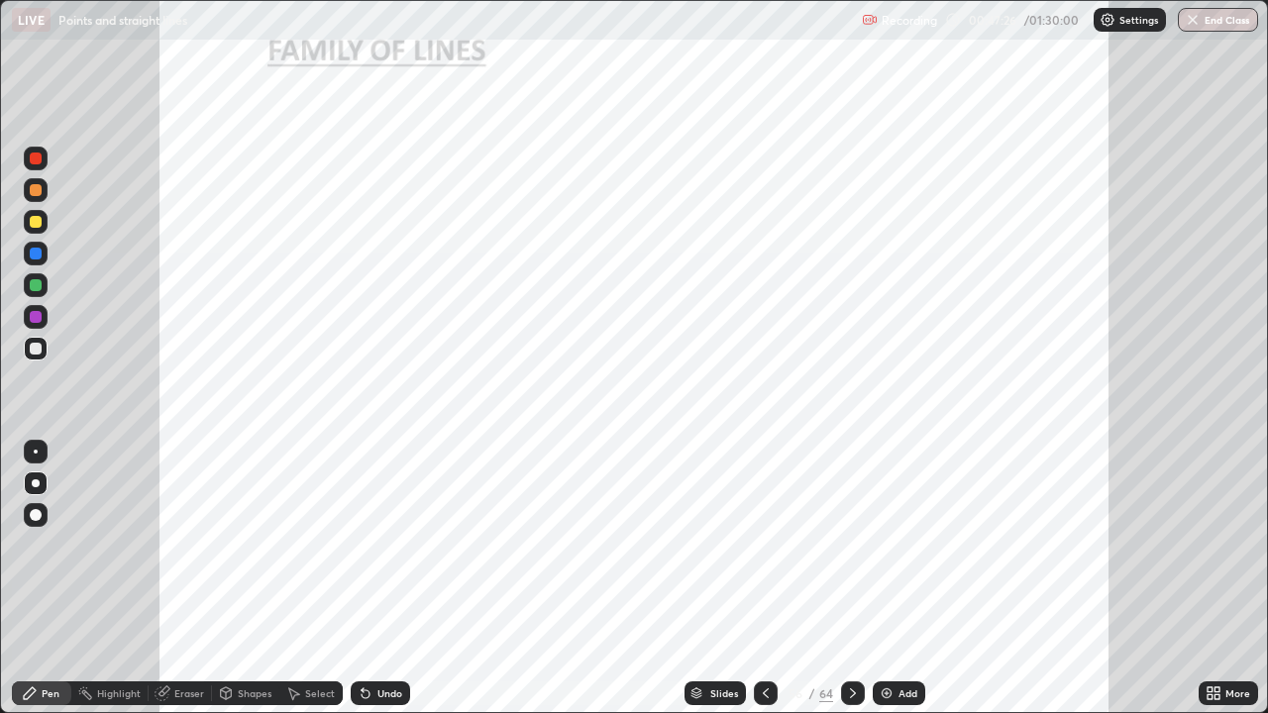
click at [33, 159] on div at bounding box center [36, 159] width 12 height 12
click at [37, 284] on div at bounding box center [36, 285] width 12 height 12
click at [849, 578] on icon at bounding box center [853, 693] width 16 height 16
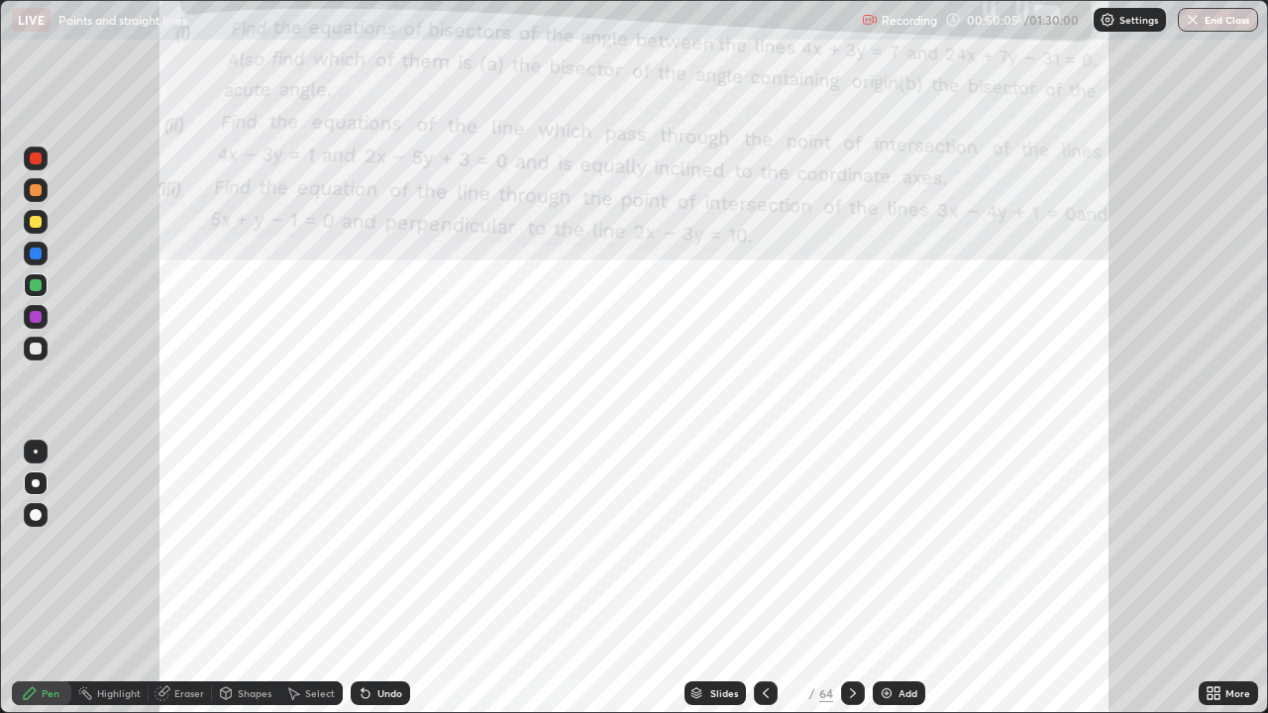
click at [35, 159] on div at bounding box center [36, 159] width 12 height 12
click at [33, 254] on div at bounding box center [36, 254] width 12 height 12
click at [851, 578] on icon at bounding box center [853, 693] width 16 height 16
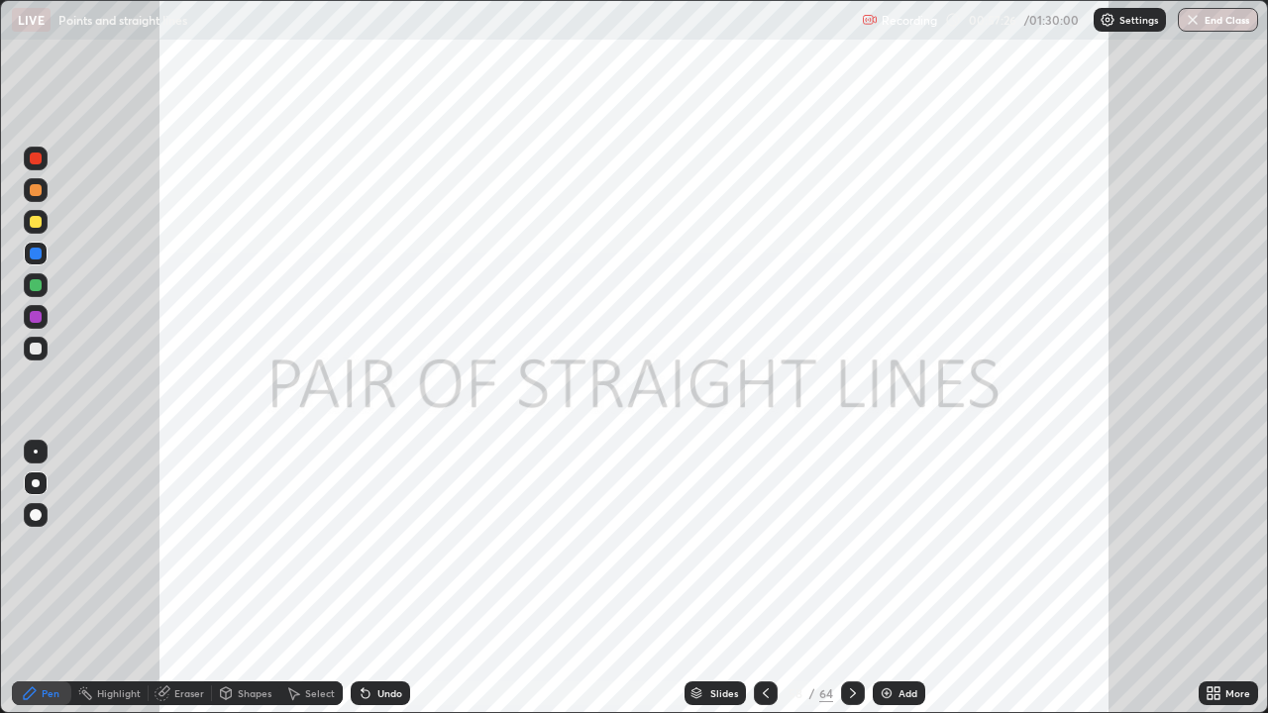
click at [766, 578] on icon at bounding box center [766, 693] width 16 height 16
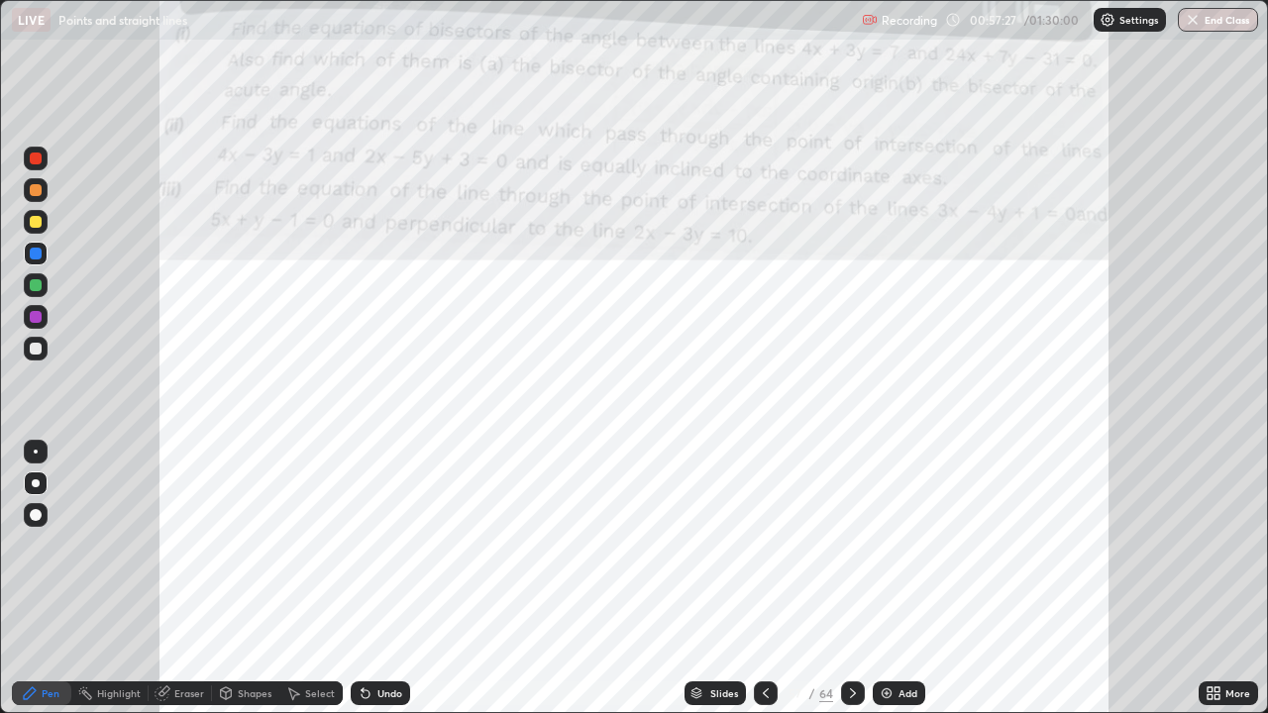
click at [884, 578] on img at bounding box center [887, 693] width 16 height 16
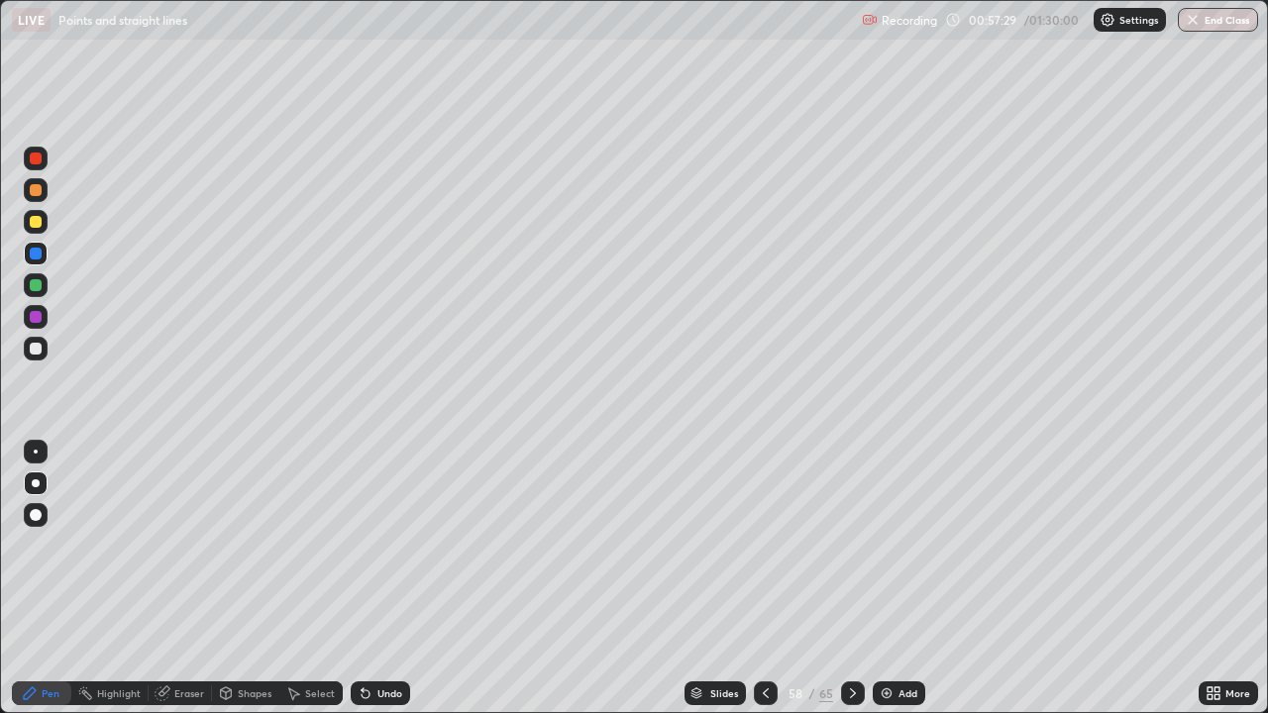
click at [32, 349] on div at bounding box center [36, 349] width 12 height 12
click at [764, 578] on icon at bounding box center [766, 693] width 16 height 16
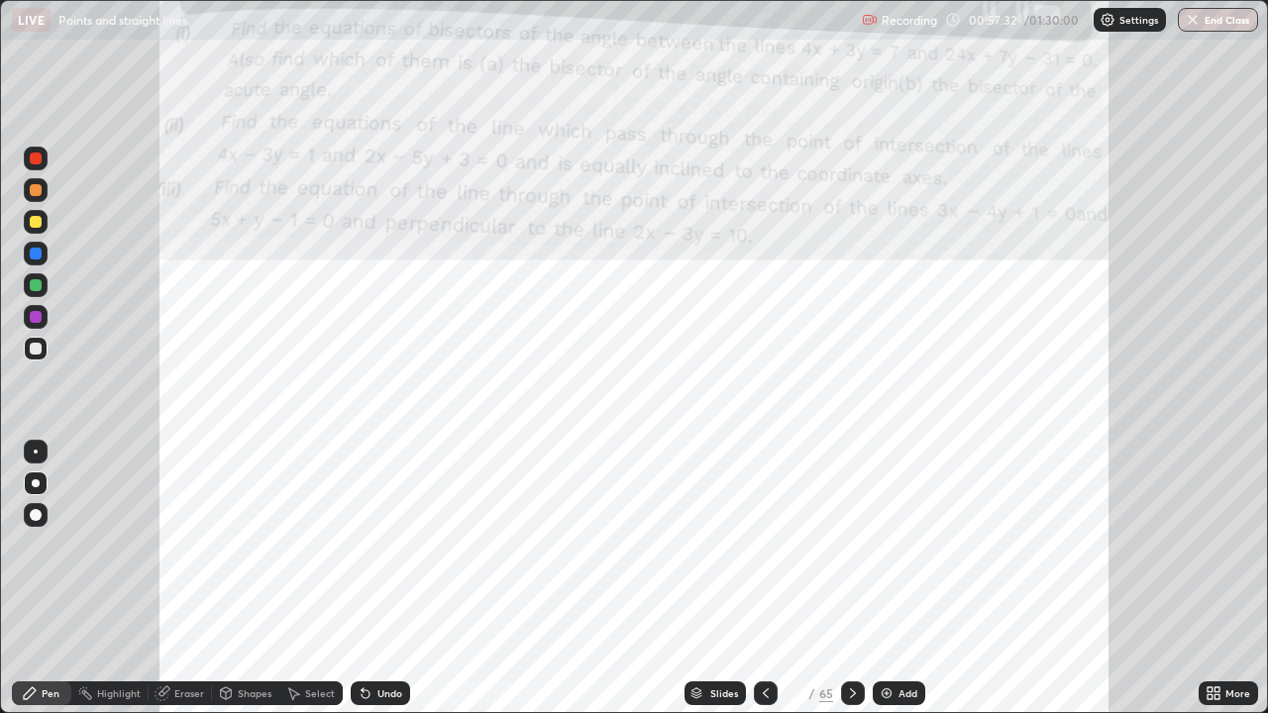
click at [841, 578] on div at bounding box center [853, 693] width 24 height 24
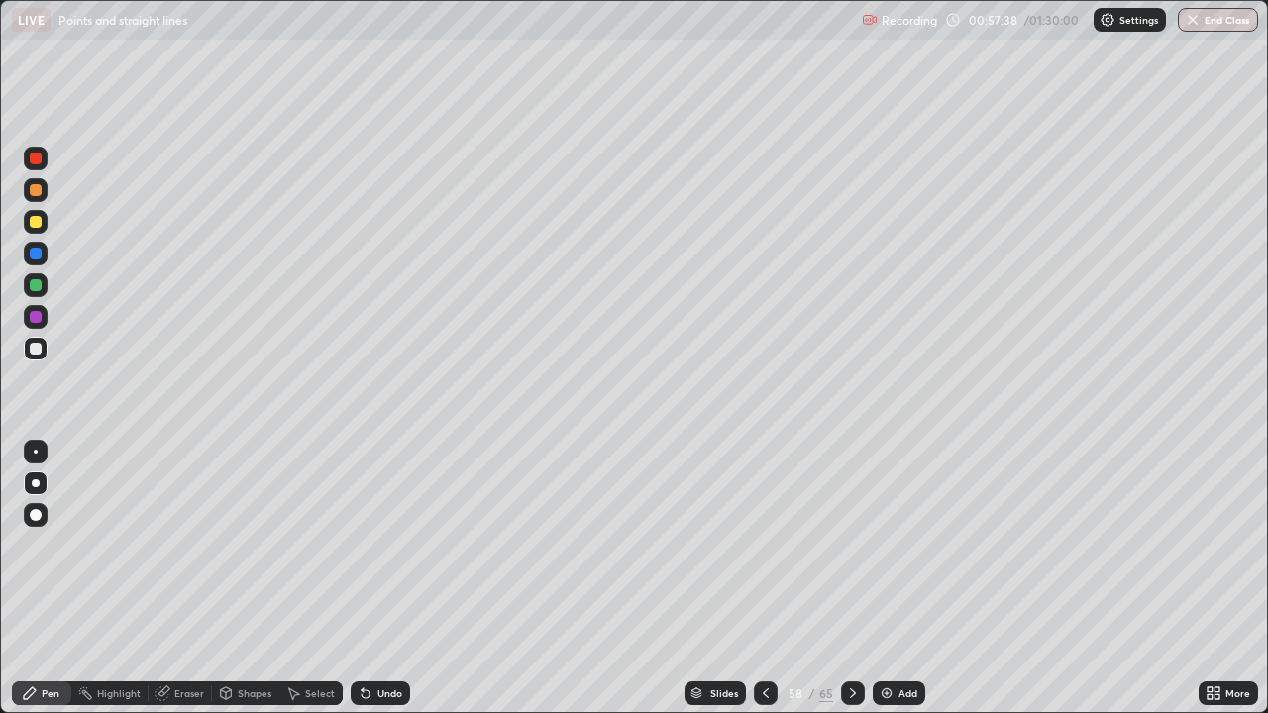
click at [764, 578] on icon at bounding box center [766, 693] width 16 height 16
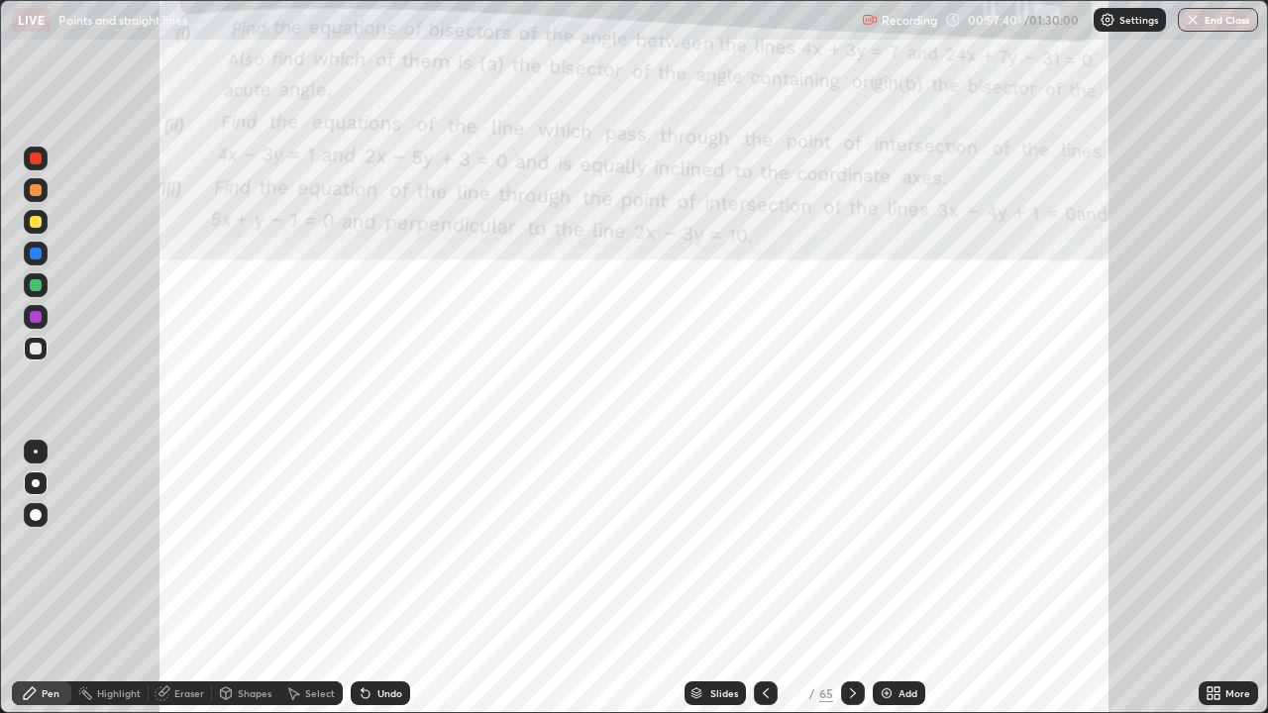
click at [847, 578] on icon at bounding box center [853, 693] width 16 height 16
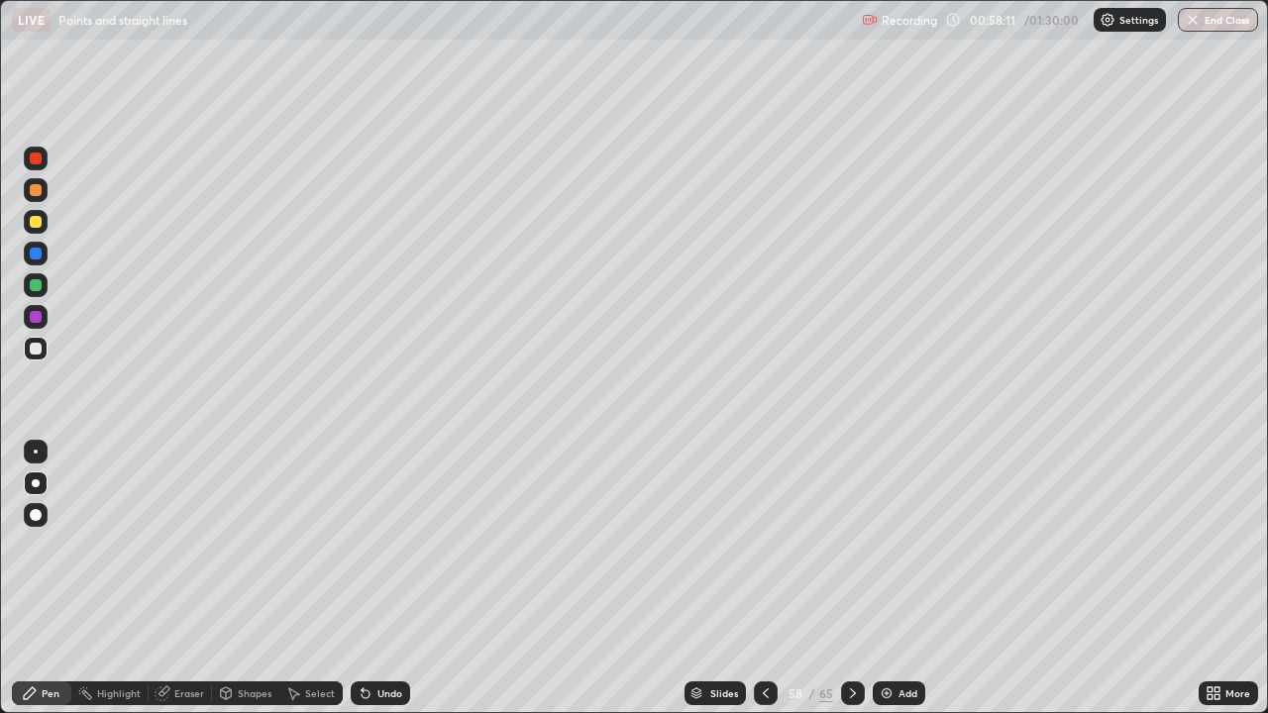
click at [187, 578] on div "Eraser" at bounding box center [189, 693] width 30 height 10
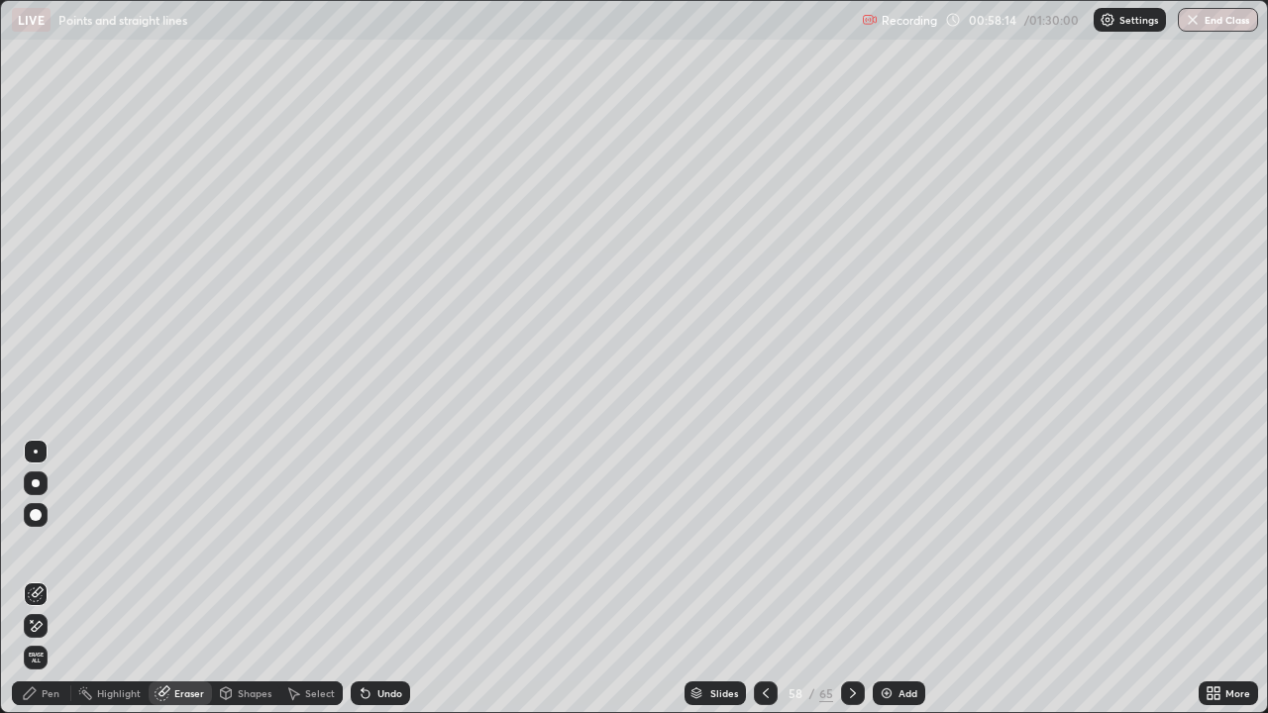
click at [47, 578] on div "Pen" at bounding box center [51, 693] width 18 height 10
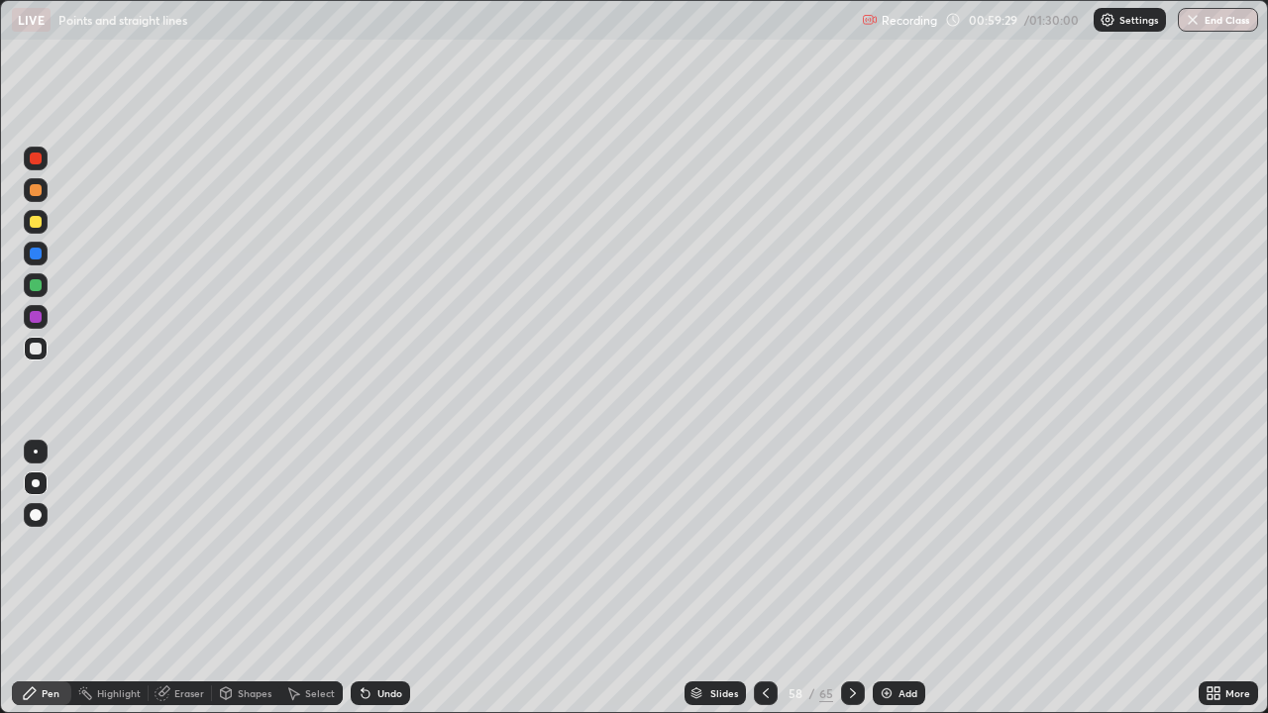
click at [362, 578] on icon at bounding box center [363, 689] width 2 height 2
click at [764, 578] on icon at bounding box center [766, 693] width 16 height 16
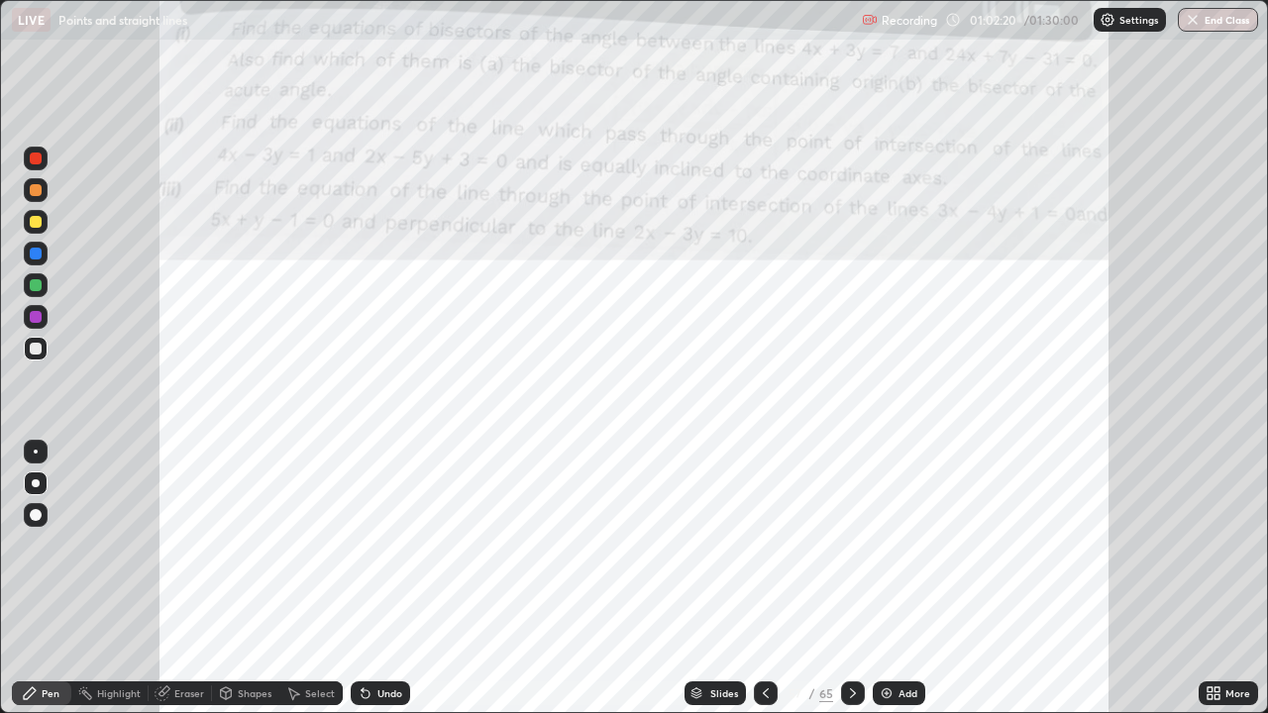
click at [35, 252] on div at bounding box center [36, 254] width 12 height 12
click at [850, 578] on icon at bounding box center [853, 693] width 16 height 16
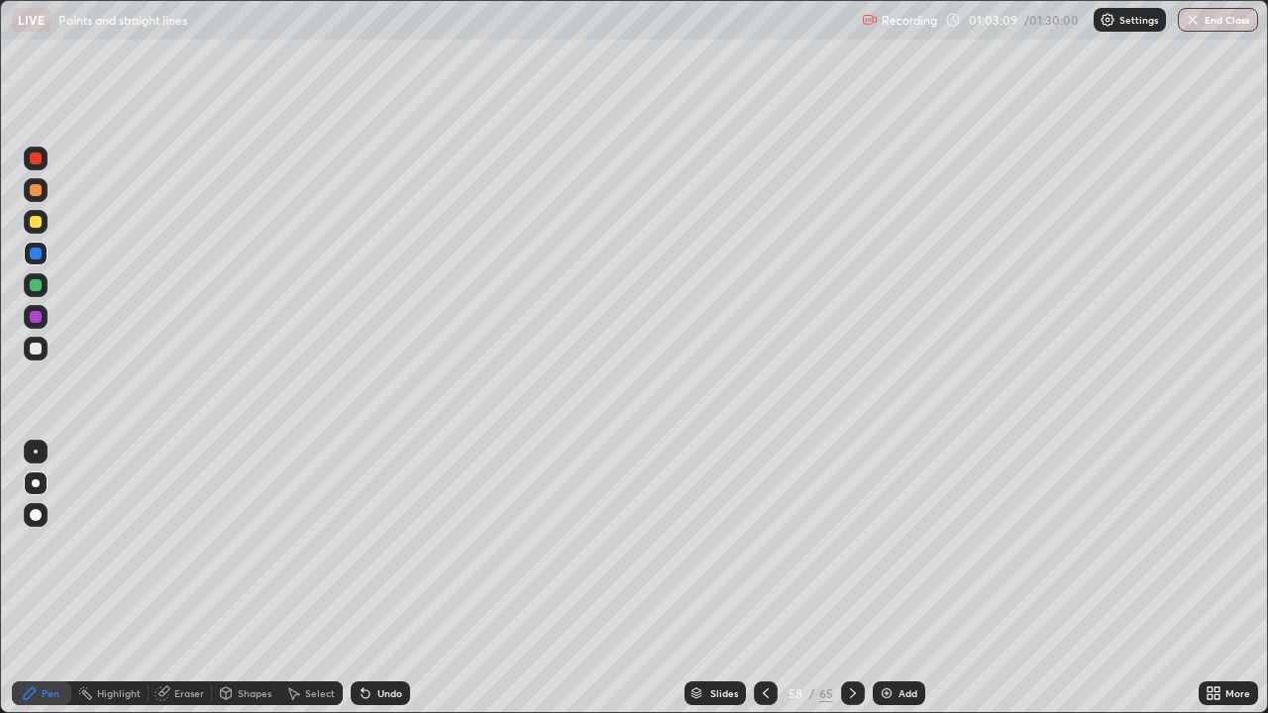
click at [859, 578] on div at bounding box center [853, 693] width 24 height 24
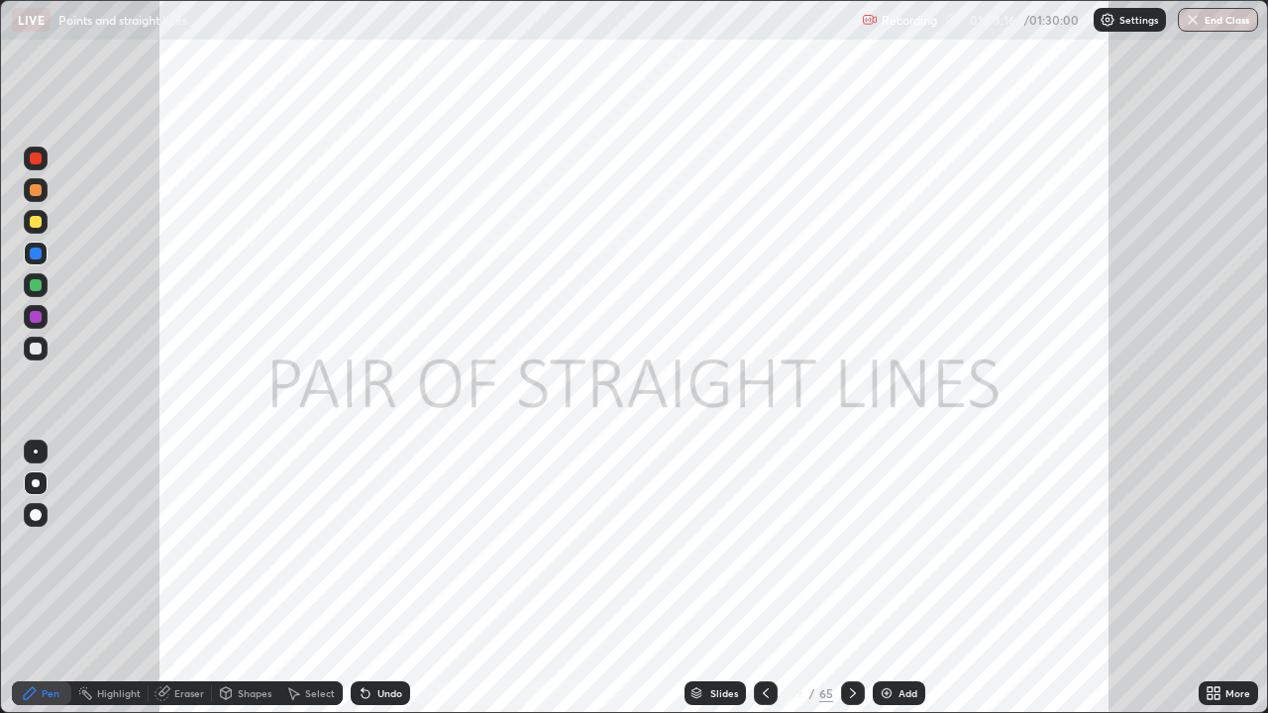
click at [764, 578] on icon at bounding box center [766, 693] width 6 height 10
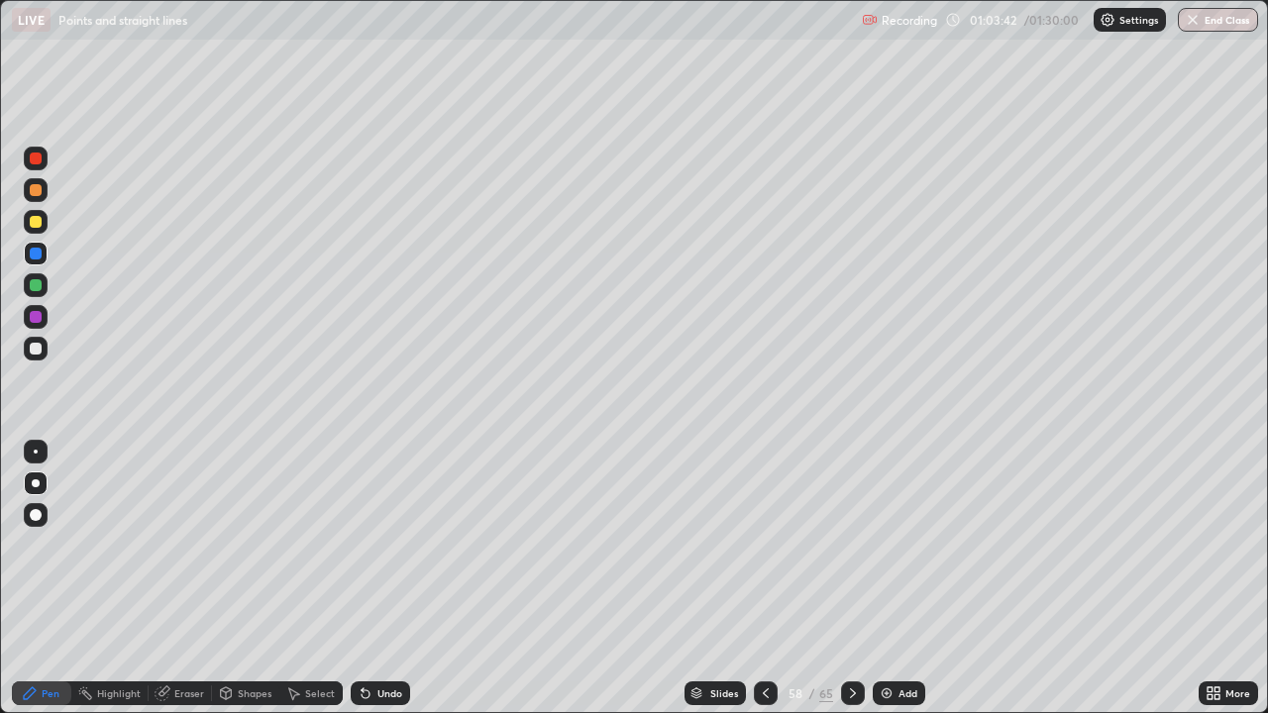
click at [851, 578] on icon at bounding box center [853, 693] width 16 height 16
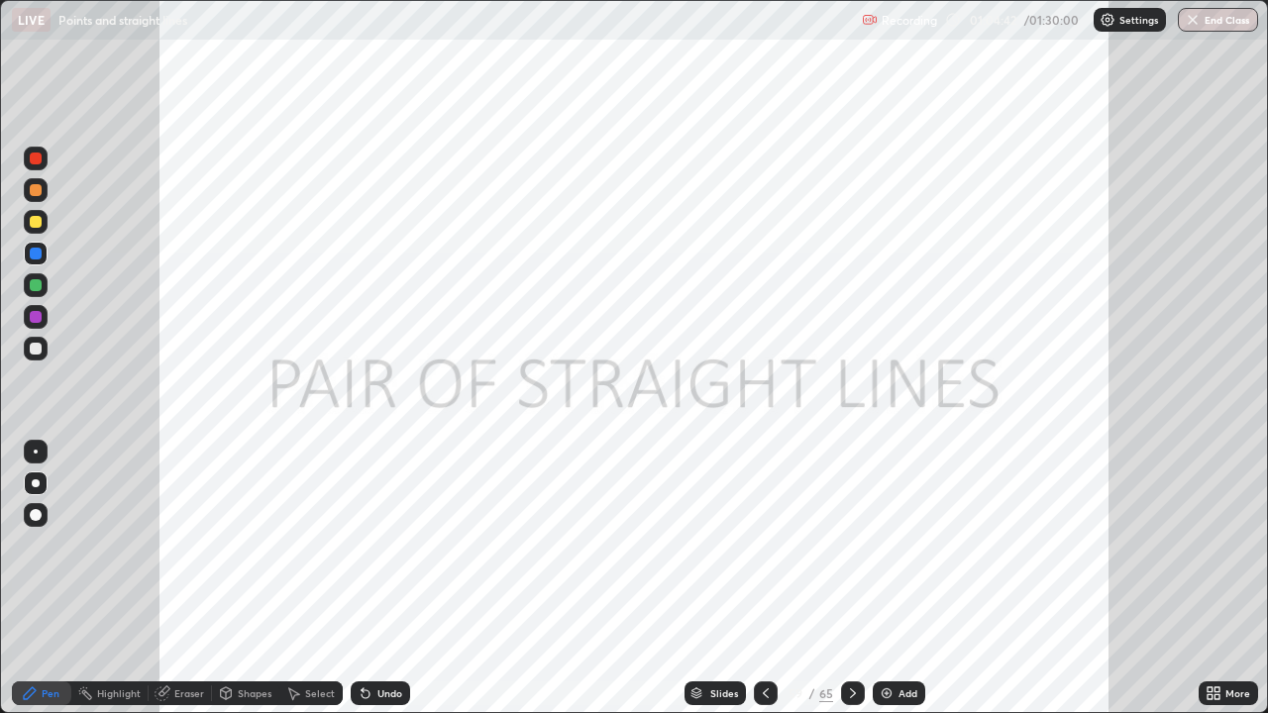
click at [38, 157] on div at bounding box center [36, 159] width 12 height 12
click at [37, 254] on div at bounding box center [36, 254] width 12 height 12
click at [848, 578] on icon at bounding box center [853, 693] width 16 height 16
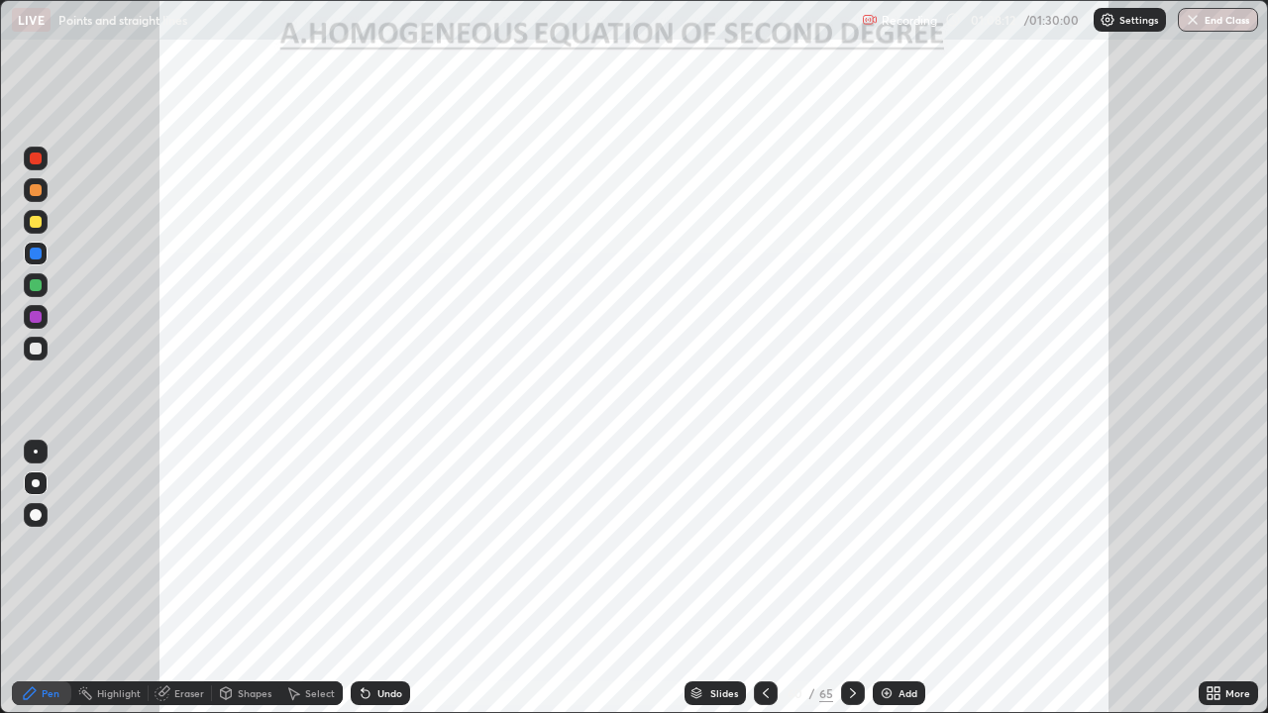
click at [848, 578] on icon at bounding box center [853, 693] width 16 height 16
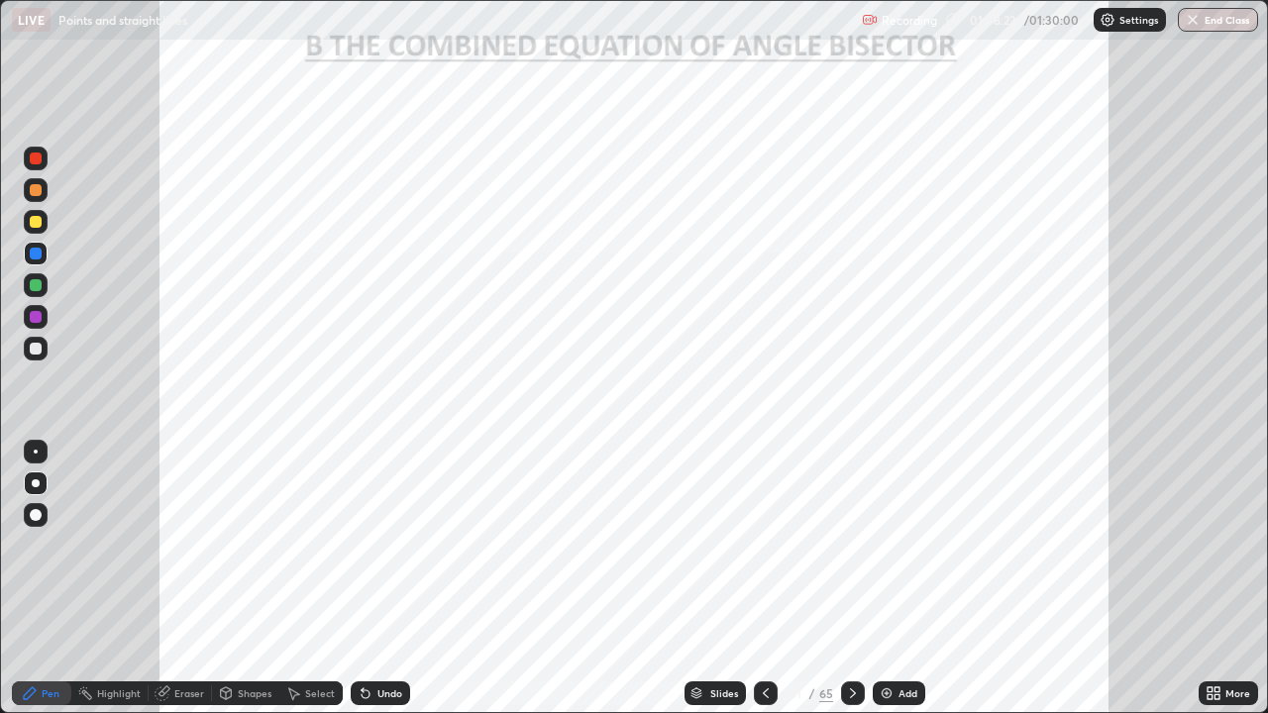
click at [764, 578] on icon at bounding box center [766, 693] width 16 height 16
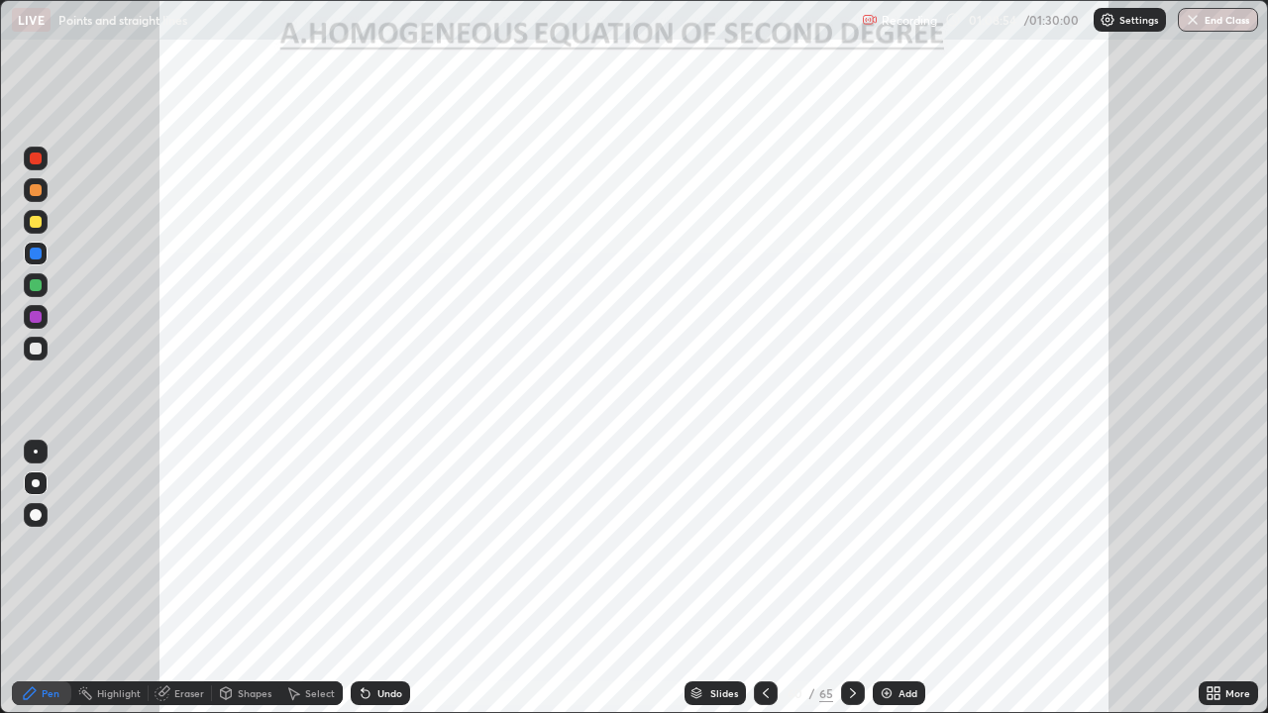
click at [767, 578] on icon at bounding box center [766, 693] width 16 height 16
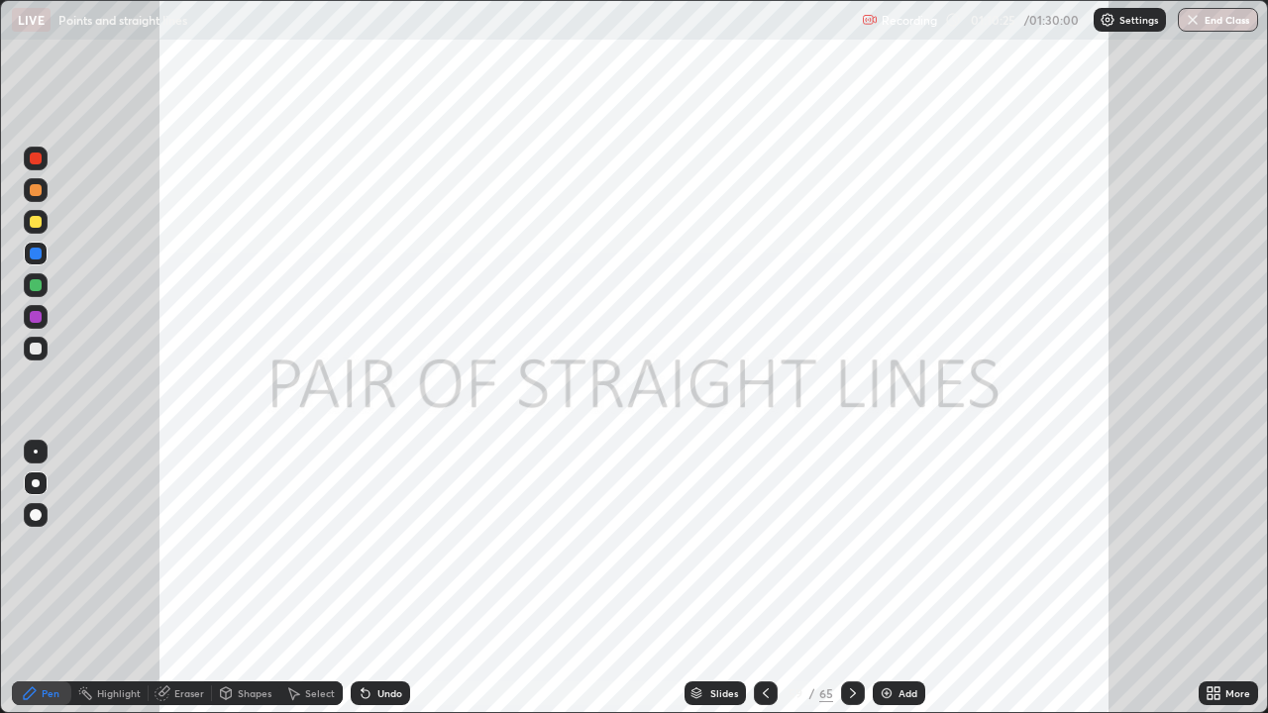
click at [846, 578] on icon at bounding box center [853, 693] width 16 height 16
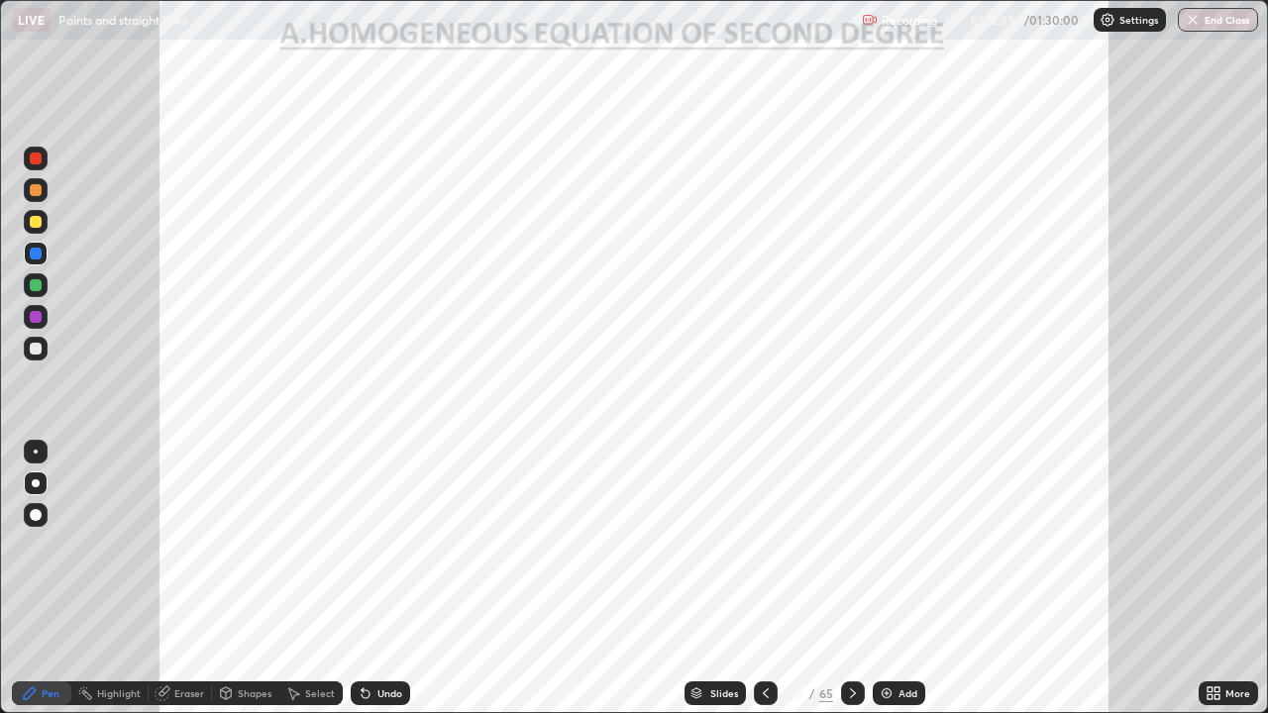
click at [1048, 578] on div "Slides 60 / 65 Add" at bounding box center [804, 694] width 788 height 40
click at [178, 578] on div "Eraser" at bounding box center [189, 693] width 30 height 10
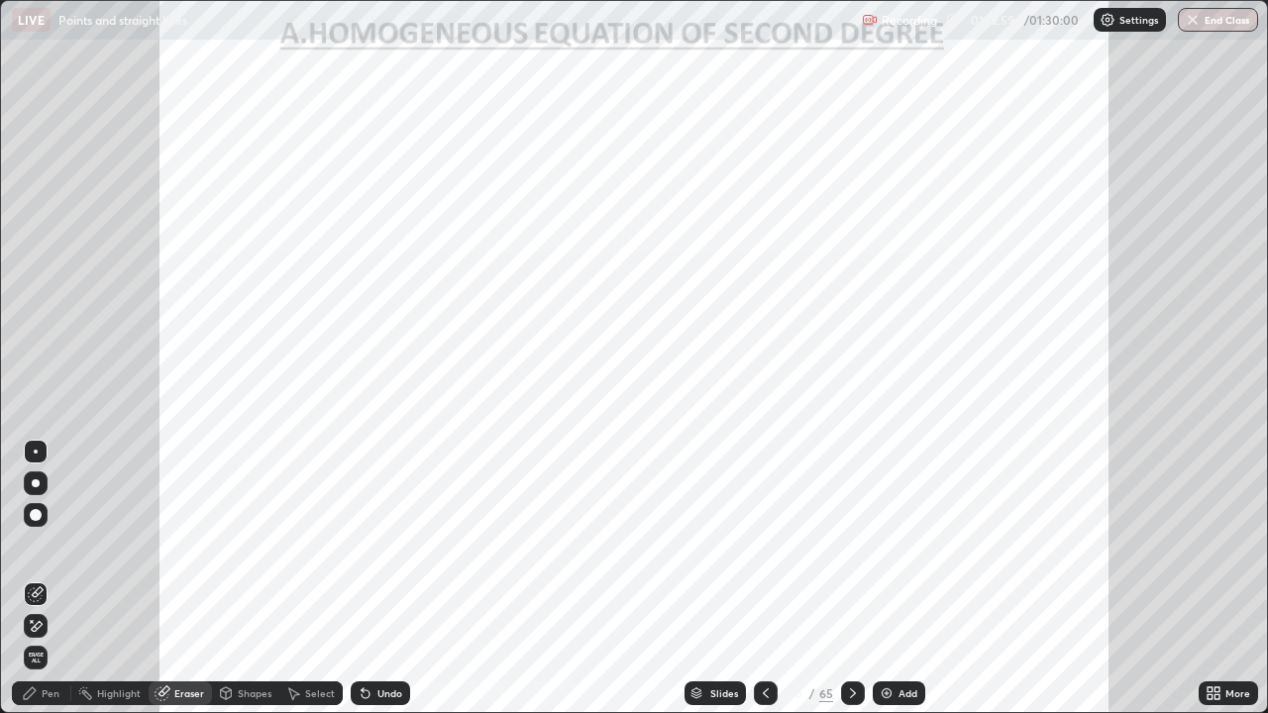
click at [46, 578] on div "Pen" at bounding box center [51, 693] width 18 height 10
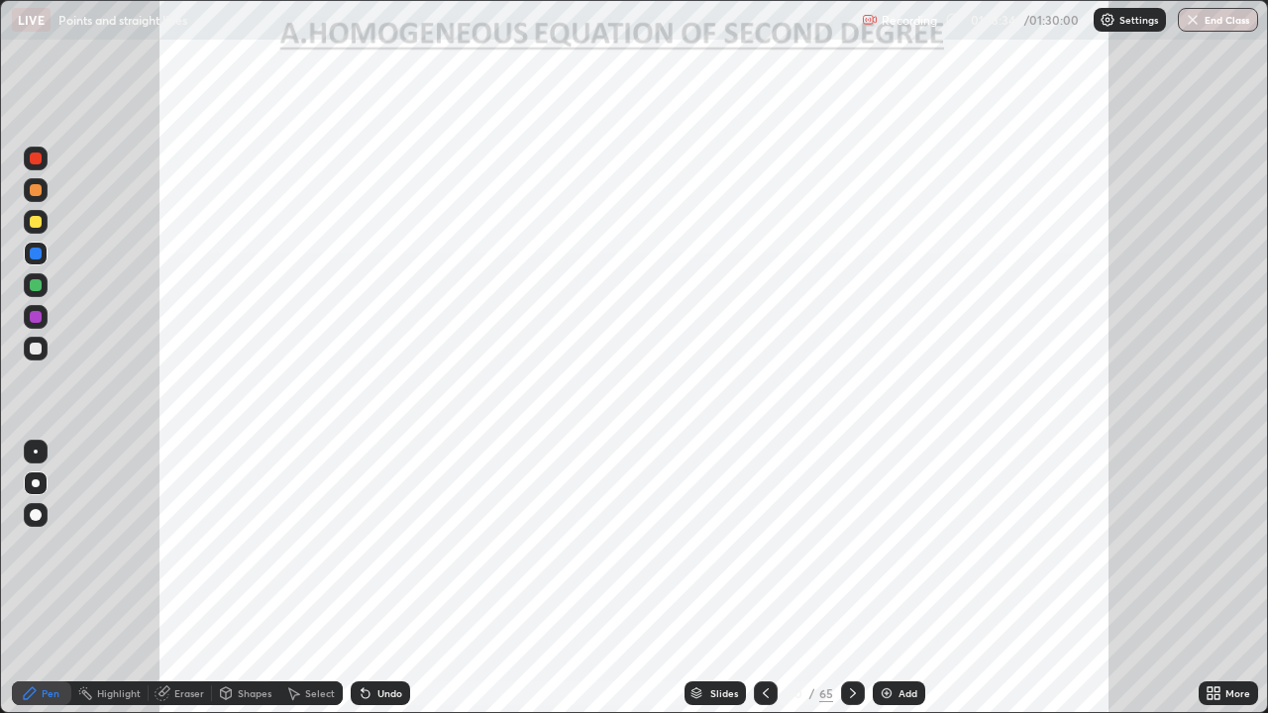
click at [363, 578] on icon at bounding box center [366, 694] width 8 height 8
click at [362, 578] on icon at bounding box center [366, 694] width 8 height 8
click at [886, 578] on img at bounding box center [887, 693] width 16 height 16
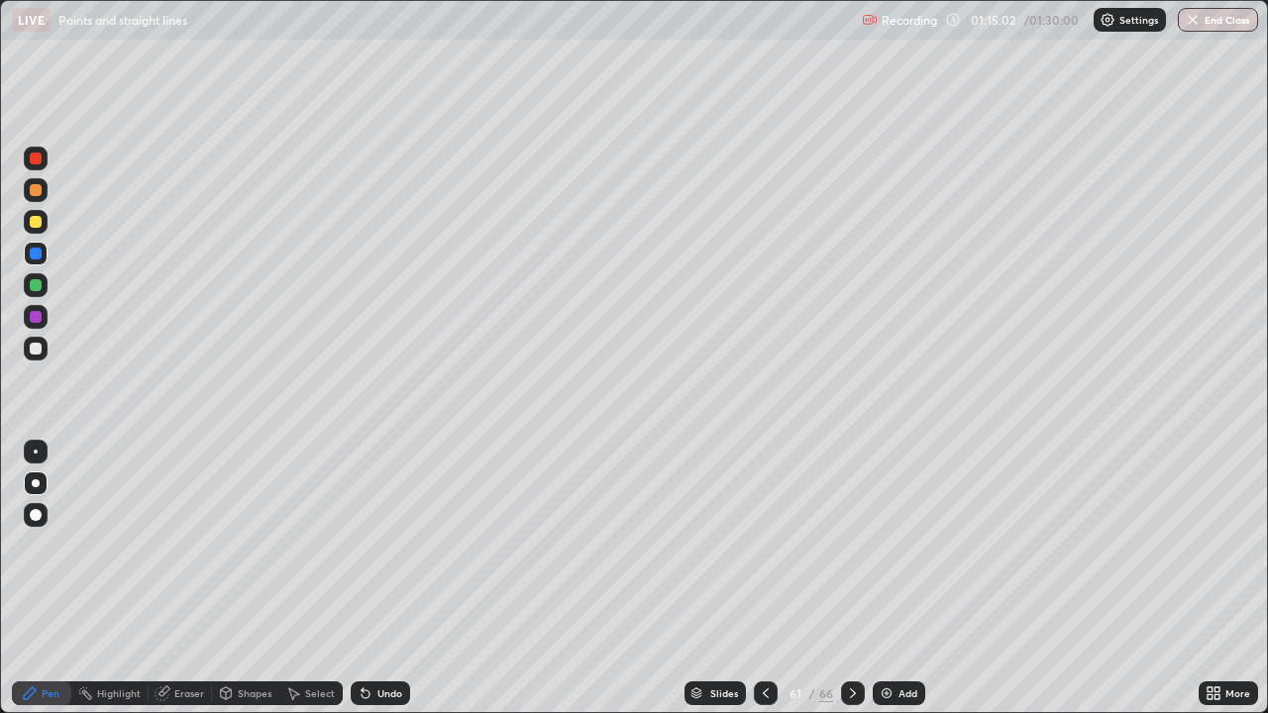
click at [763, 578] on icon at bounding box center [766, 693] width 16 height 16
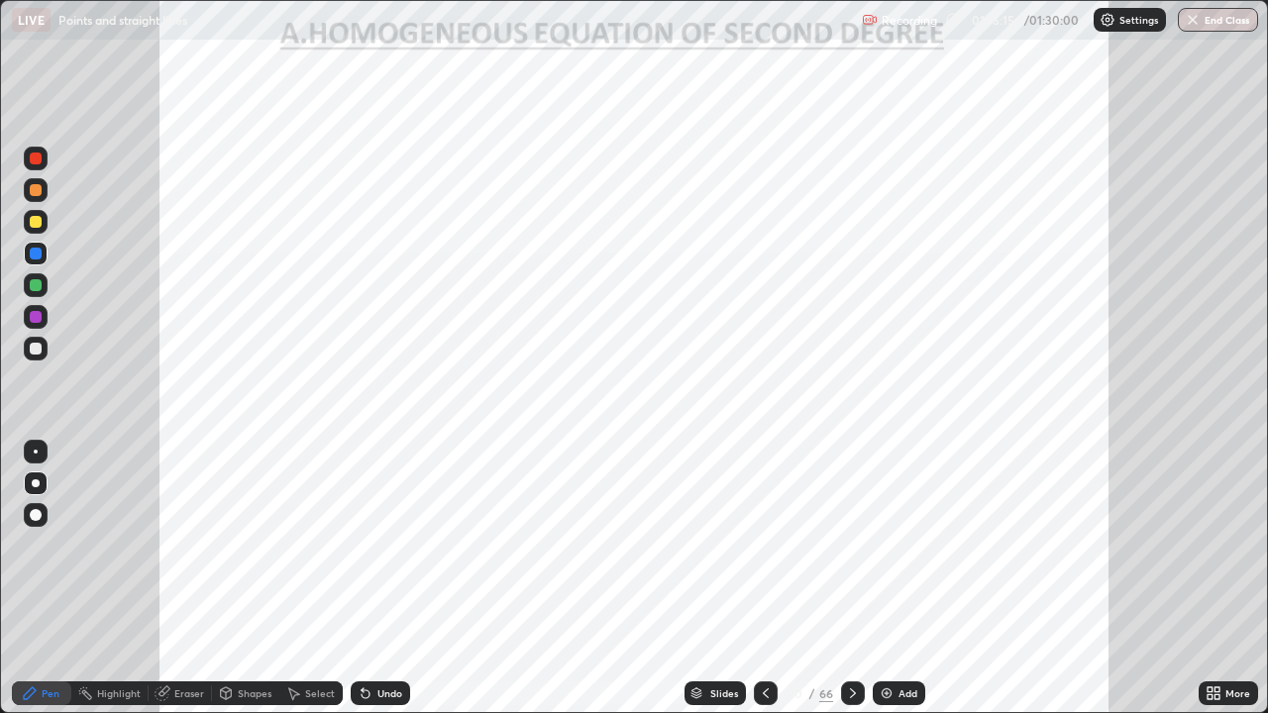
click at [848, 578] on icon at bounding box center [853, 693] width 16 height 16
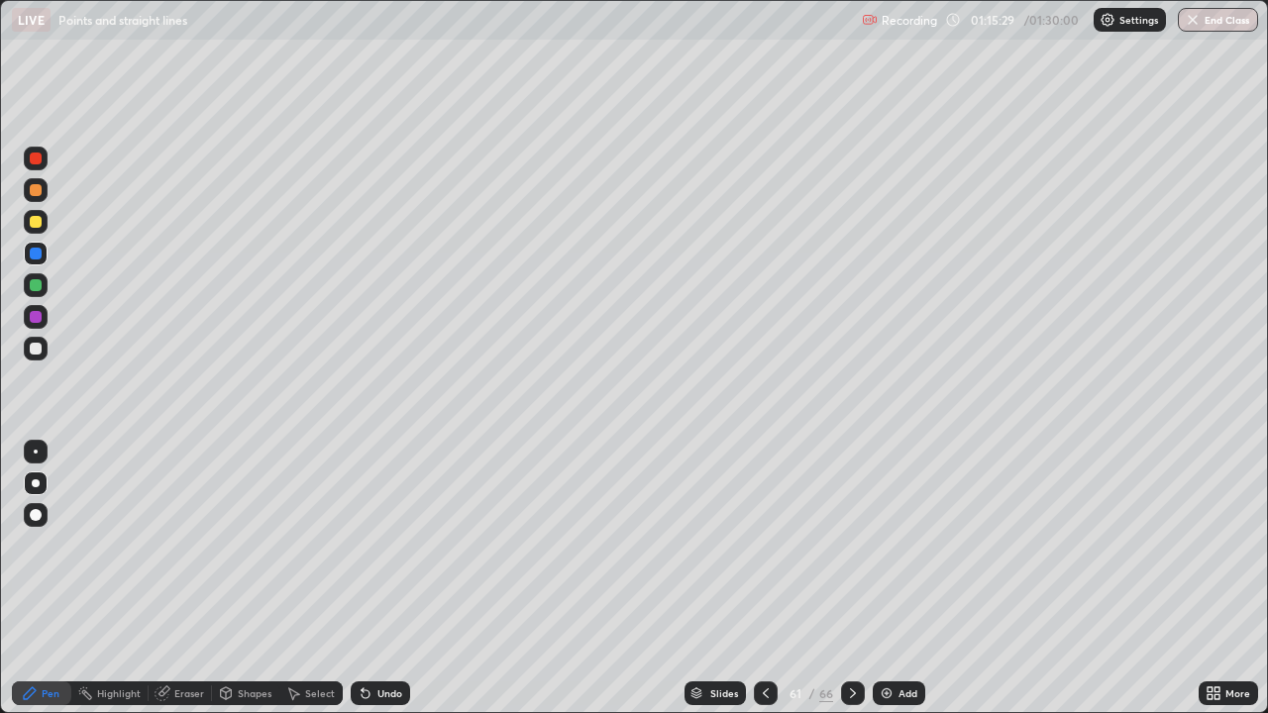
click at [755, 578] on div at bounding box center [766, 693] width 24 height 24
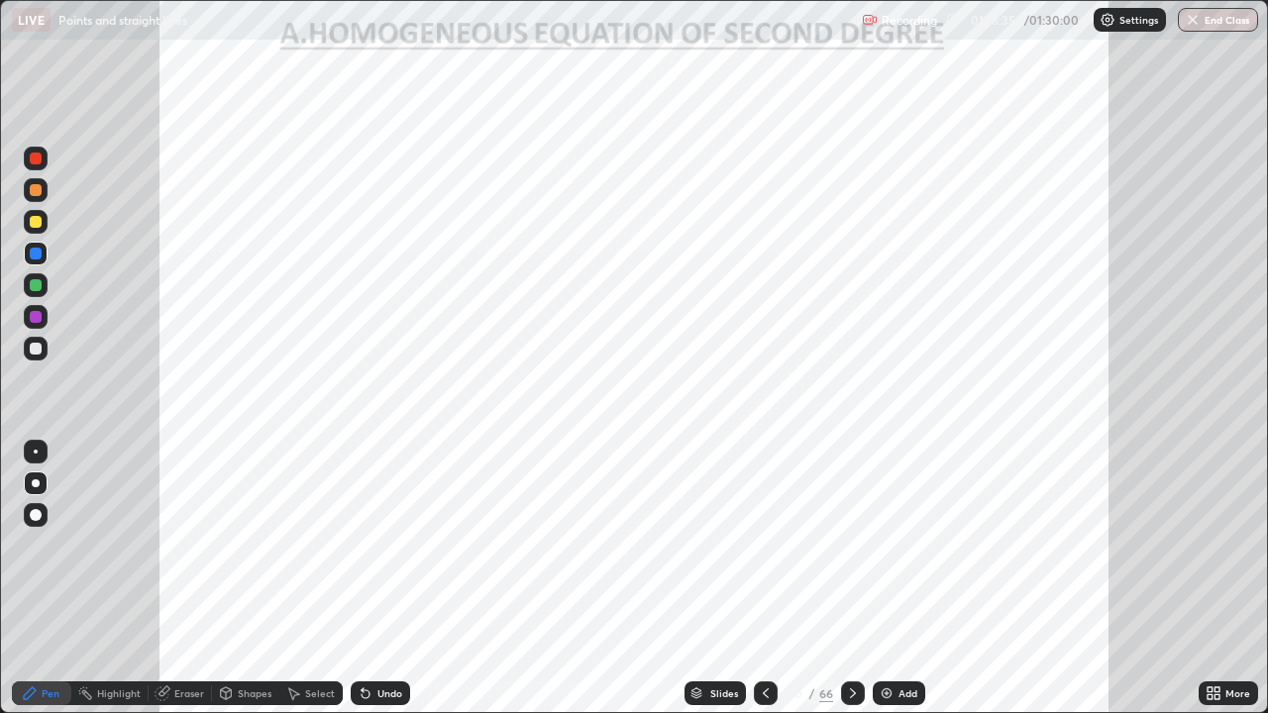
click at [851, 578] on icon at bounding box center [853, 693] width 16 height 16
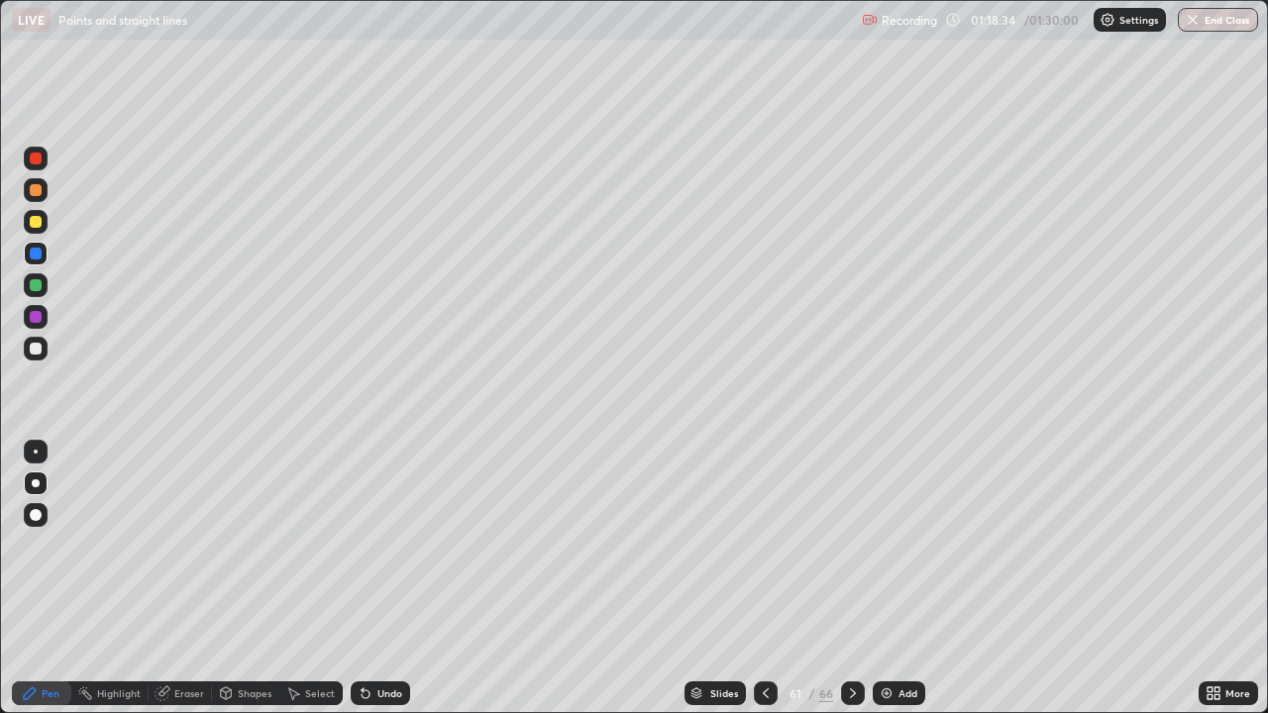
click at [34, 286] on div at bounding box center [36, 285] width 12 height 12
click at [186, 578] on div "Eraser" at bounding box center [180, 693] width 63 height 24
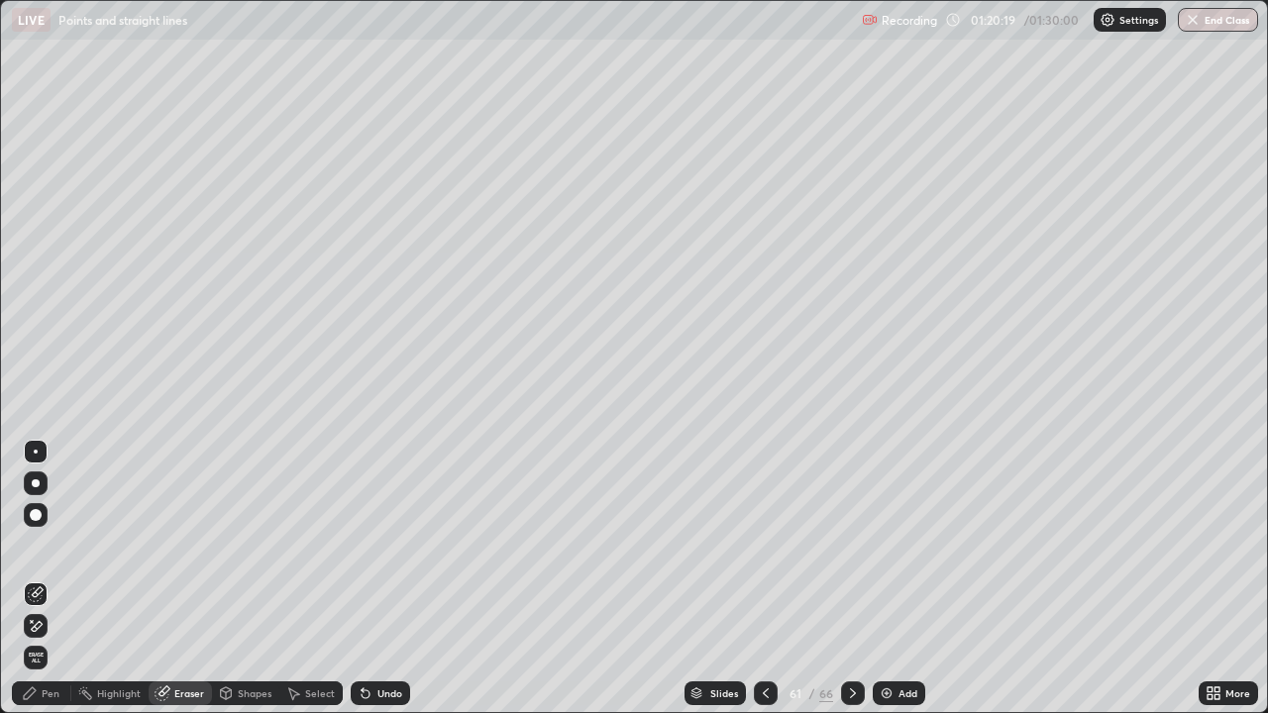
click at [46, 578] on div "Pen" at bounding box center [51, 693] width 18 height 10
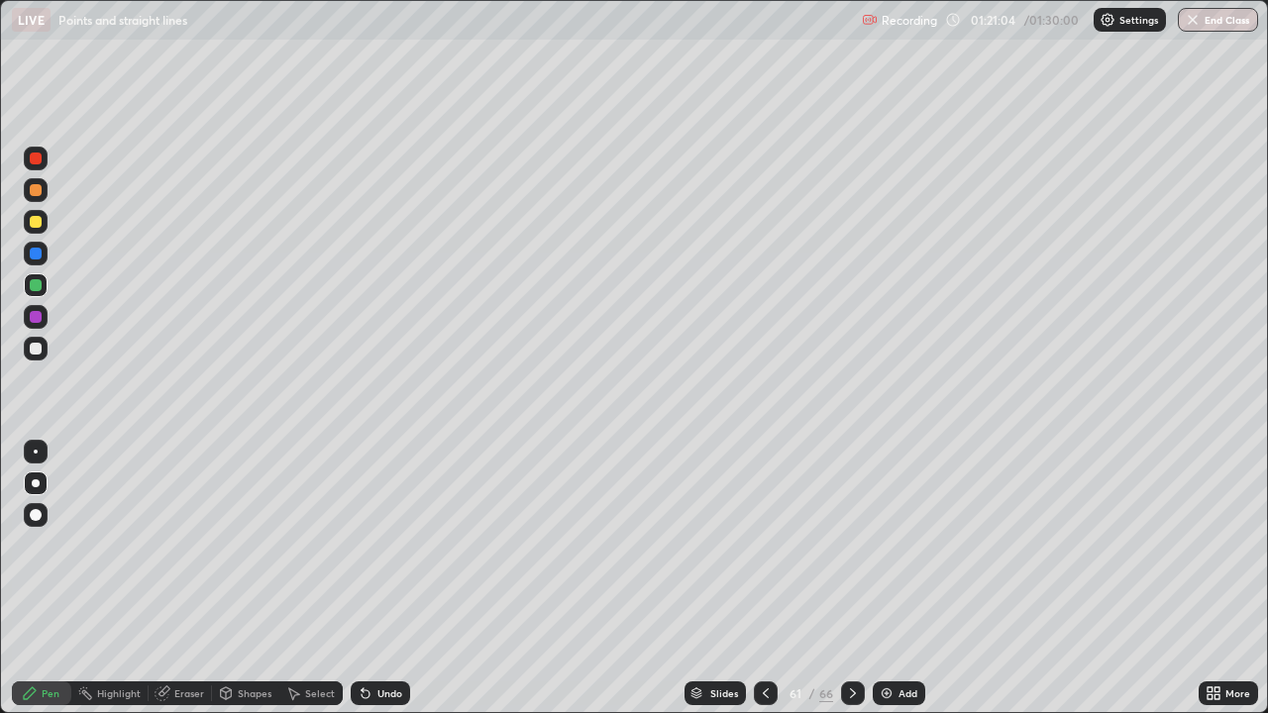
click at [765, 578] on icon at bounding box center [766, 693] width 16 height 16
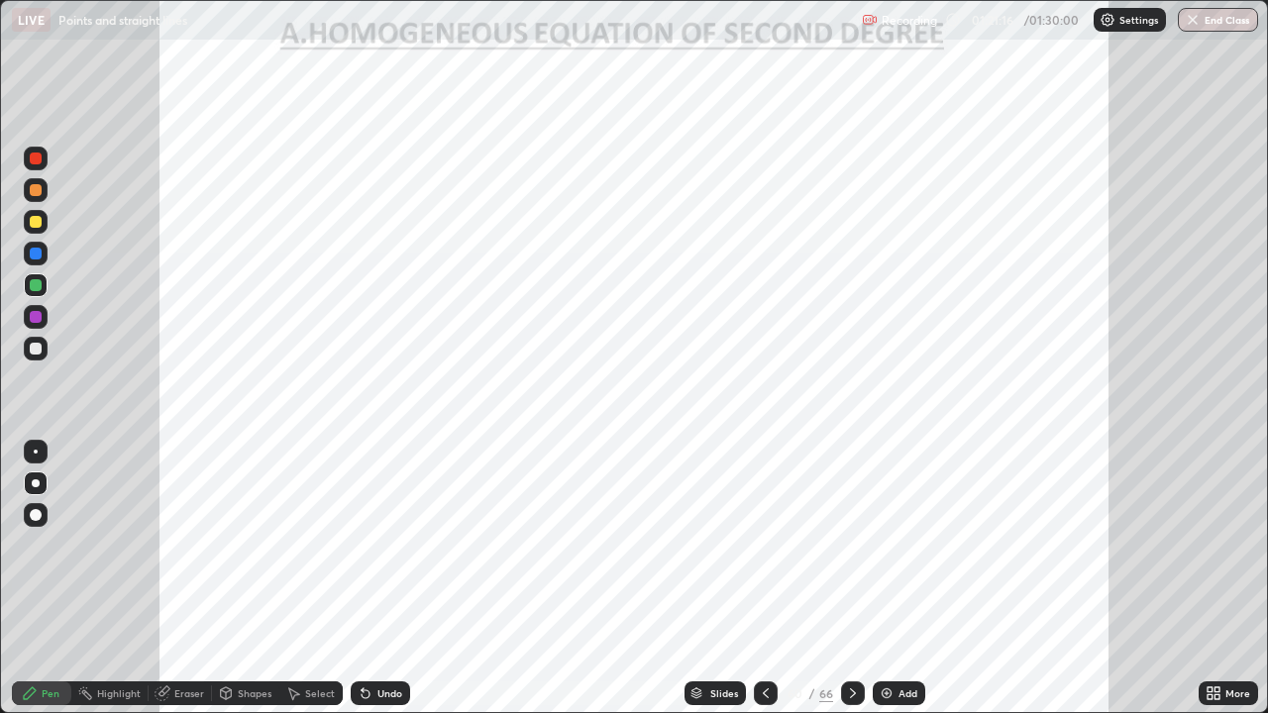
click at [851, 578] on icon at bounding box center [853, 693] width 16 height 16
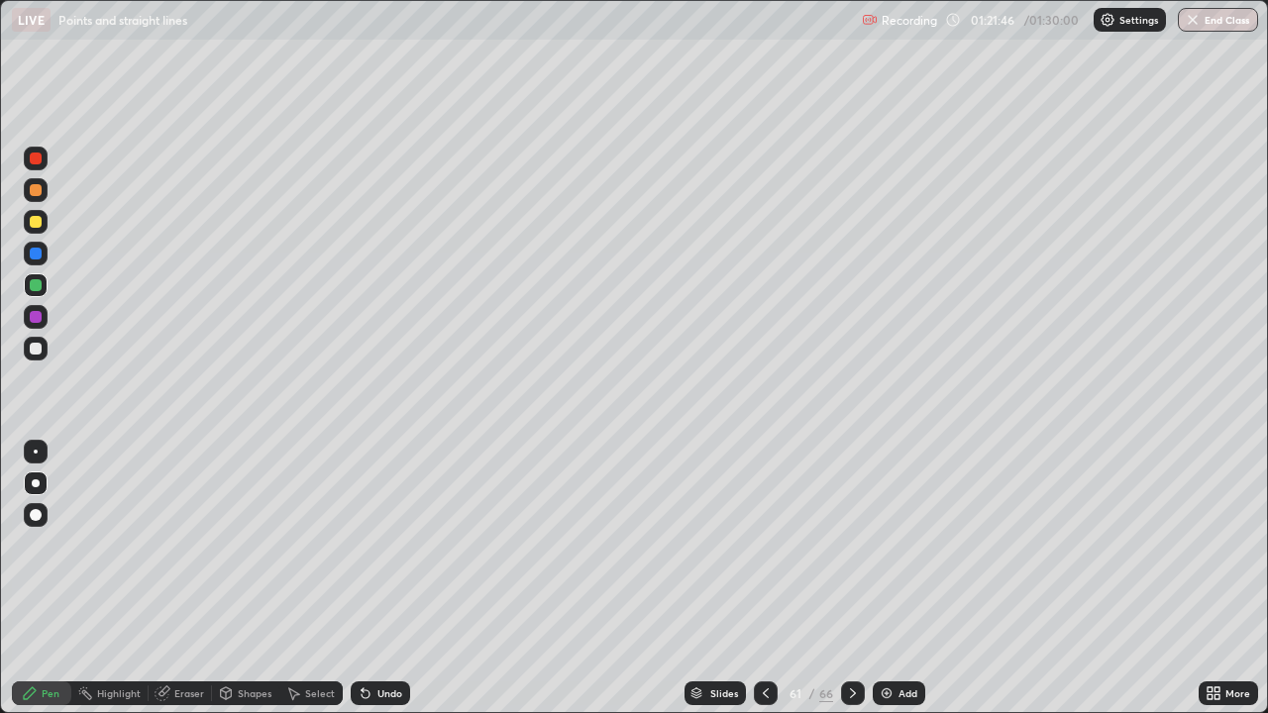
click at [766, 578] on icon at bounding box center [766, 693] width 16 height 16
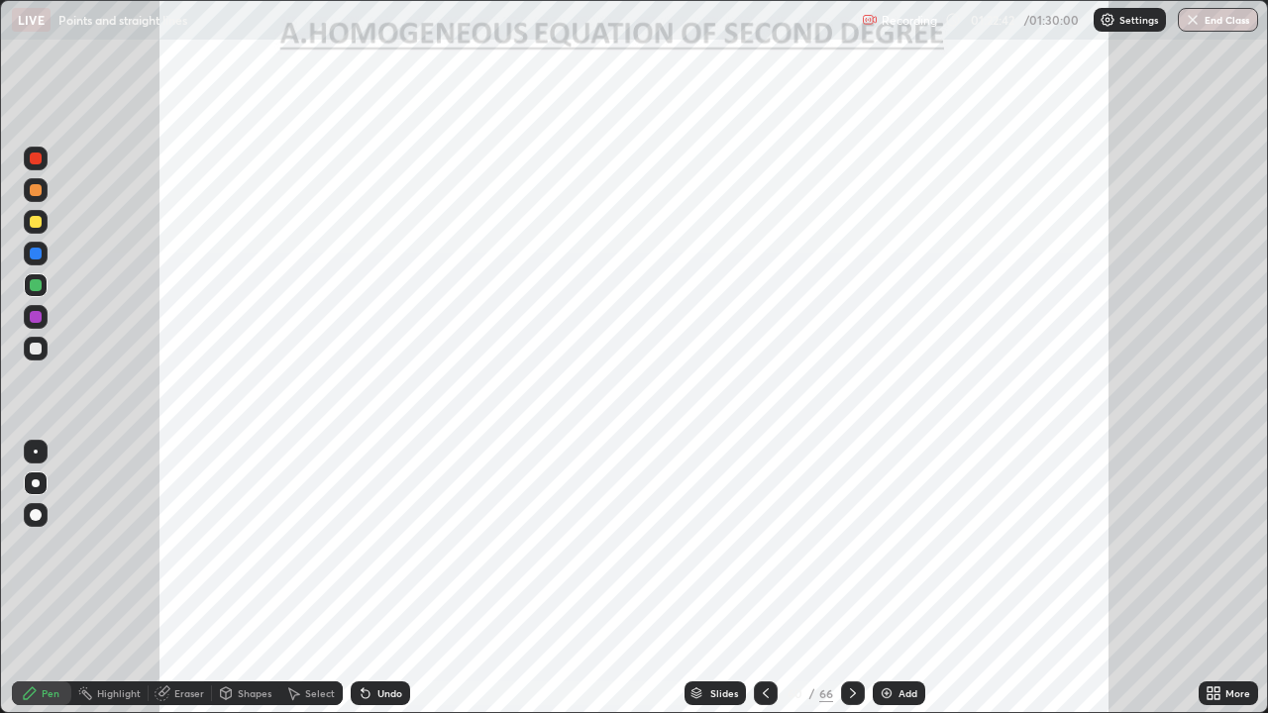
click at [851, 578] on icon at bounding box center [853, 693] width 16 height 16
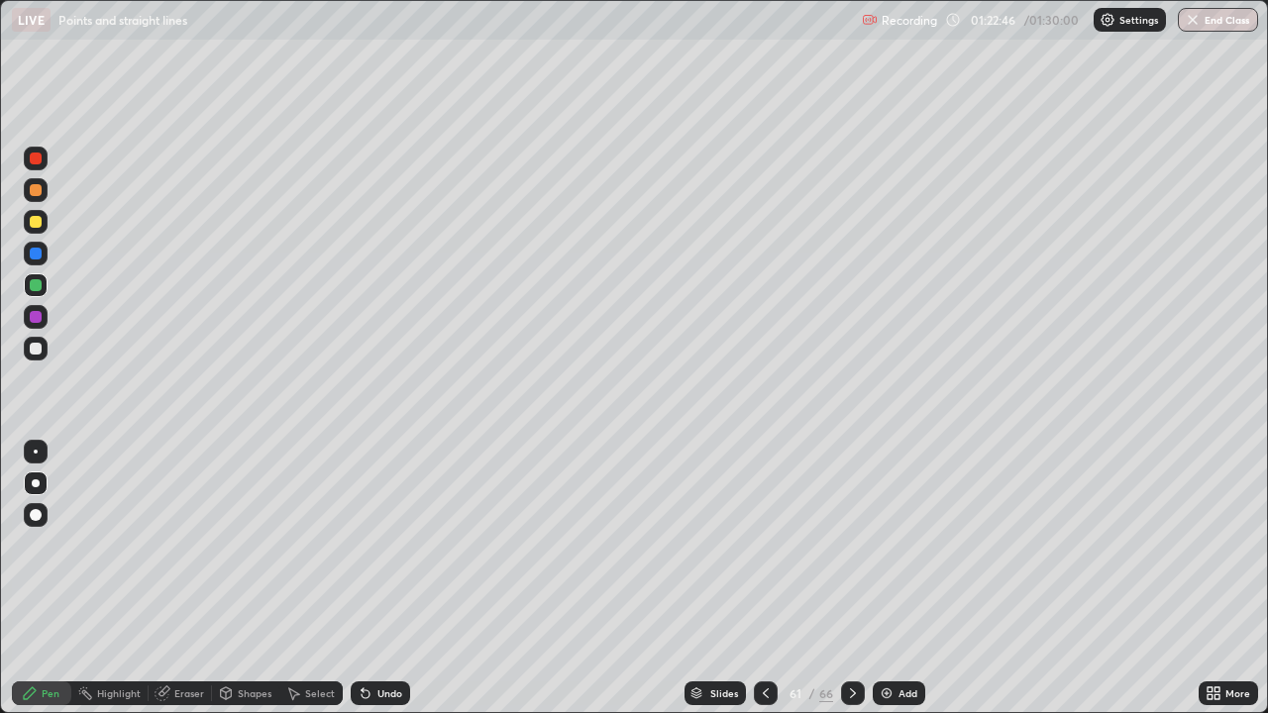
click at [763, 578] on icon at bounding box center [766, 693] width 16 height 16
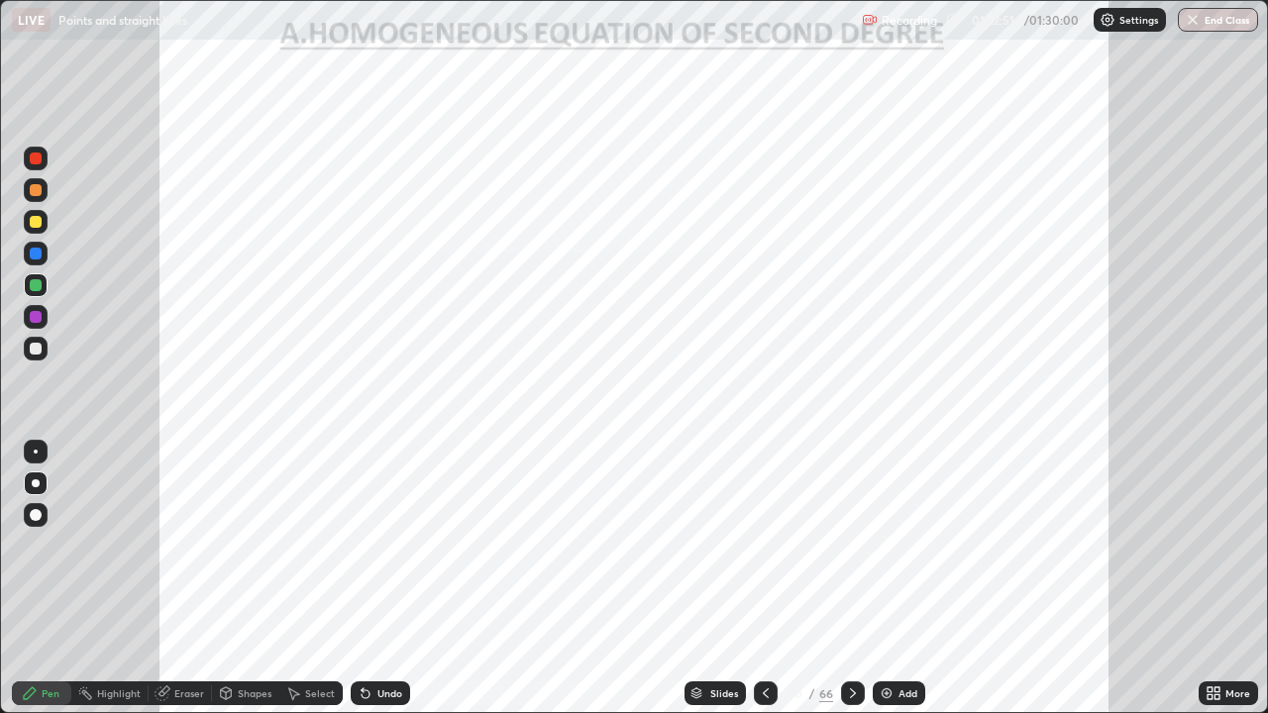
click at [849, 578] on icon at bounding box center [853, 693] width 16 height 16
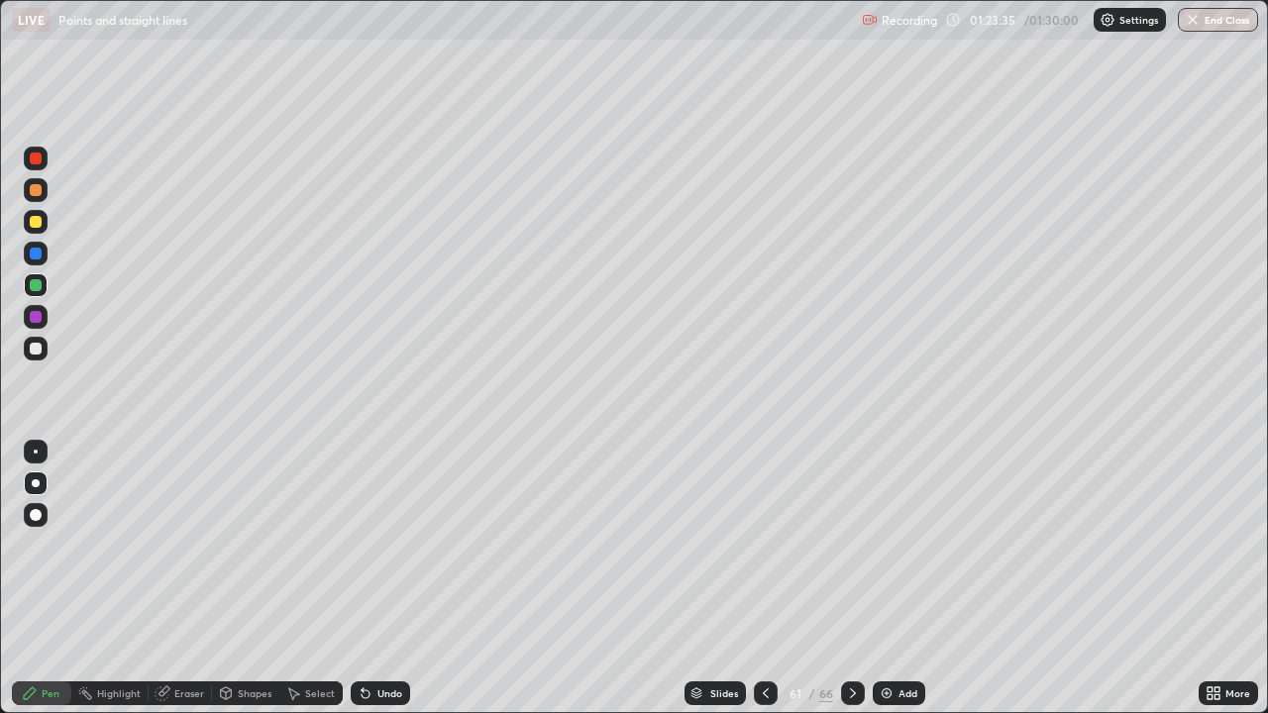
click at [854, 578] on icon at bounding box center [853, 693] width 16 height 16
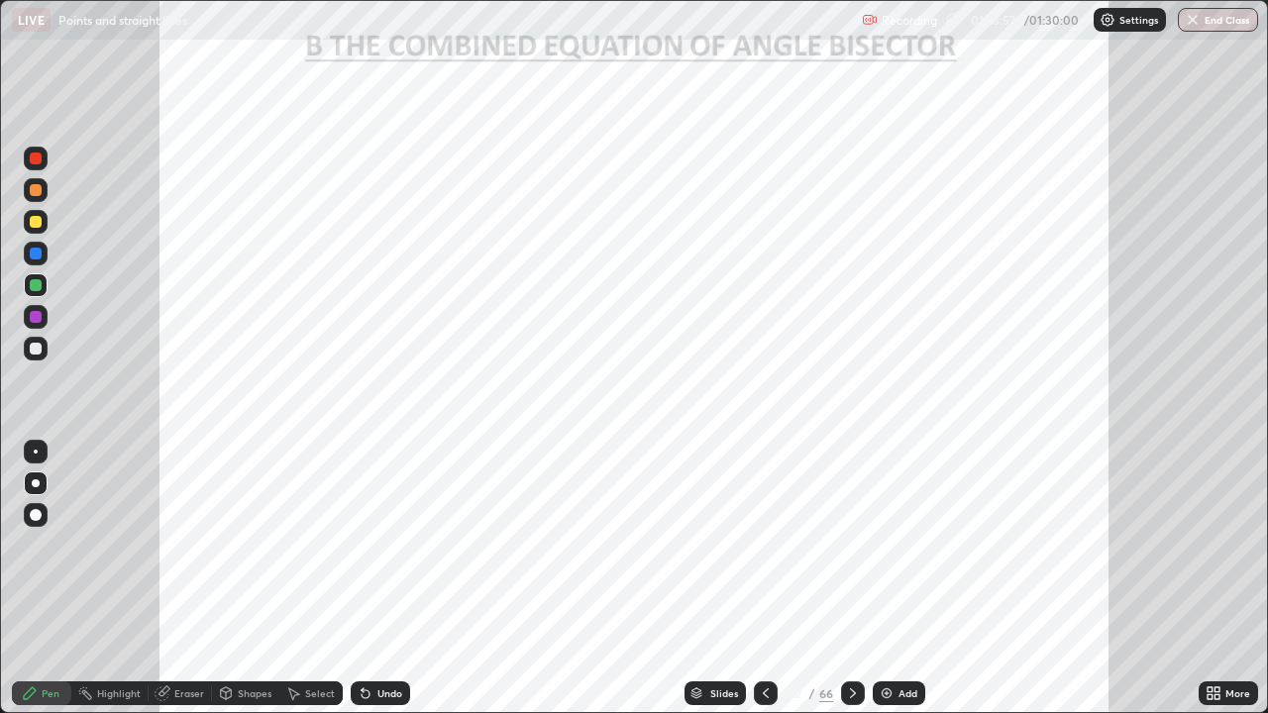
click at [34, 250] on div at bounding box center [36, 254] width 12 height 12
click at [39, 318] on div at bounding box center [36, 317] width 12 height 12
click at [185, 578] on div "Eraser" at bounding box center [189, 693] width 30 height 10
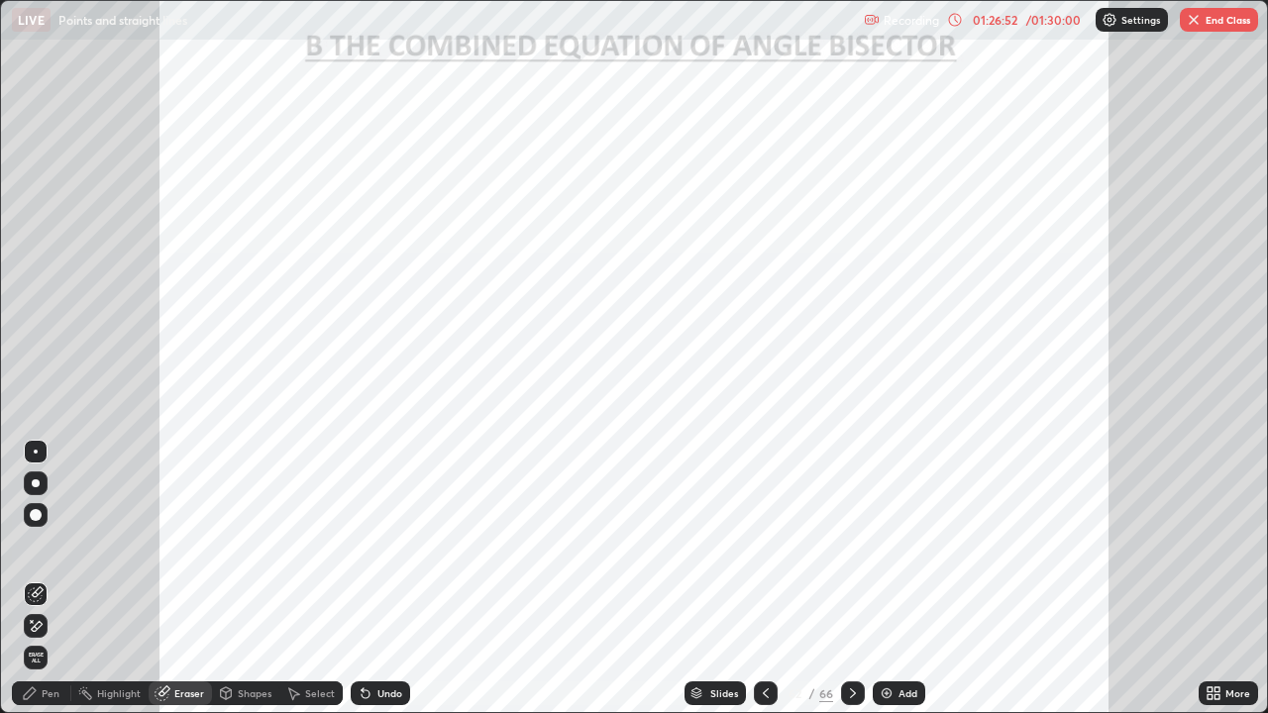
click at [40, 578] on div "Pen" at bounding box center [41, 693] width 59 height 24
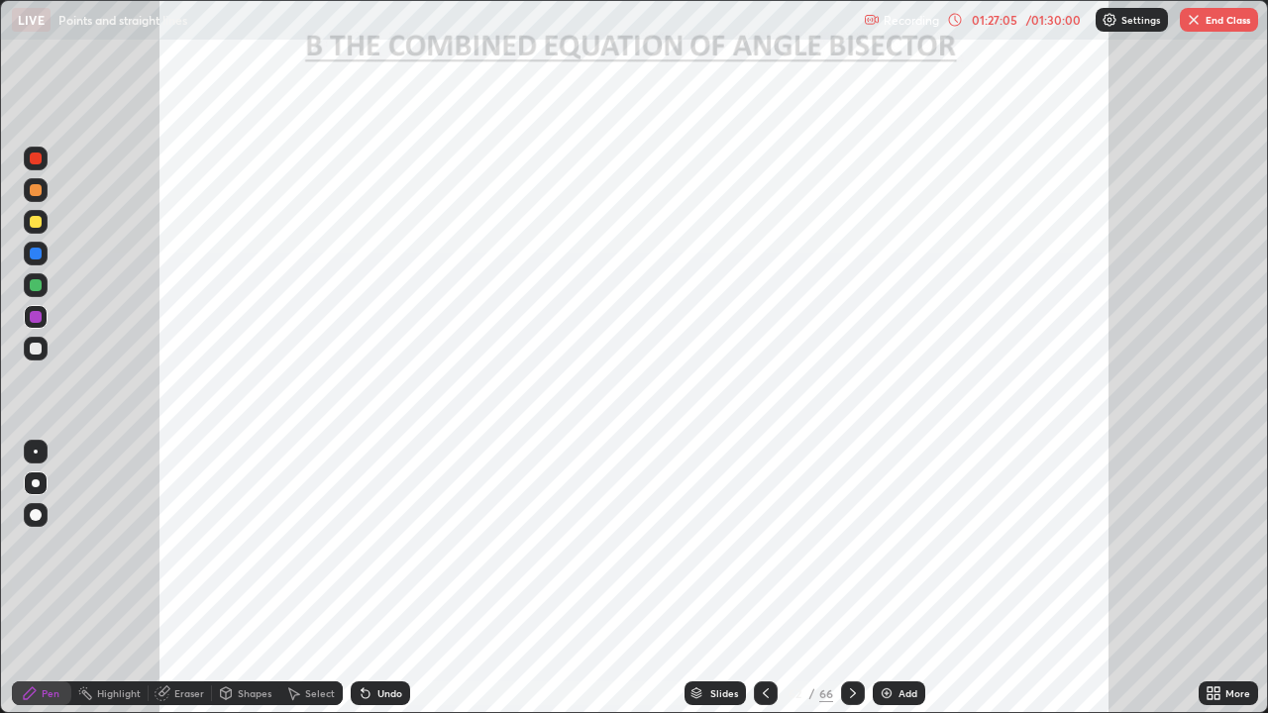
click at [191, 578] on div "Eraser" at bounding box center [189, 693] width 30 height 10
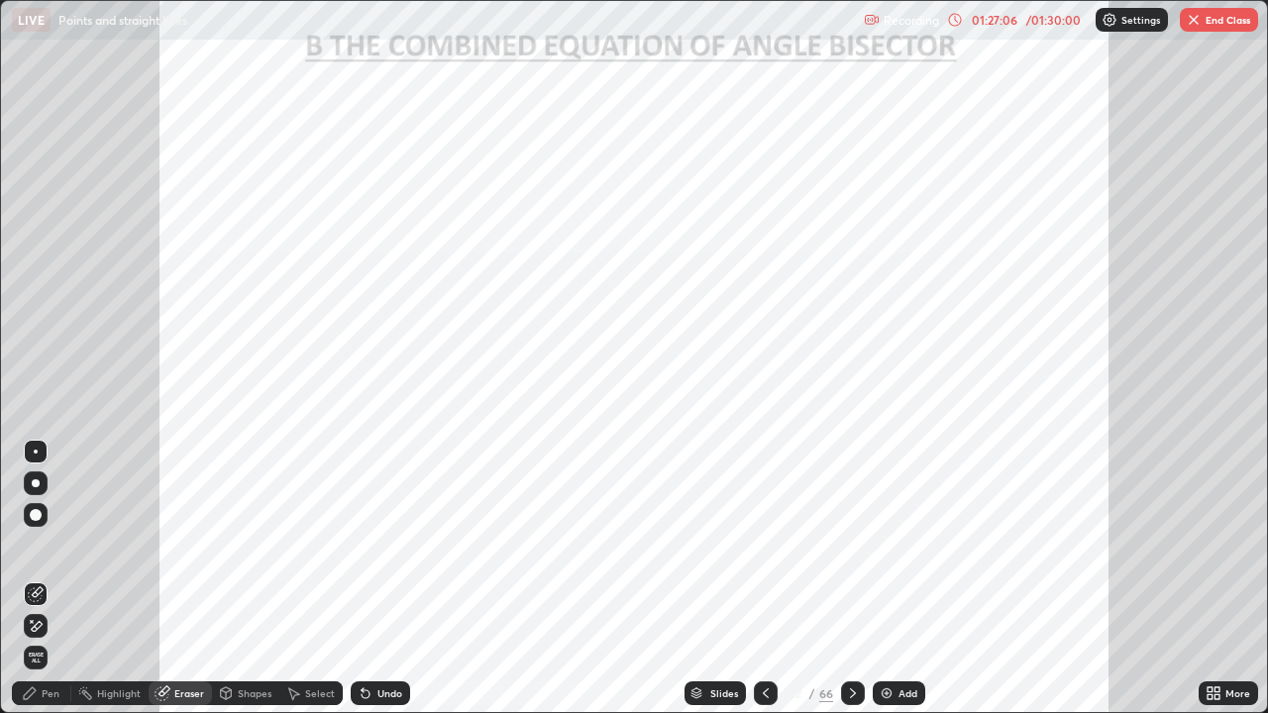
click at [51, 578] on div "Pen" at bounding box center [51, 693] width 18 height 10
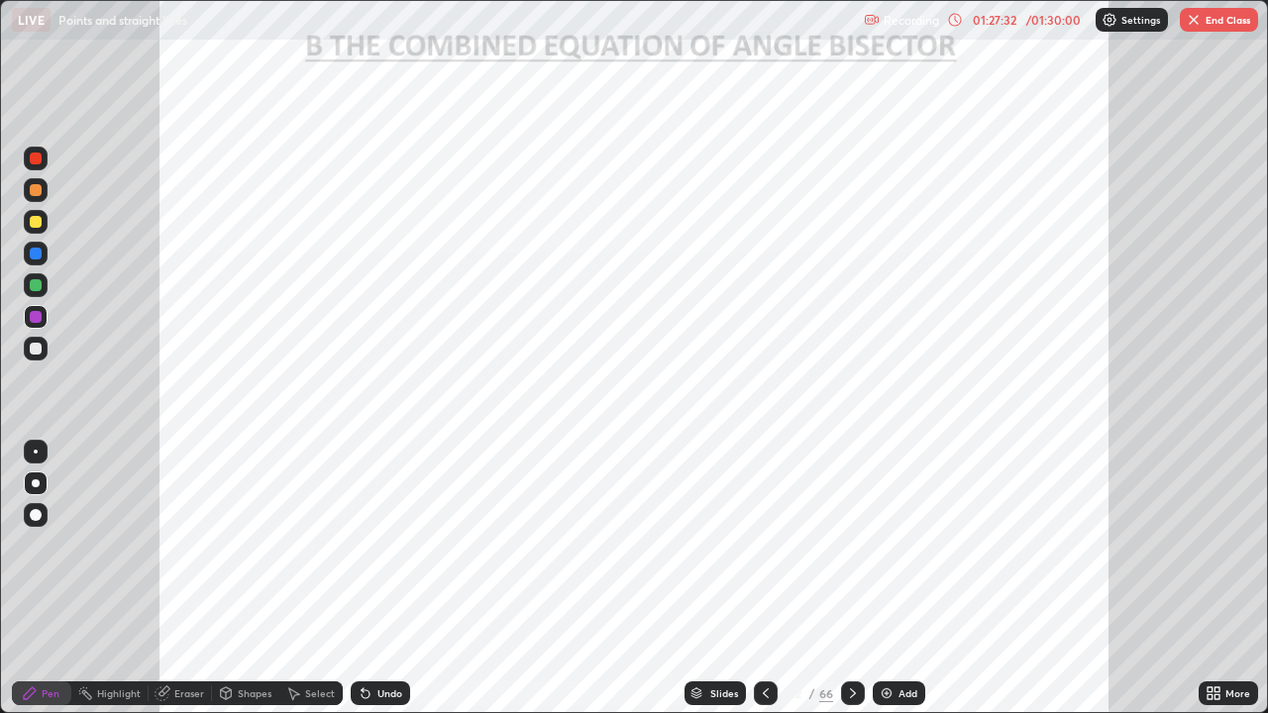
click at [851, 578] on icon at bounding box center [853, 693] width 16 height 16
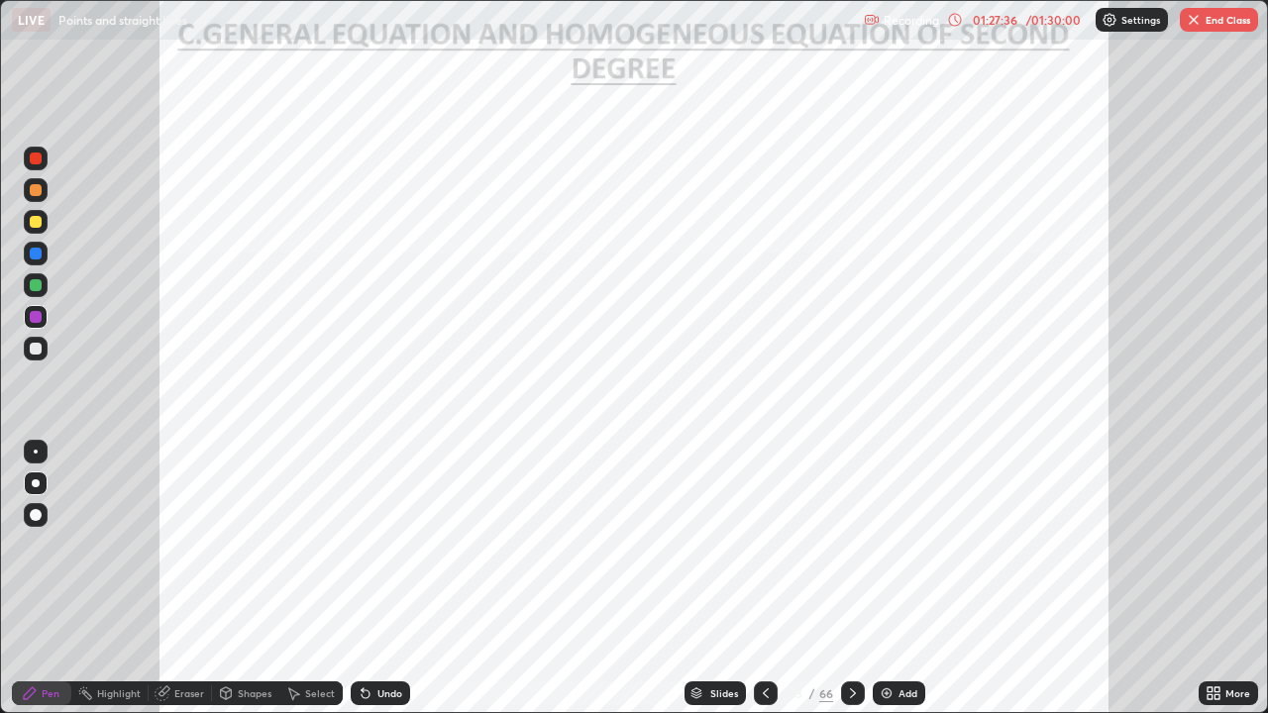
click at [851, 578] on icon at bounding box center [853, 693] width 16 height 16
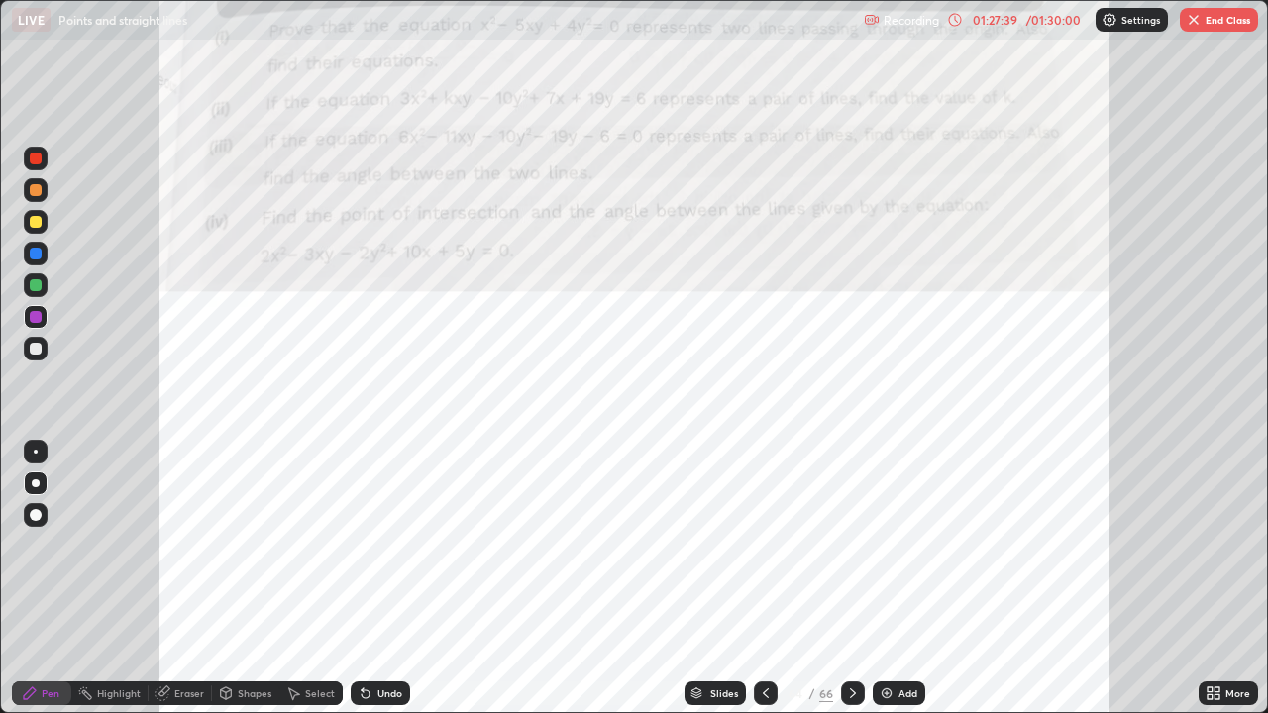
click at [851, 578] on icon at bounding box center [853, 693] width 16 height 16
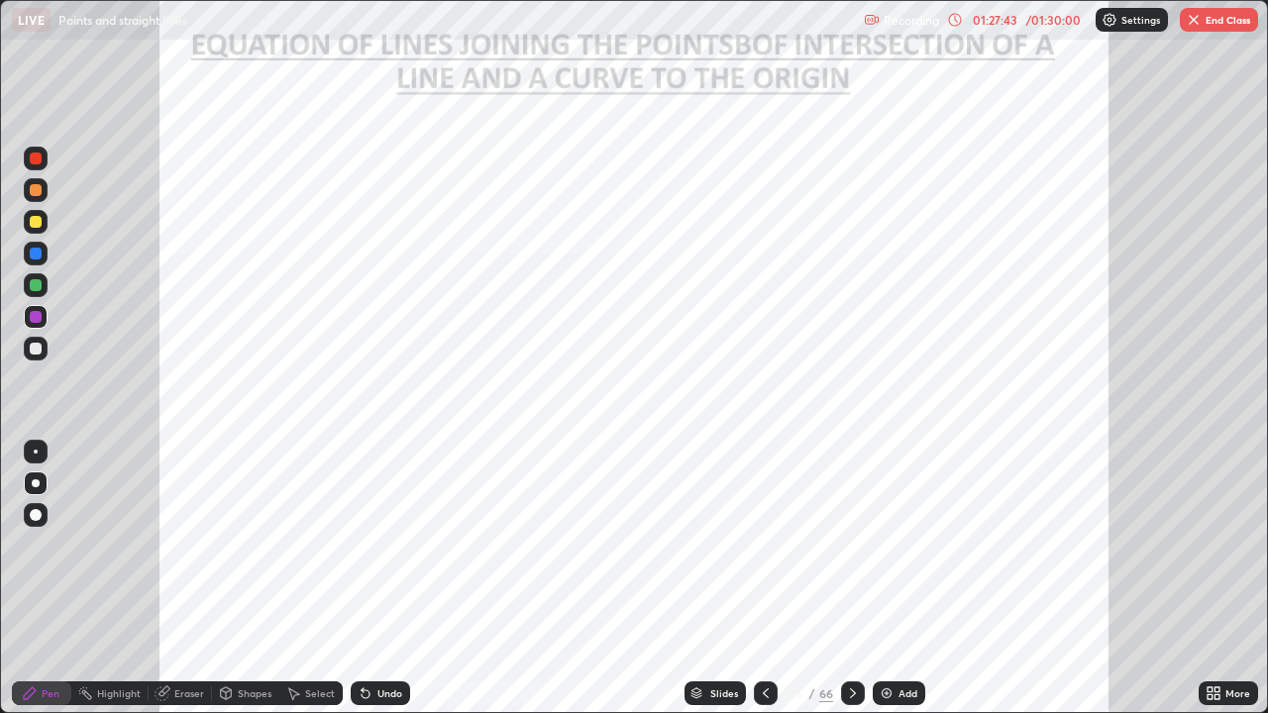
click at [851, 578] on icon at bounding box center [853, 693] width 16 height 16
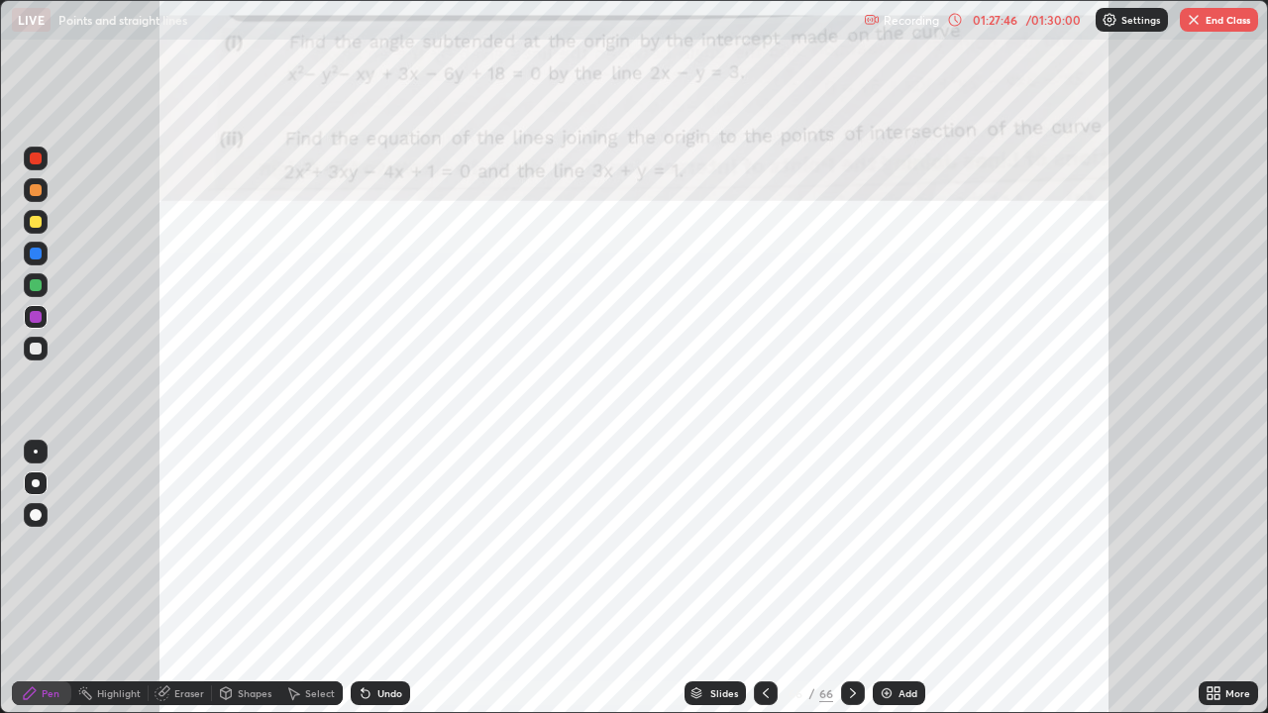
click at [725, 578] on div "Slides" at bounding box center [724, 693] width 28 height 10
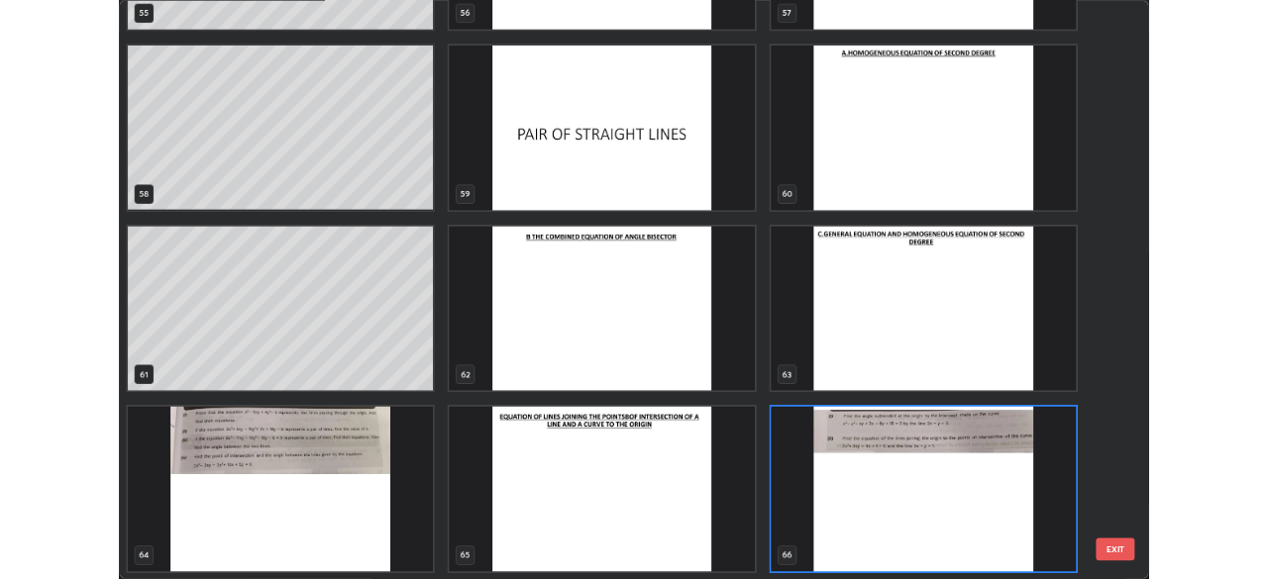
scroll to position [705, 1256]
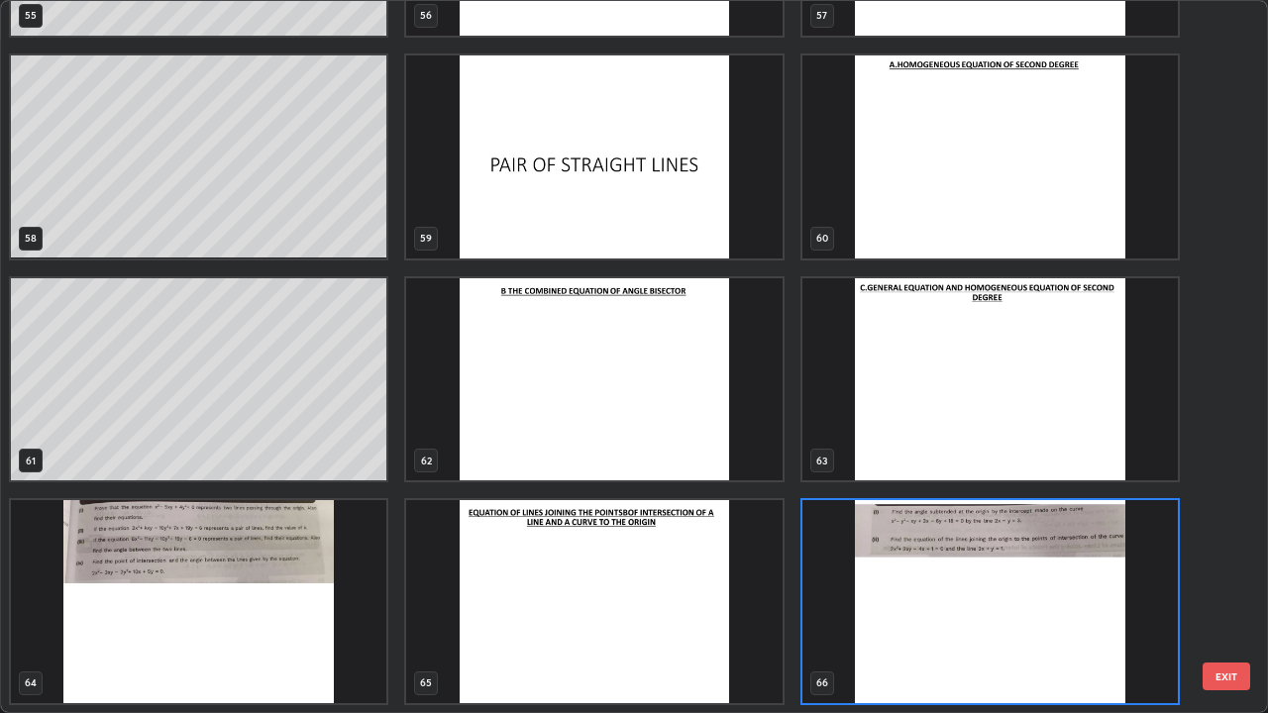
click at [609, 409] on img "grid" at bounding box center [593, 379] width 375 height 203
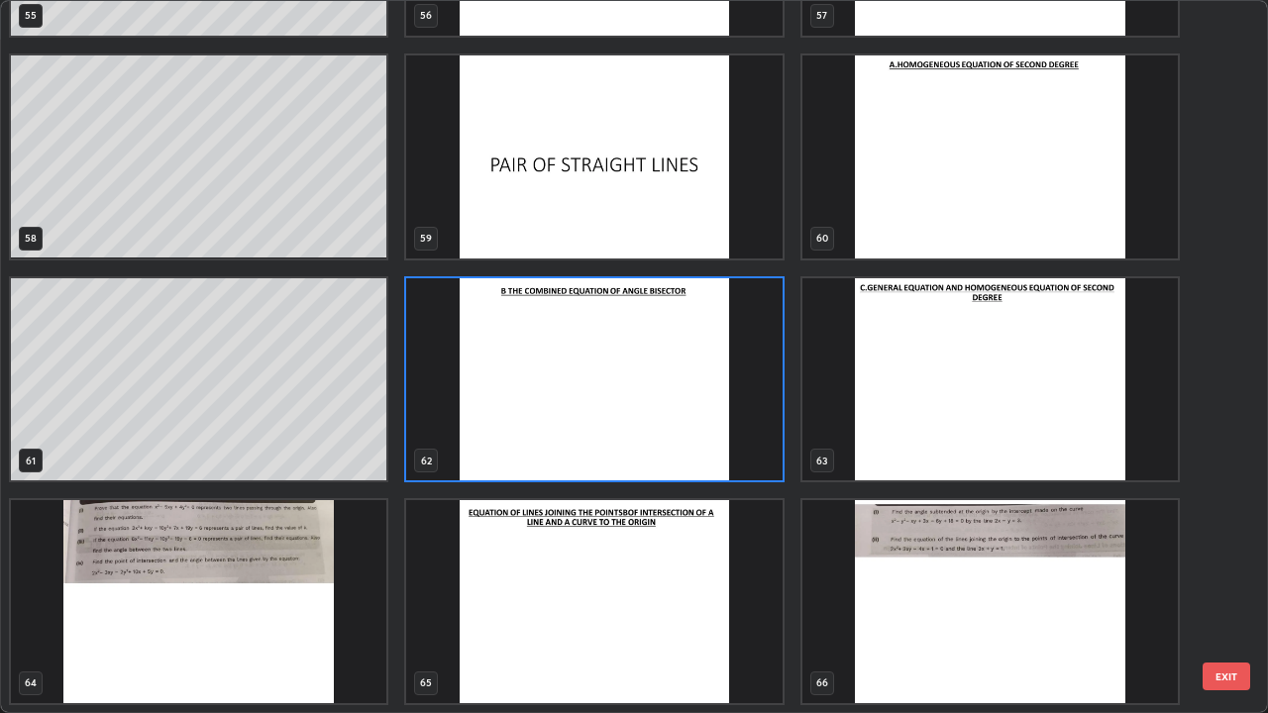
click at [609, 404] on img "grid" at bounding box center [593, 379] width 375 height 203
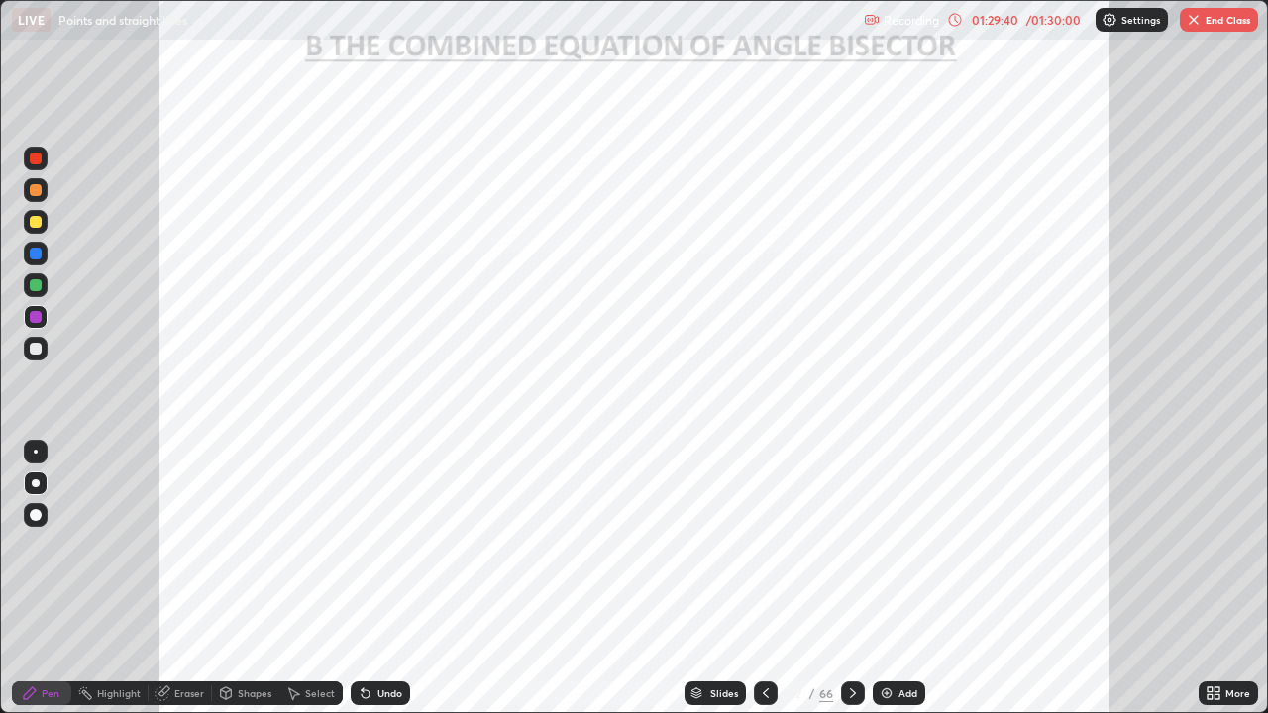
click at [1216, 578] on icon at bounding box center [1216, 689] width 5 height 5
click at [1214, 578] on icon at bounding box center [1216, 689] width 5 height 5
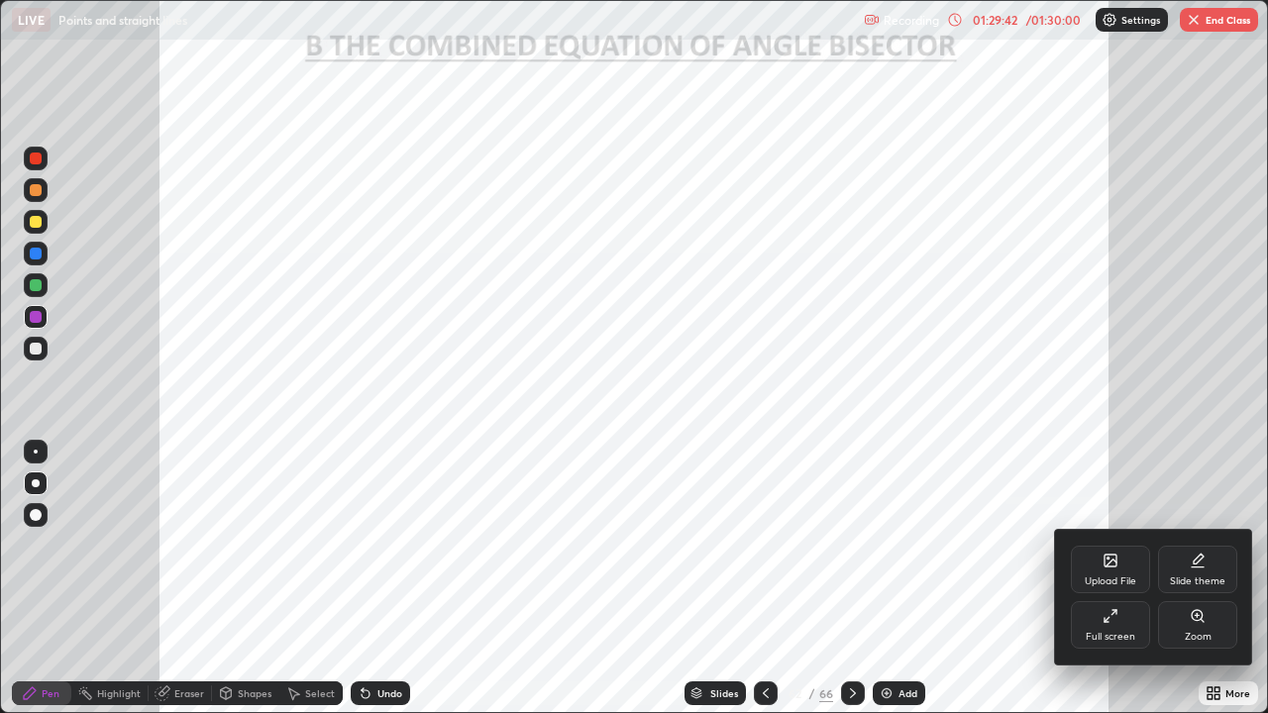
click at [1107, 578] on icon at bounding box center [1106, 620] width 4 height 4
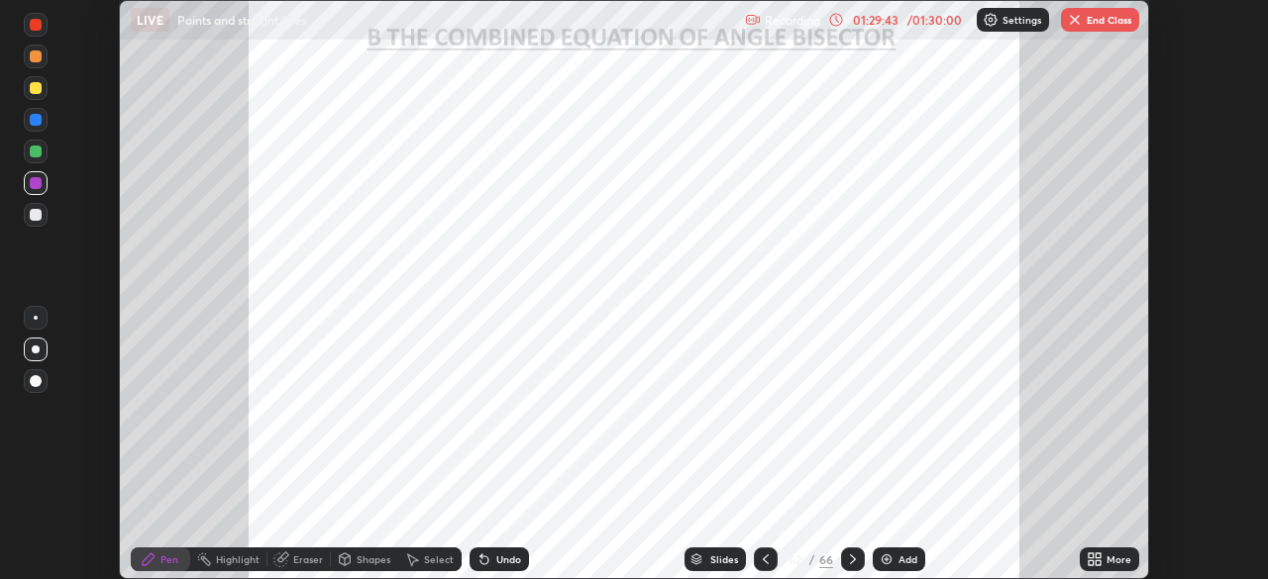
scroll to position [98471, 97782]
click at [1103, 15] on button "End Class" at bounding box center [1100, 20] width 78 height 24
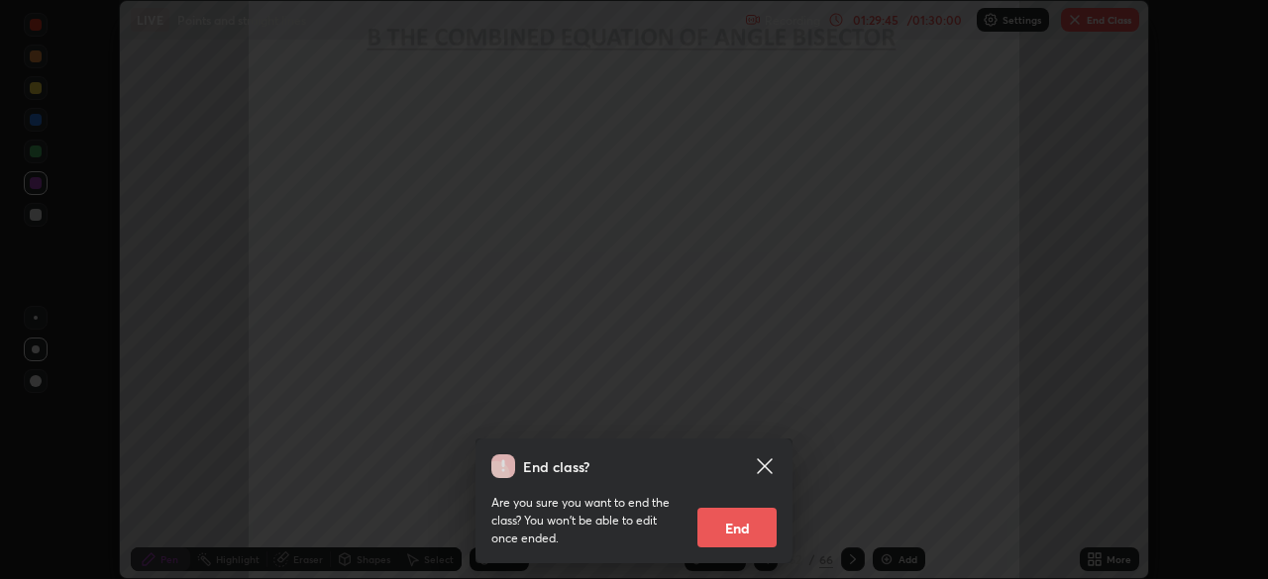
click at [745, 533] on button "End" at bounding box center [736, 528] width 79 height 40
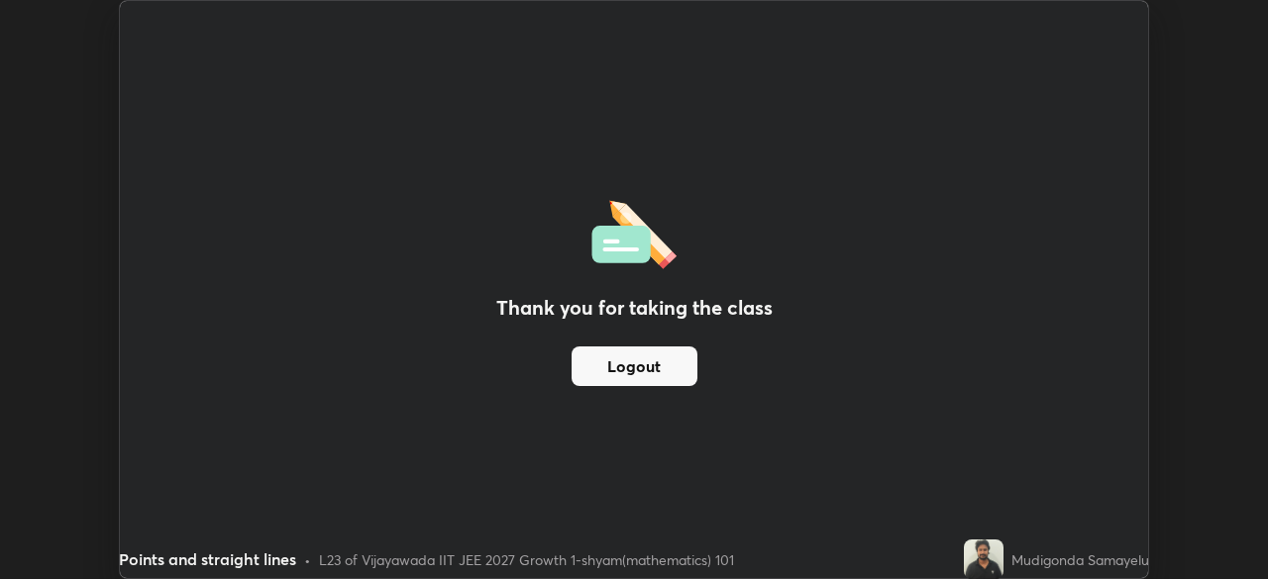
click at [612, 363] on button "Logout" at bounding box center [635, 367] width 126 height 40
